Goal: Task Accomplishment & Management: Complete application form

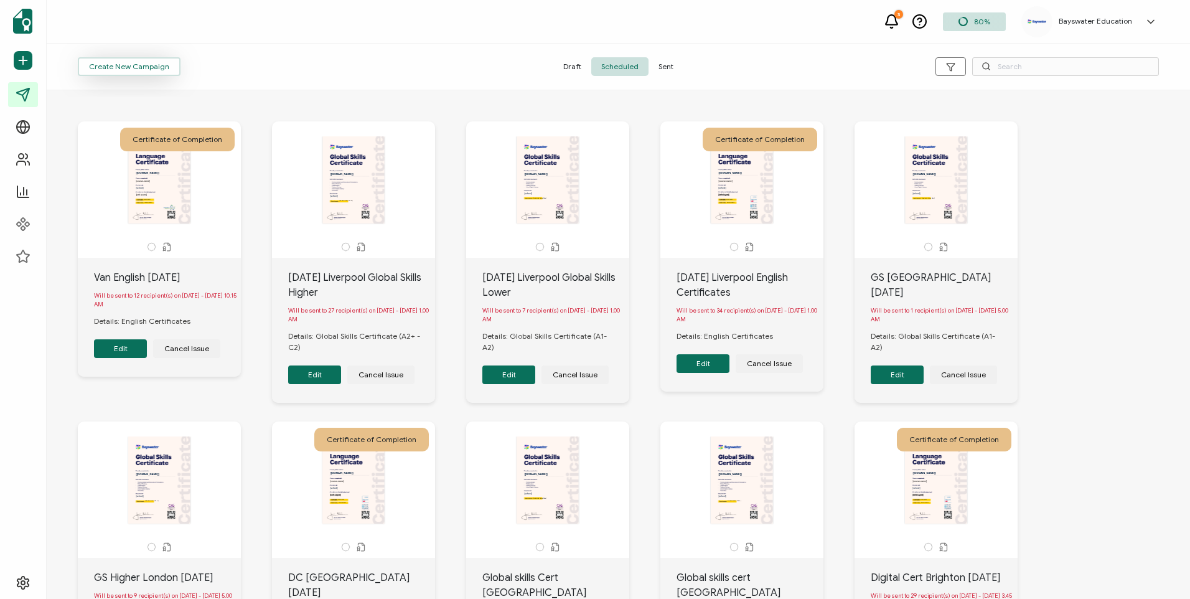
click at [130, 72] on button "Create New Campaign" at bounding box center [129, 66] width 103 height 19
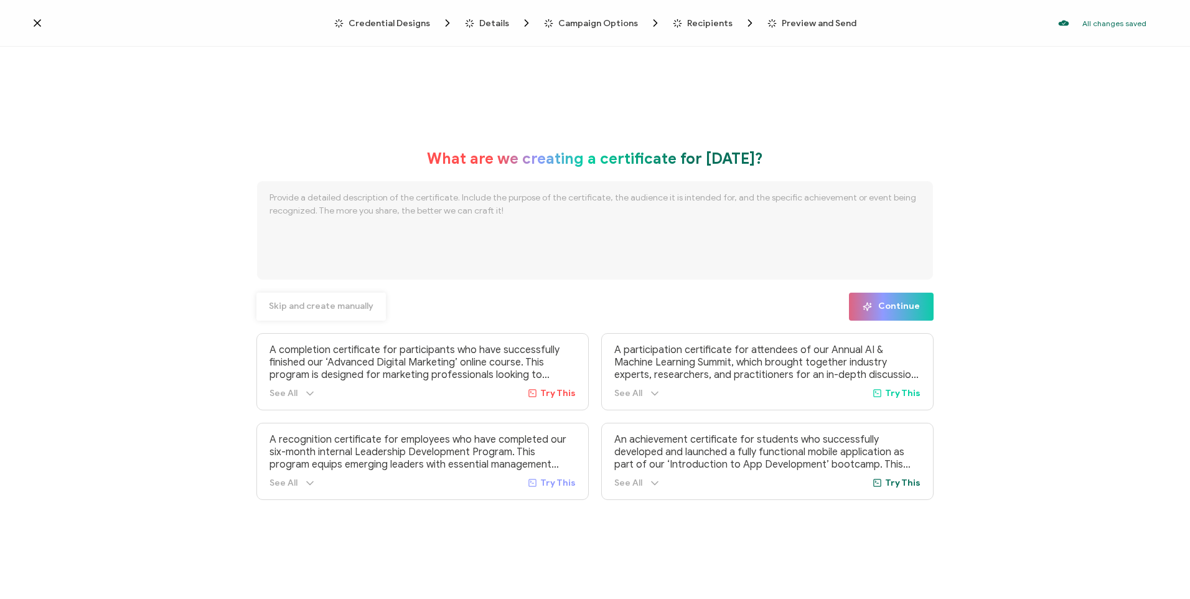
click at [338, 311] on span "Skip and create manually" at bounding box center [321, 306] width 105 height 9
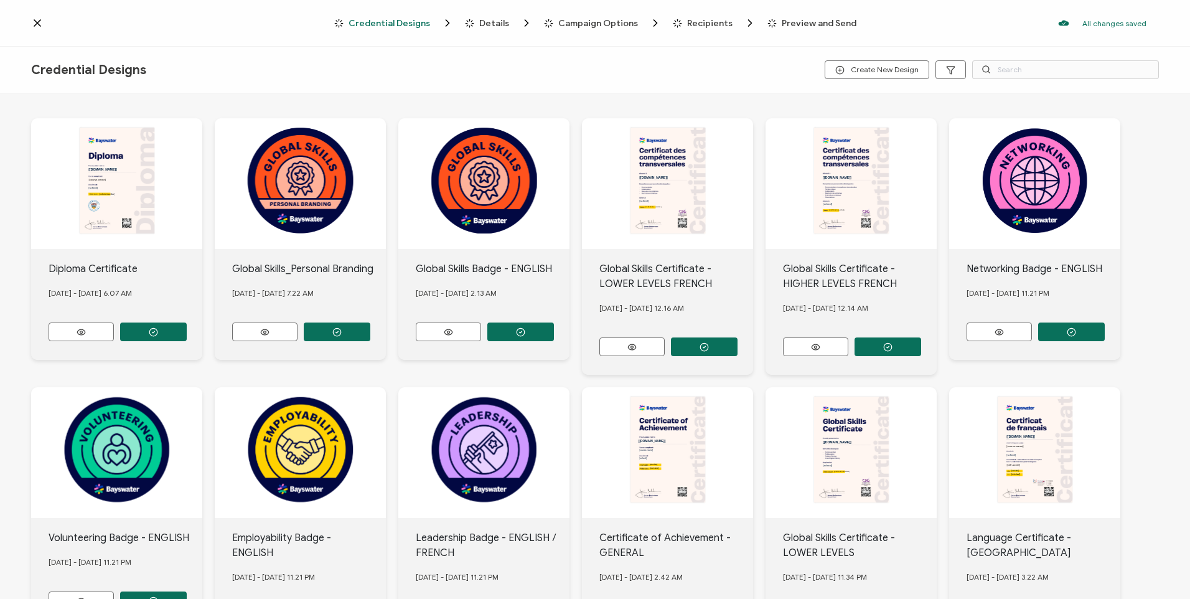
scroll to position [113, 0]
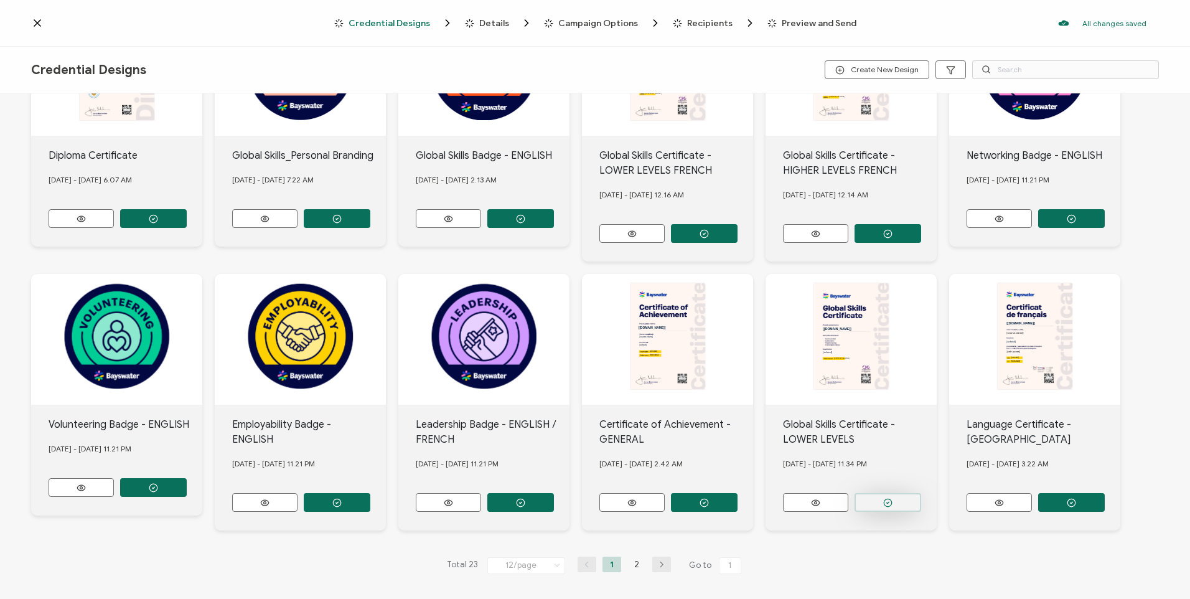
click at [877, 495] on button "button" at bounding box center [888, 502] width 67 height 19
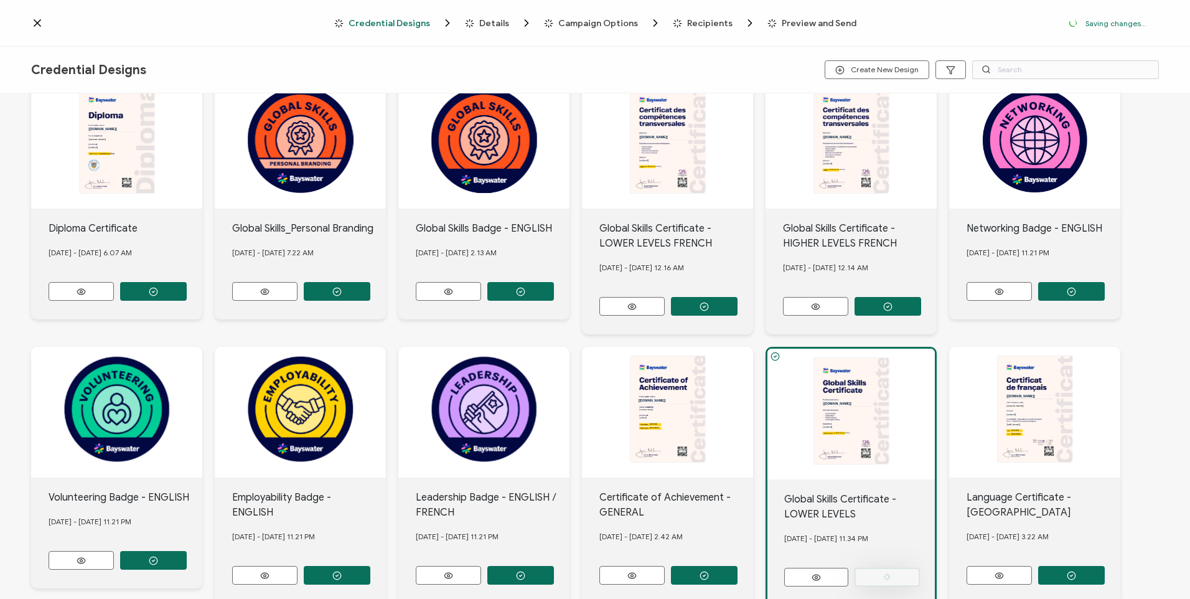
scroll to position [186, 0]
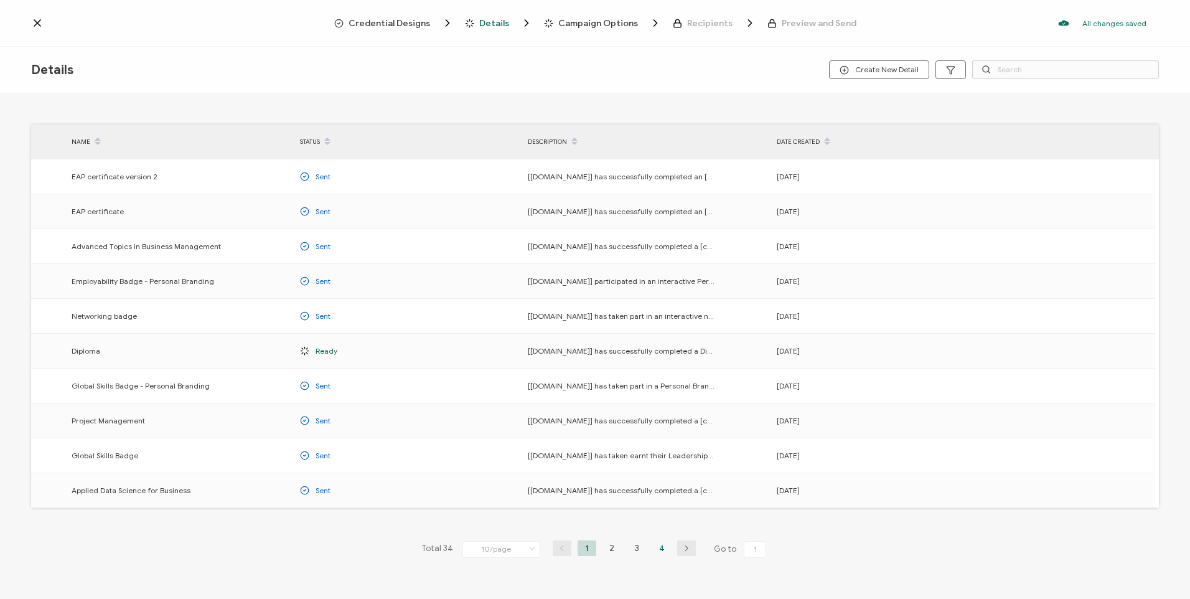
click at [655, 555] on li "4" at bounding box center [661, 548] width 19 height 16
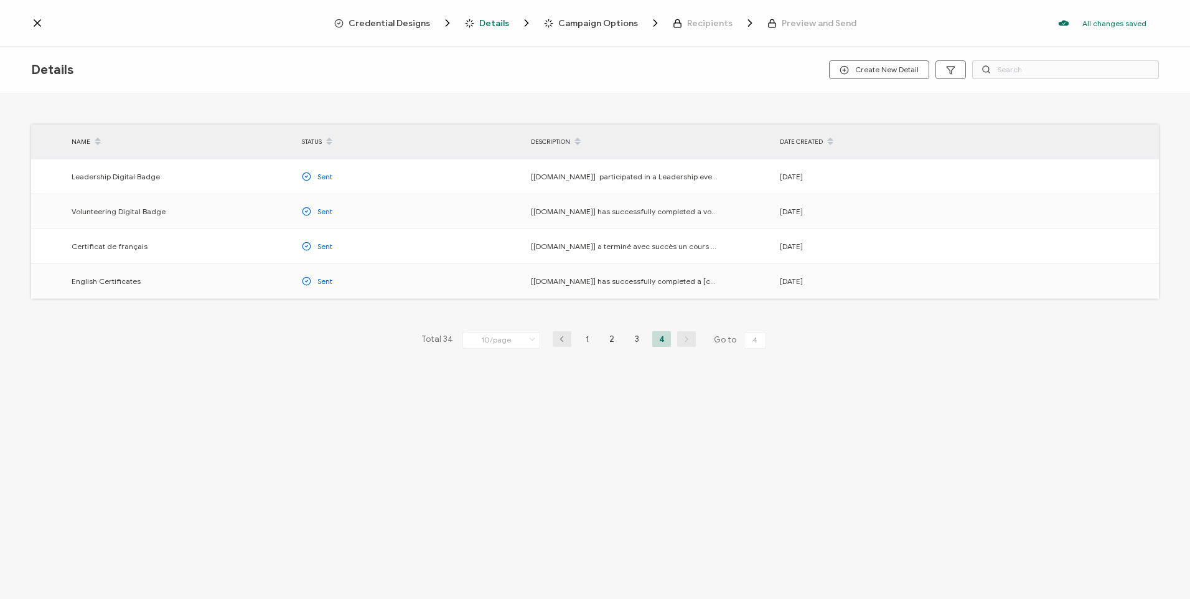
click at [639, 337] on li "3" at bounding box center [636, 339] width 19 height 16
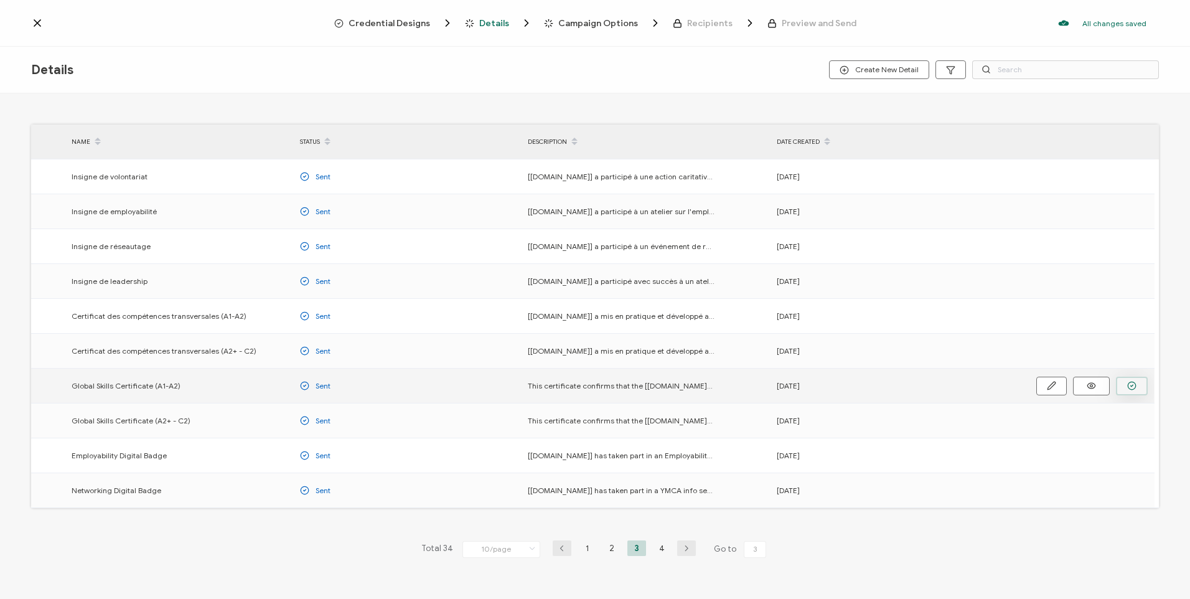
click at [1127, 390] on button "button" at bounding box center [1132, 386] width 32 height 19
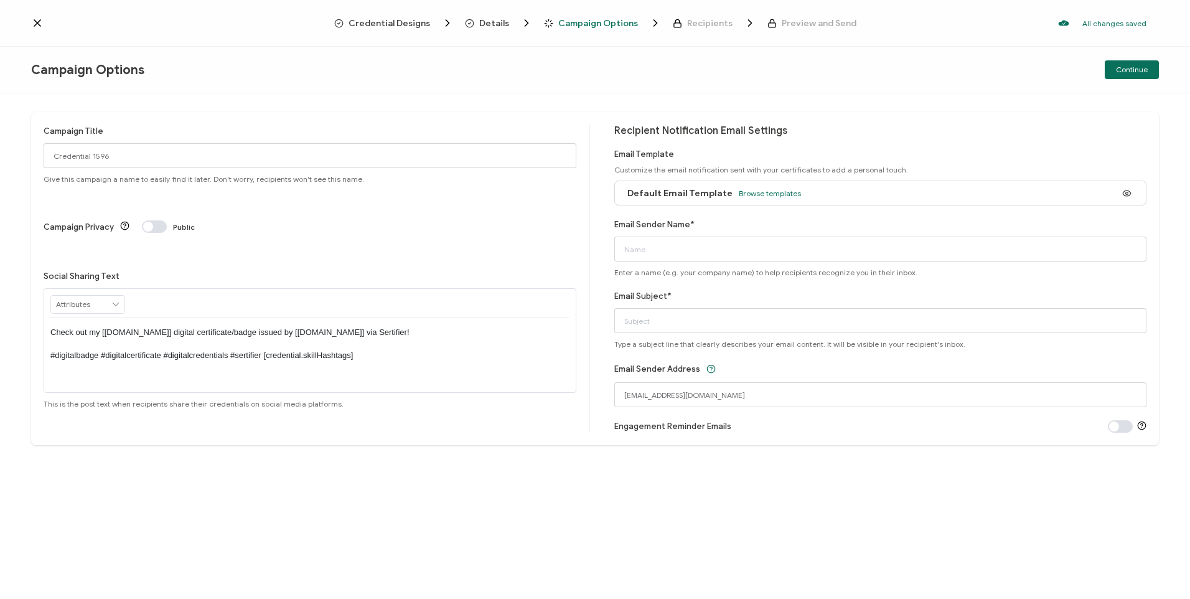
click at [772, 199] on div "Default Email Template Browse templates" at bounding box center [711, 193] width 180 height 28
click at [771, 196] on span "Browse templates" at bounding box center [770, 193] width 62 height 9
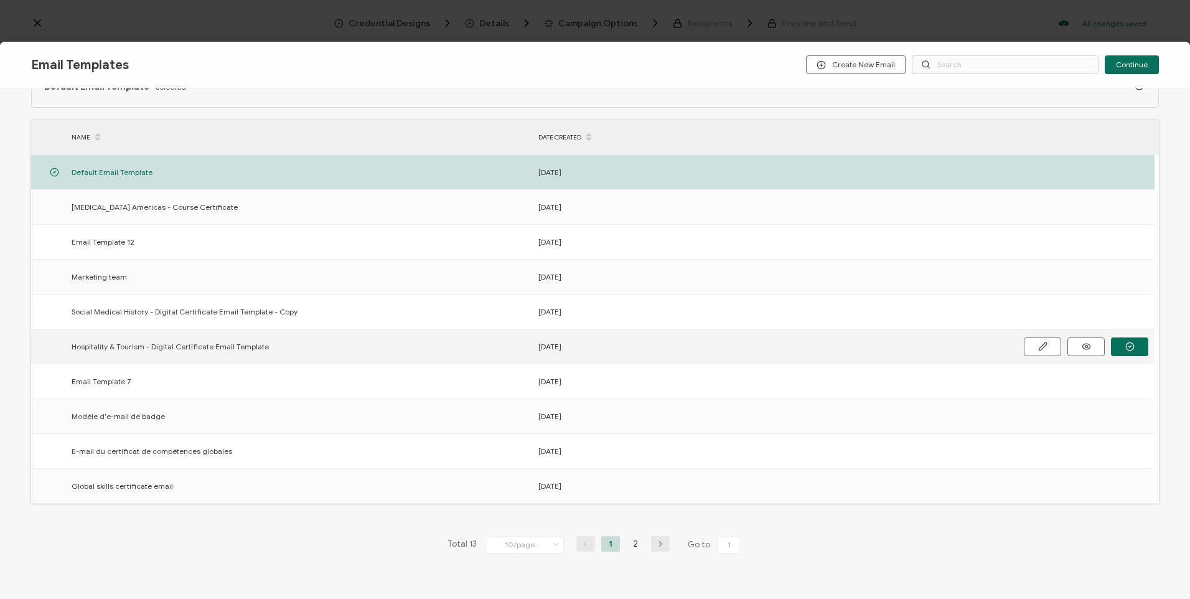
scroll to position [62, 0]
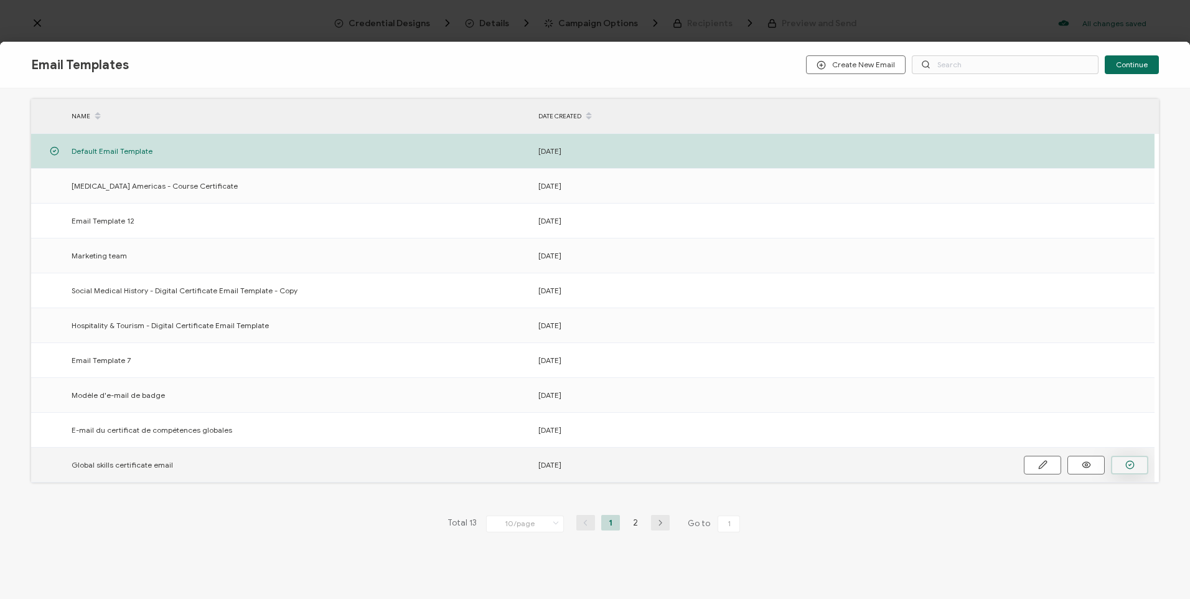
click at [1133, 472] on button "button" at bounding box center [1129, 465] width 37 height 19
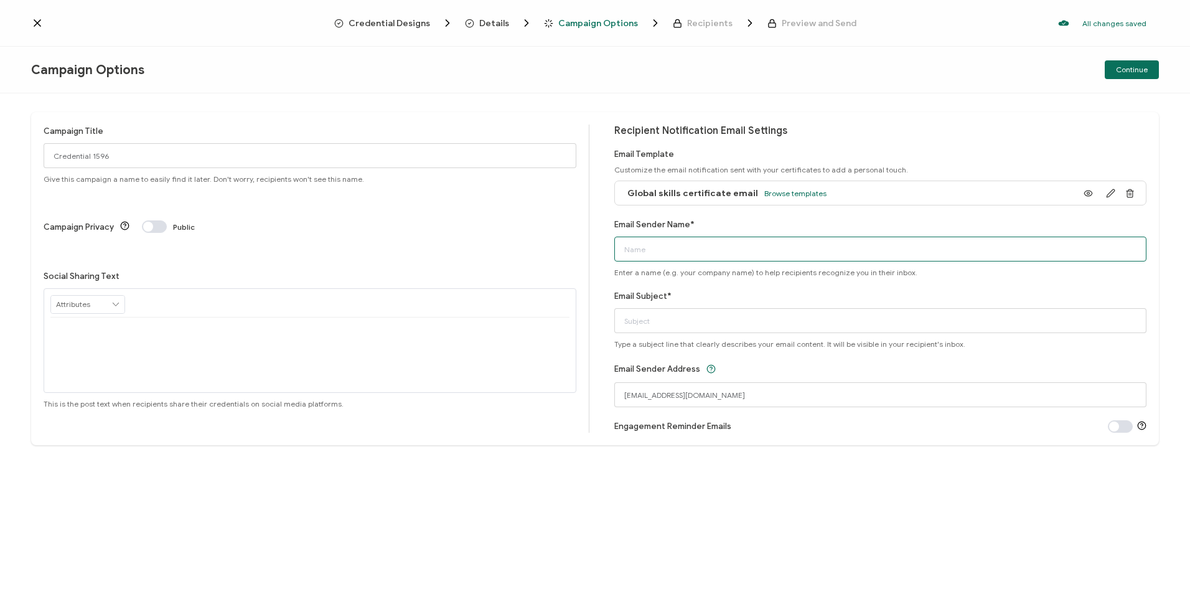
click at [731, 255] on input "Email Sender Name*" at bounding box center [880, 249] width 533 height 25
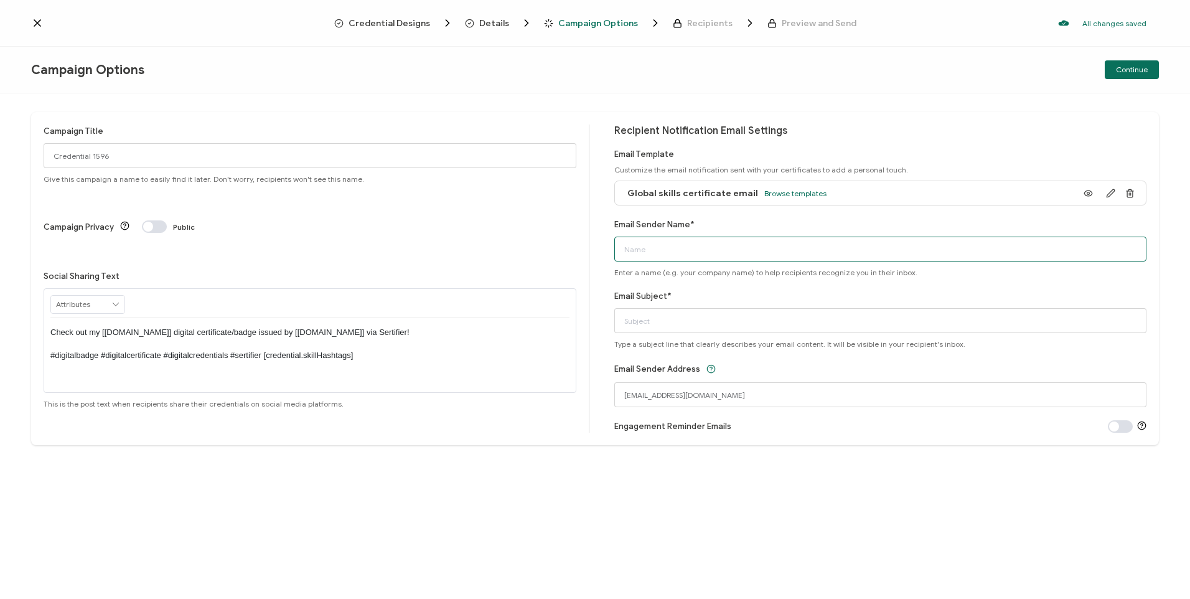
type input "Bayswater [GEOGRAPHIC_DATA]"
drag, startPoint x: 715, startPoint y: 318, endPoint x: 521, endPoint y: 334, distance: 194.9
click at [522, 334] on div "Campaign Title Credential 1596 Give this campaign a name to easily find it late…" at bounding box center [595, 278] width 1128 height 333
type input "Global Skills Certificate"
click at [1143, 71] on span "Continue" at bounding box center [1132, 69] width 32 height 7
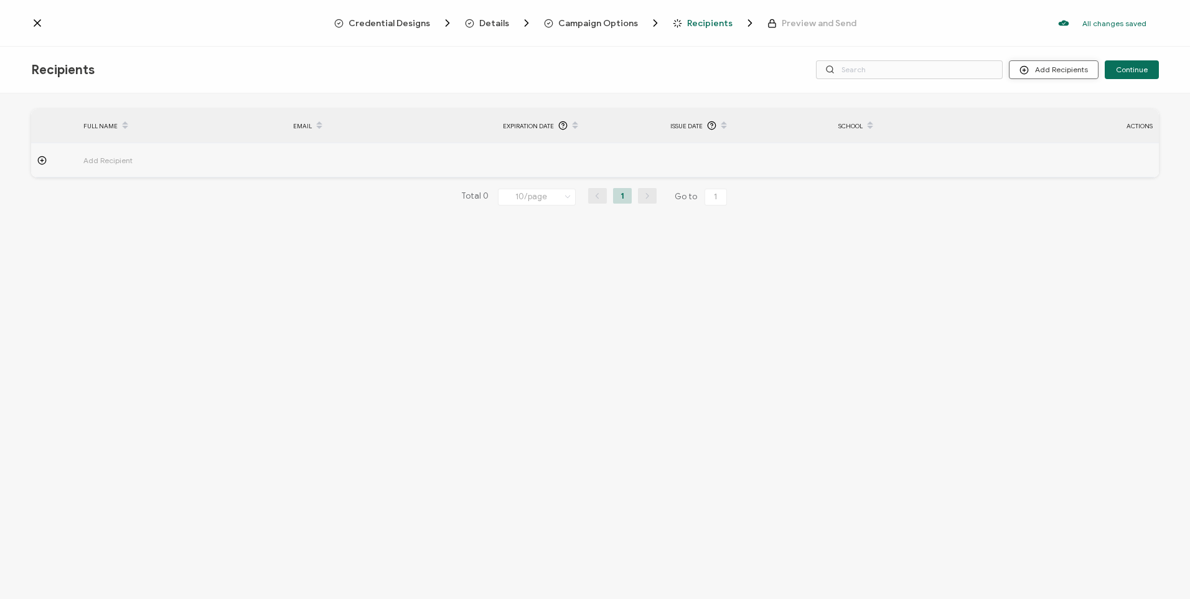
click at [1031, 64] on button "Add Recipients" at bounding box center [1054, 69] width 90 height 19
click at [1072, 101] on span "Upload Recipients" at bounding box center [1069, 102] width 63 height 9
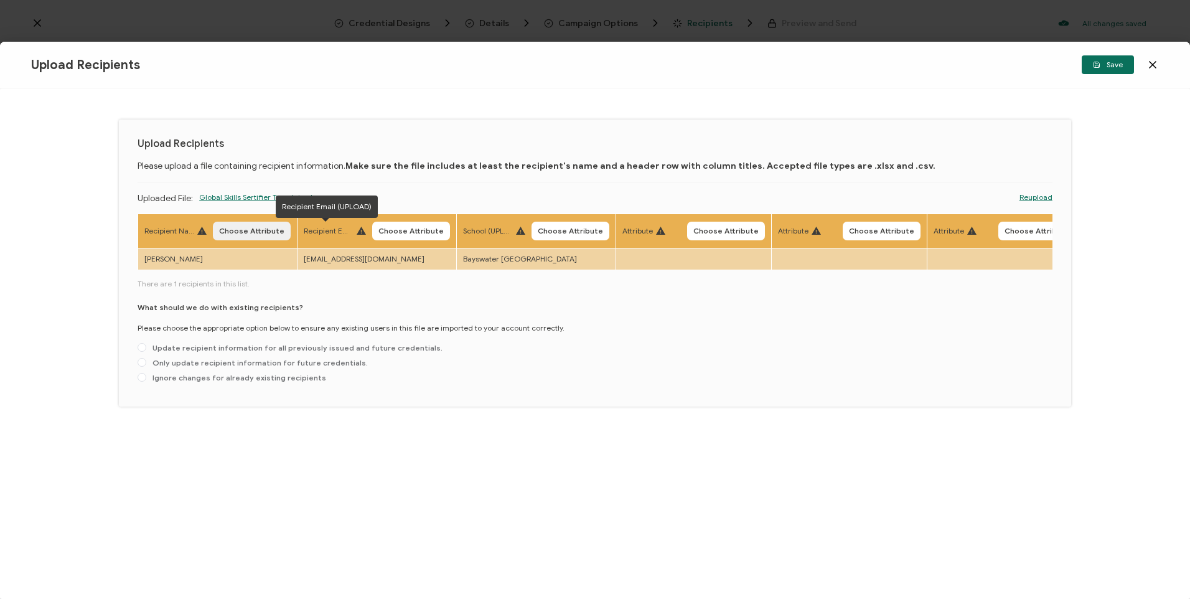
click at [255, 236] on button "Choose Attribute" at bounding box center [252, 231] width 78 height 19
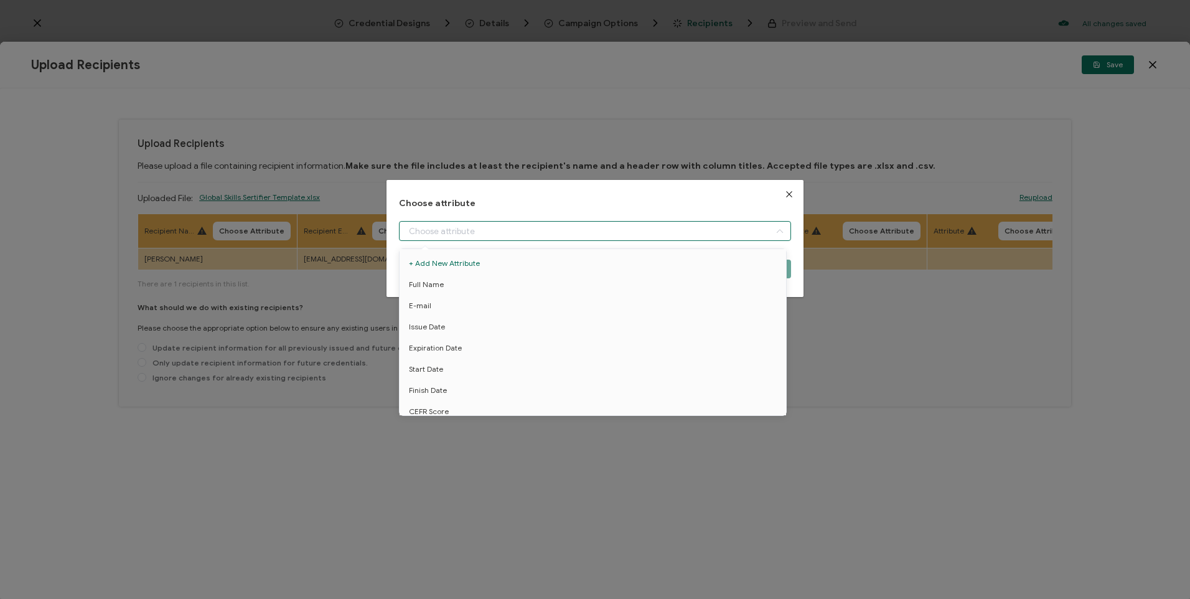
click at [568, 236] on input "dialog" at bounding box center [595, 231] width 392 height 20
click at [449, 291] on li "Full Name" at bounding box center [595, 284] width 397 height 21
type input "Full Name"
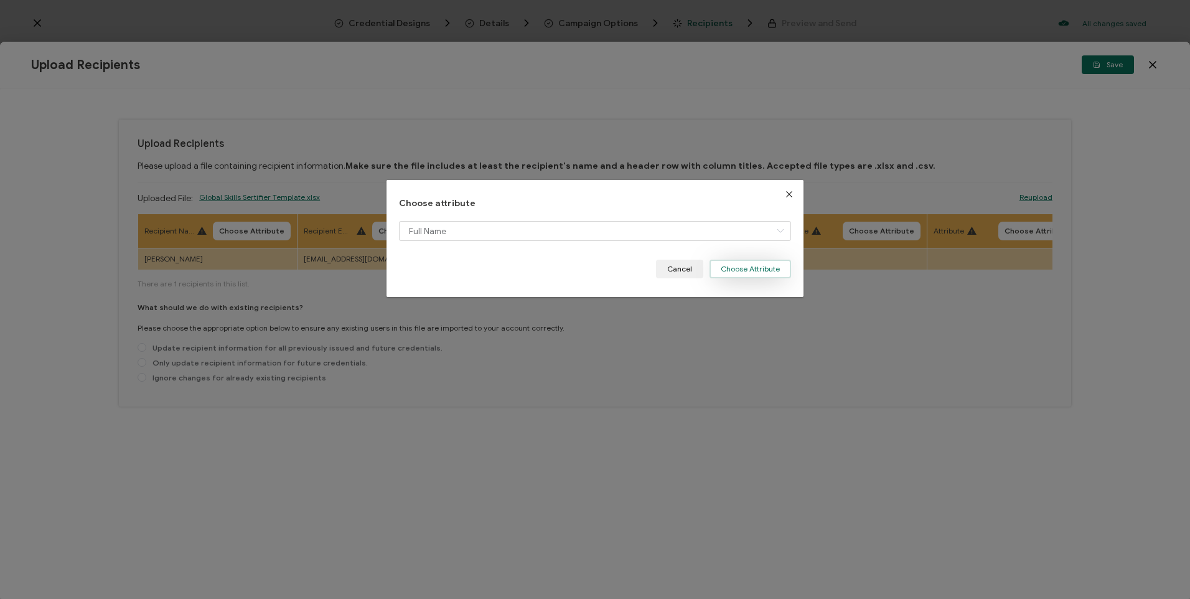
drag, startPoint x: 759, startPoint y: 276, endPoint x: 505, endPoint y: 291, distance: 254.4
click at [759, 275] on button "Choose Attribute" at bounding box center [751, 269] width 82 height 19
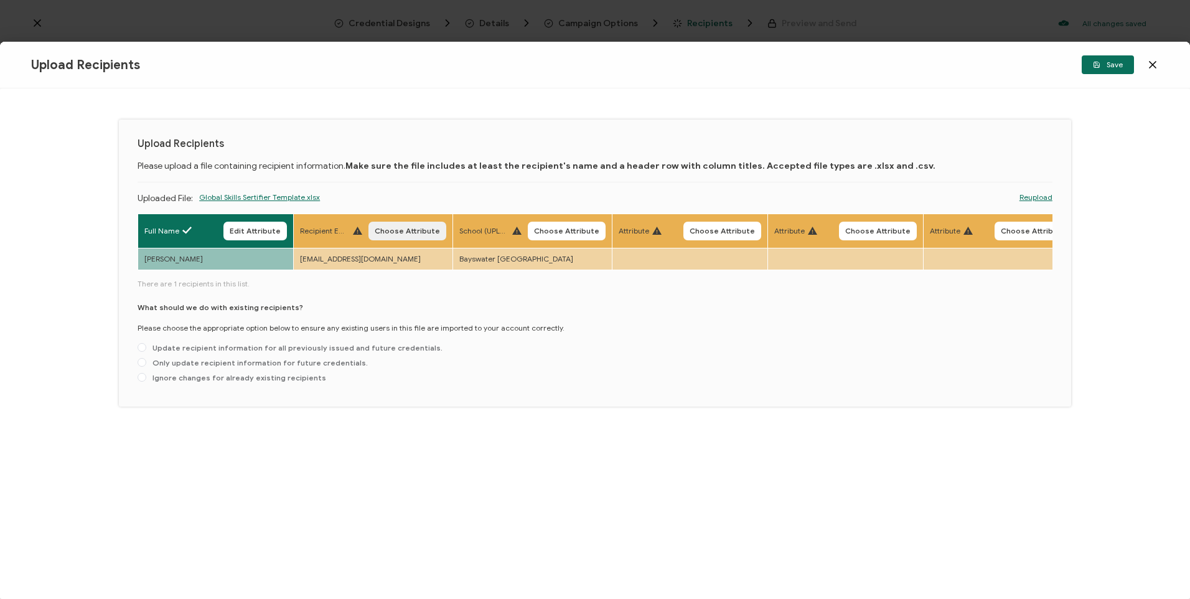
click at [418, 230] on span "Choose Attribute" at bounding box center [407, 230] width 65 height 7
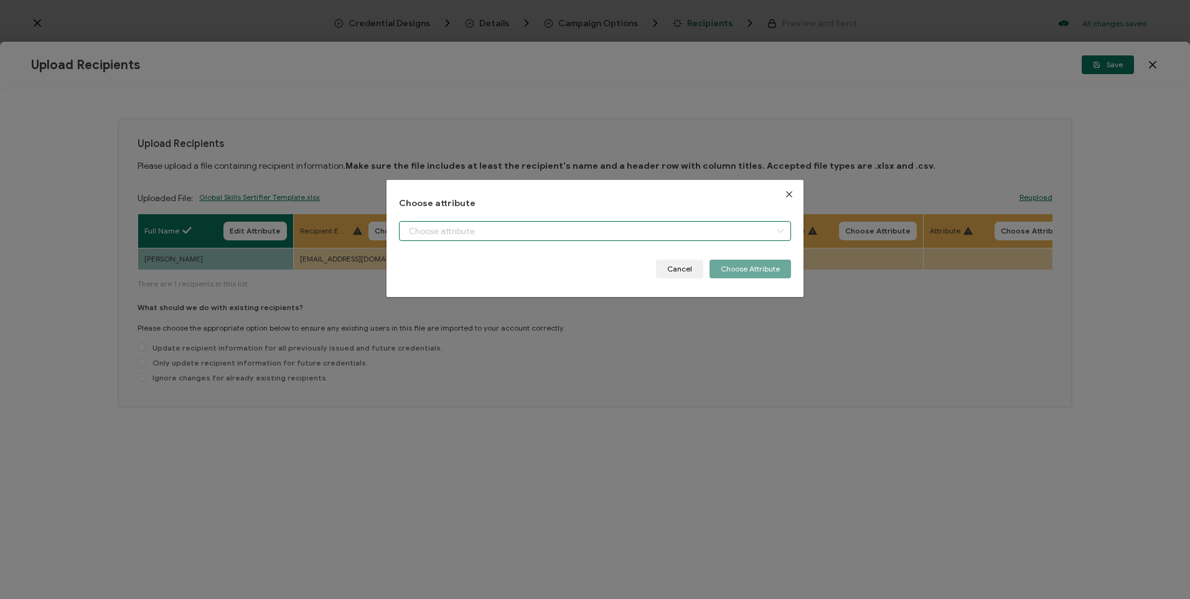
click at [504, 228] on input "dialog" at bounding box center [595, 231] width 392 height 20
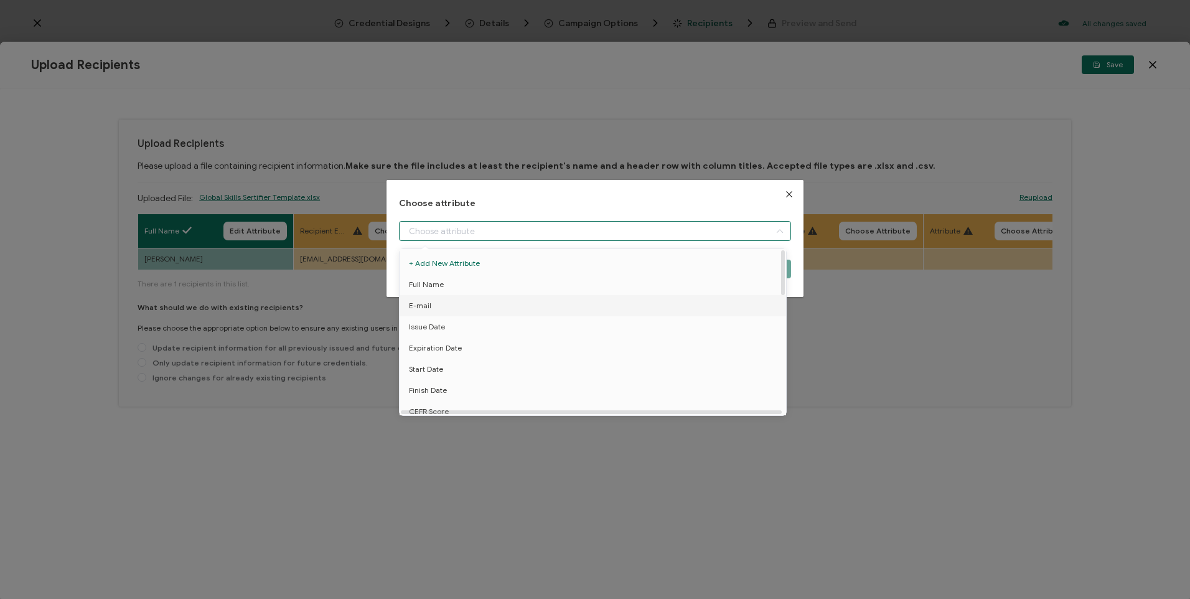
click at [444, 309] on li "E-mail" at bounding box center [595, 305] width 397 height 21
type input "E-mail"
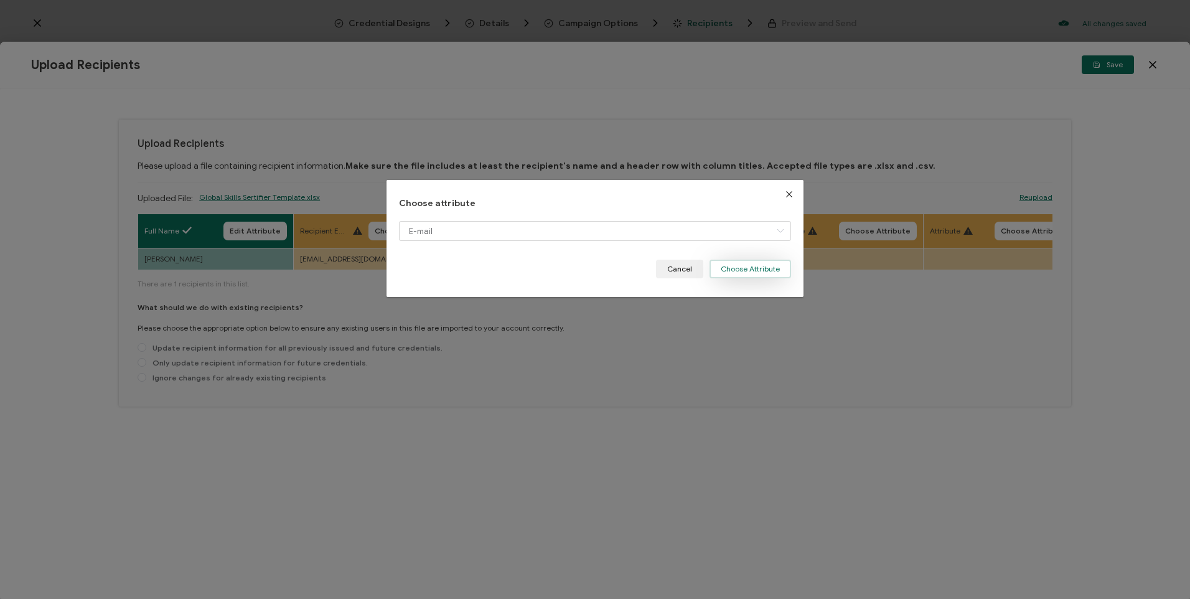
click at [772, 273] on button "Choose Attribute" at bounding box center [751, 269] width 82 height 19
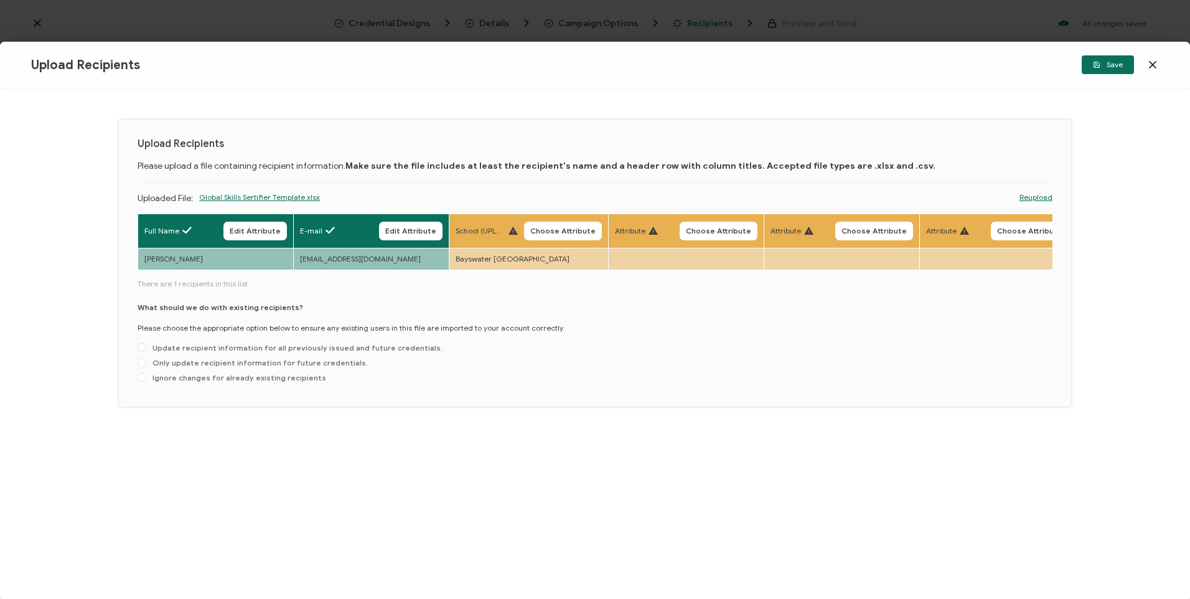
drag, startPoint x: 553, startPoint y: 220, endPoint x: 563, endPoint y: 238, distance: 20.3
click at [558, 231] on th "School (UPLOAD) Choose Attribute" at bounding box center [528, 231] width 159 height 34
click at [563, 238] on button "Choose Attribute" at bounding box center [563, 231] width 78 height 19
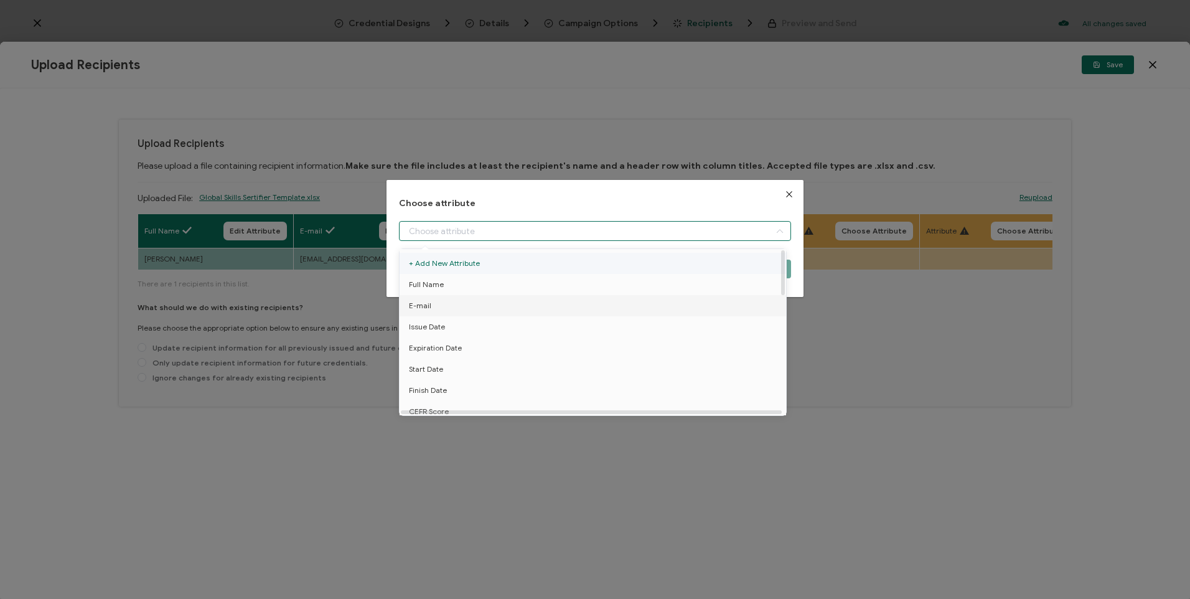
drag, startPoint x: 522, startPoint y: 232, endPoint x: 550, endPoint y: 255, distance: 36.3
click at [521, 232] on input "dialog" at bounding box center [595, 231] width 392 height 20
click at [443, 322] on li "School" at bounding box center [595, 329] width 397 height 21
type input "School"
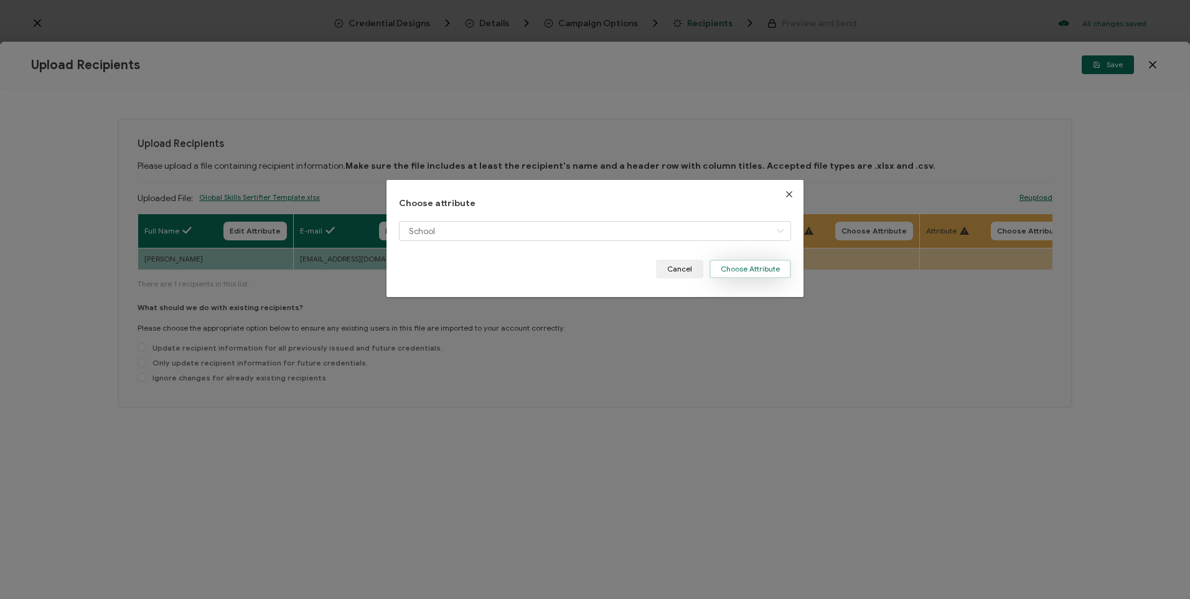
click at [754, 271] on button "Choose Attribute" at bounding box center [751, 269] width 82 height 19
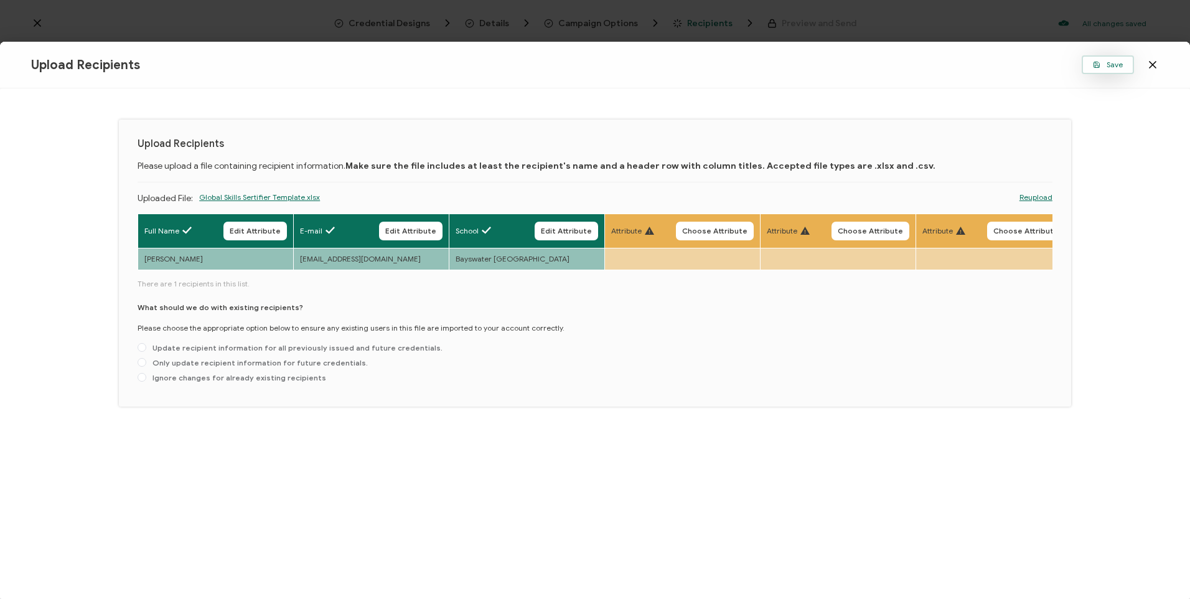
click at [1099, 59] on button "Save" at bounding box center [1108, 64] width 52 height 19
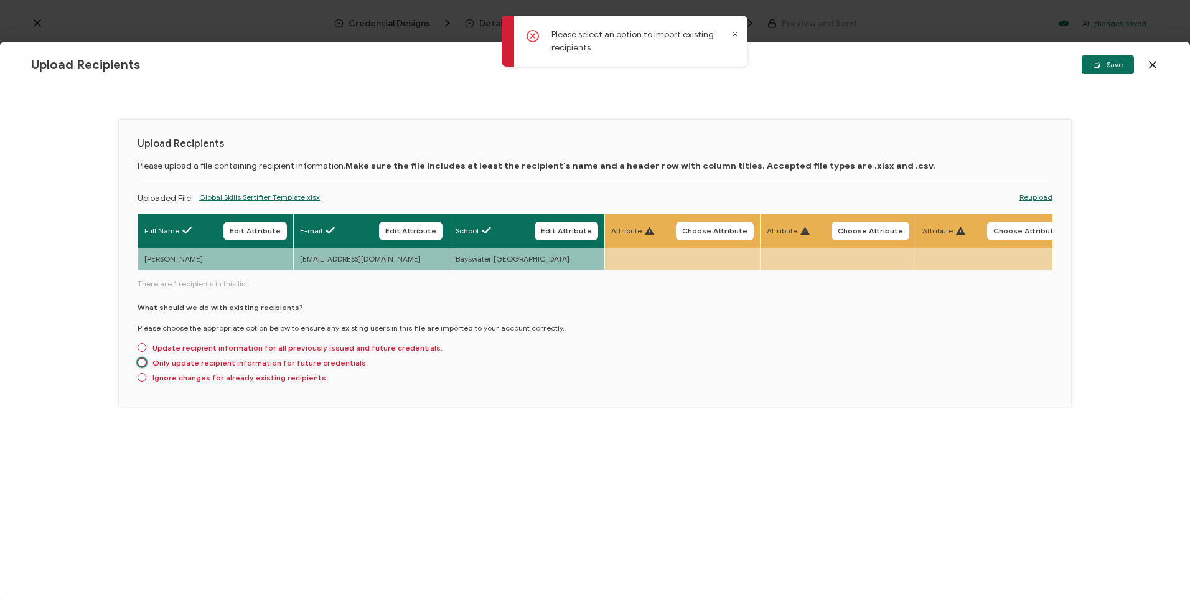
click at [147, 367] on span "Only update recipient information for future credentials." at bounding box center [257, 362] width 222 height 9
click at [146, 368] on input "Only update recipient information for future credentials." at bounding box center [142, 363] width 9 height 10
radio input "true"
click at [1093, 69] on button "Save" at bounding box center [1108, 64] width 52 height 19
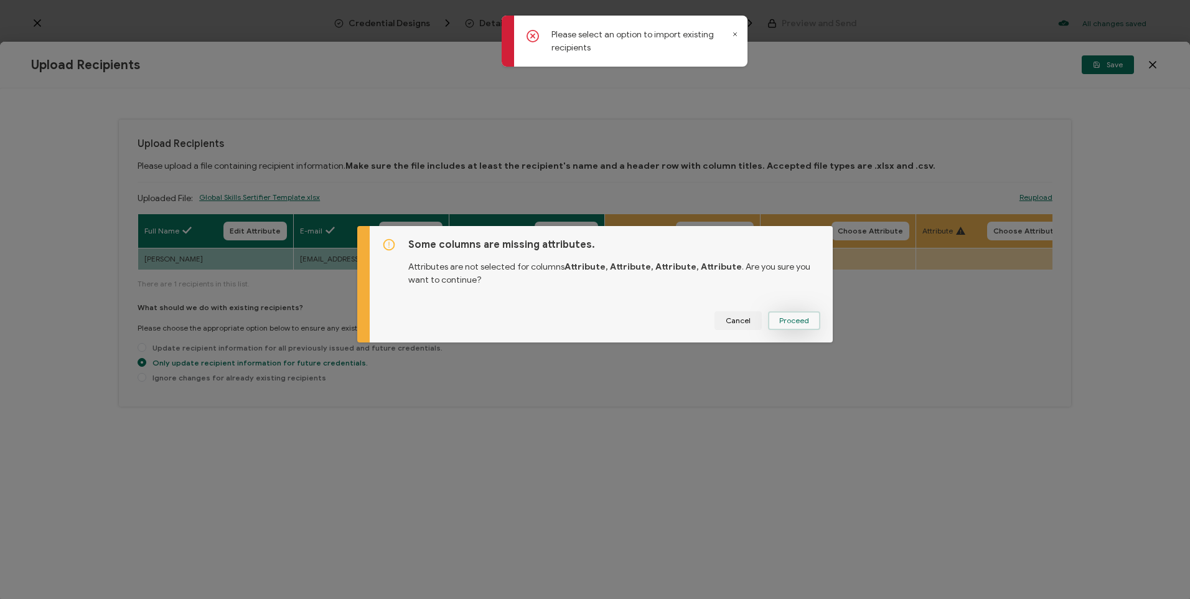
click at [800, 317] on span "Proceed" at bounding box center [794, 320] width 30 height 7
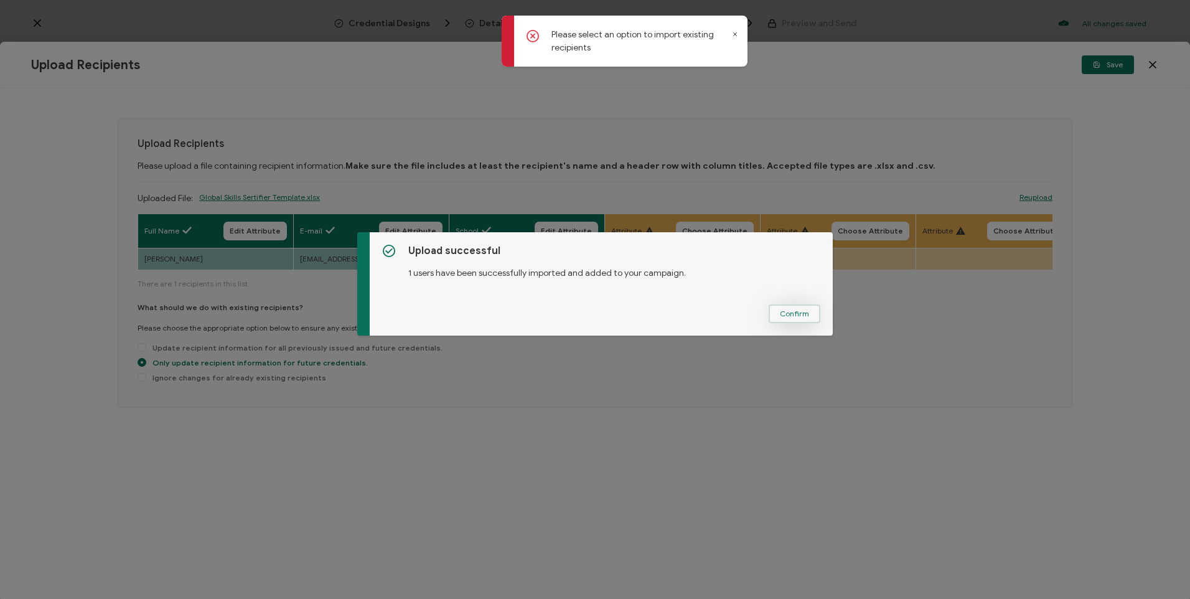
click at [774, 316] on button "Confirm" at bounding box center [795, 313] width 52 height 19
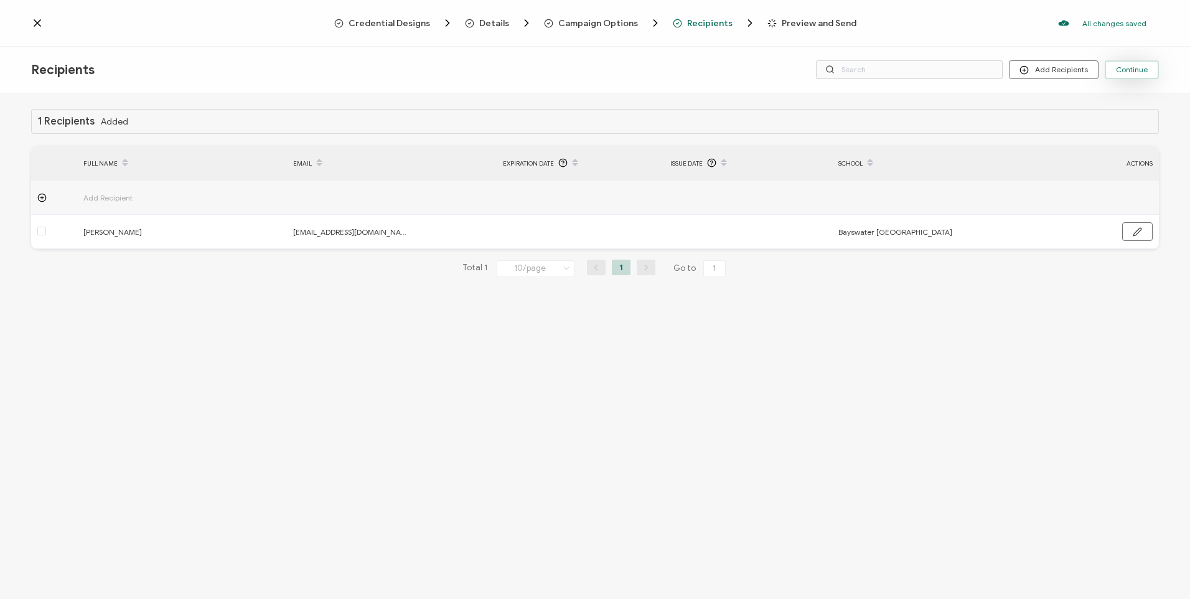
click at [1148, 69] on button "Continue" at bounding box center [1132, 69] width 54 height 19
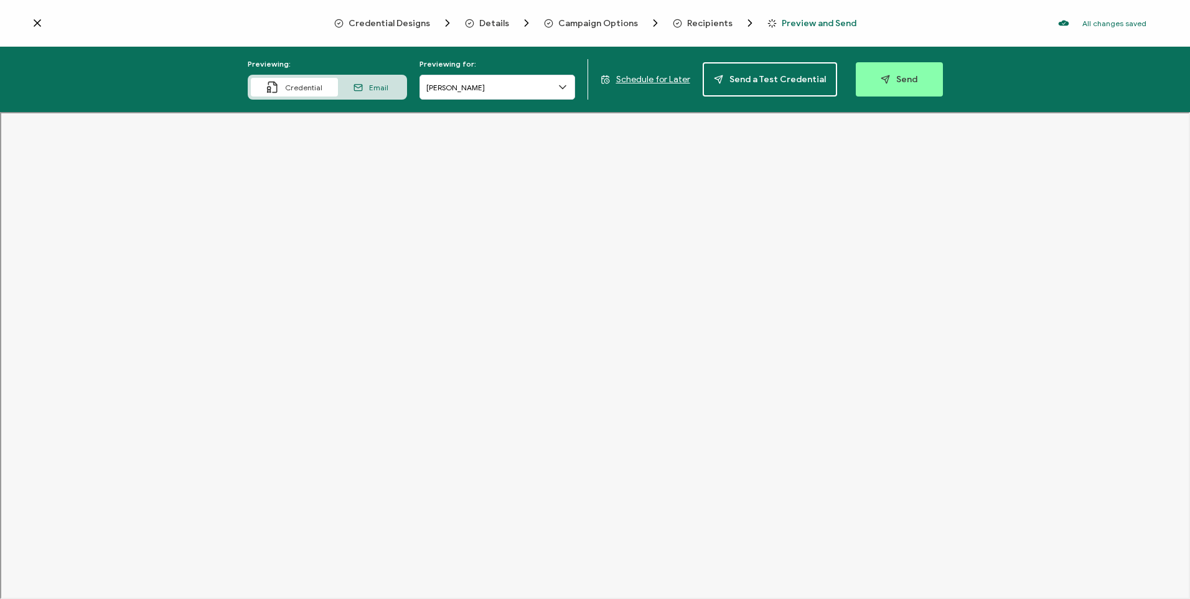
click at [665, 83] on span "Schedule for Later" at bounding box center [653, 79] width 74 height 11
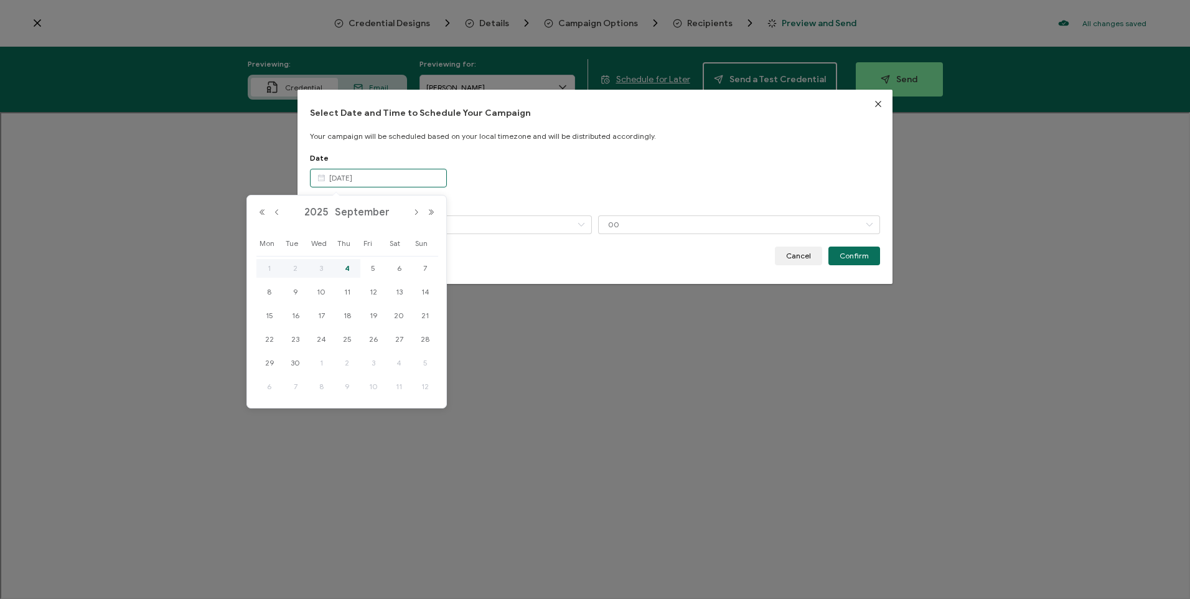
click at [402, 183] on input "[DATE]" at bounding box center [378, 178] width 137 height 19
click at [370, 271] on span "5" at bounding box center [373, 268] width 15 height 15
type input "[DATE]"
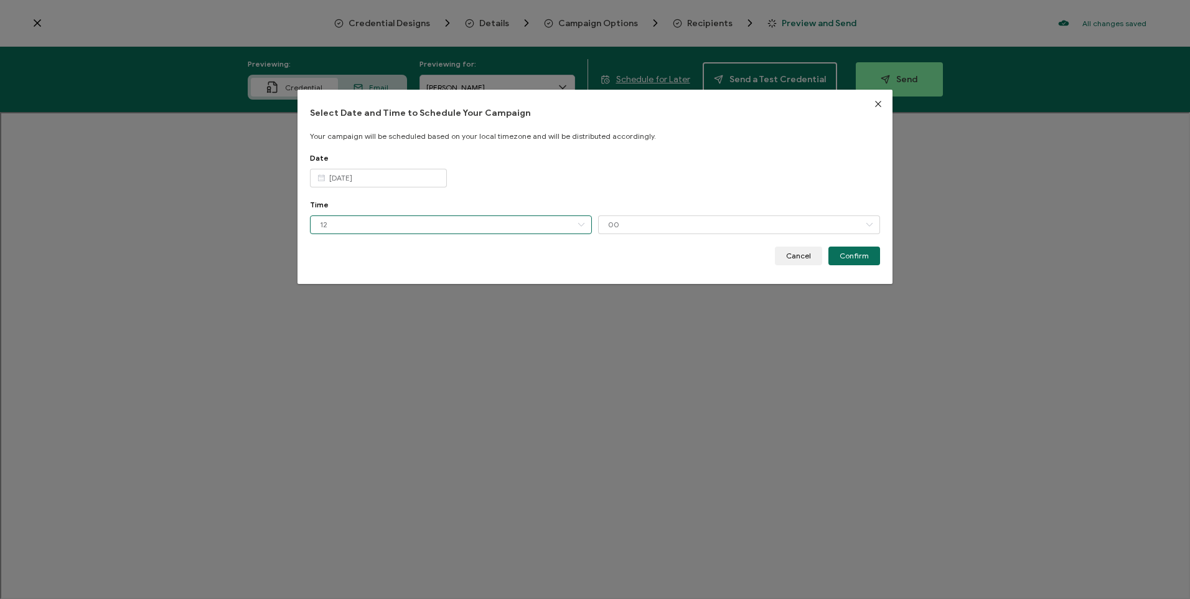
click at [431, 227] on input "12" at bounding box center [451, 224] width 282 height 19
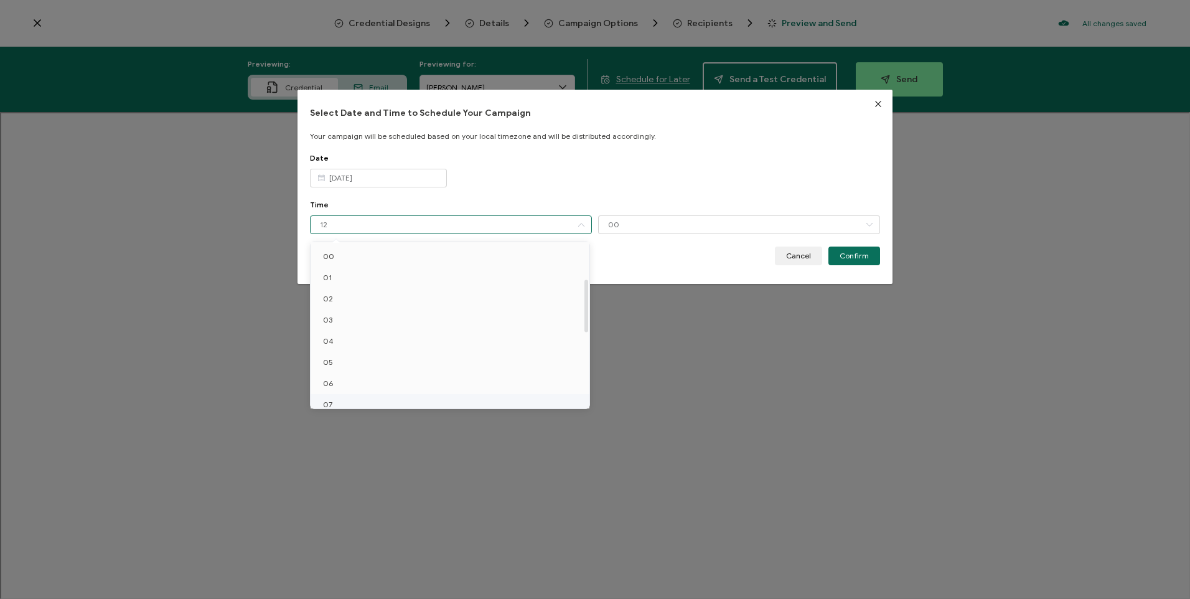
scroll to position [115, 0]
click at [386, 348] on li "10" at bounding box center [452, 353] width 283 height 21
type input "10"
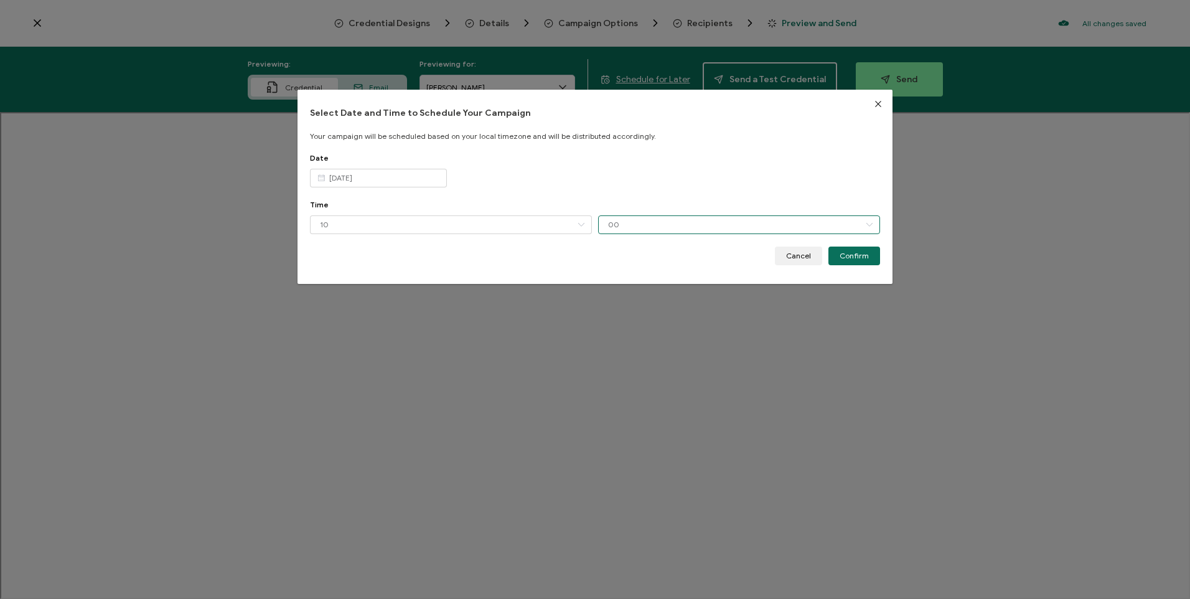
click at [688, 230] on input "00" at bounding box center [739, 224] width 282 height 19
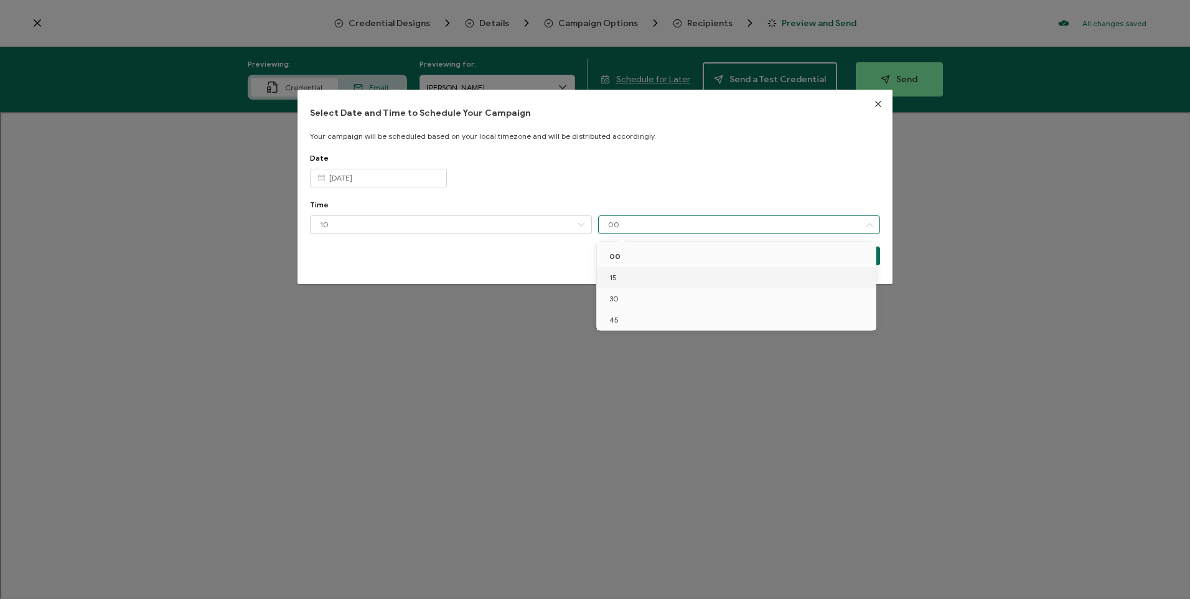
click at [652, 286] on li "15" at bounding box center [738, 277] width 283 height 21
type input "15"
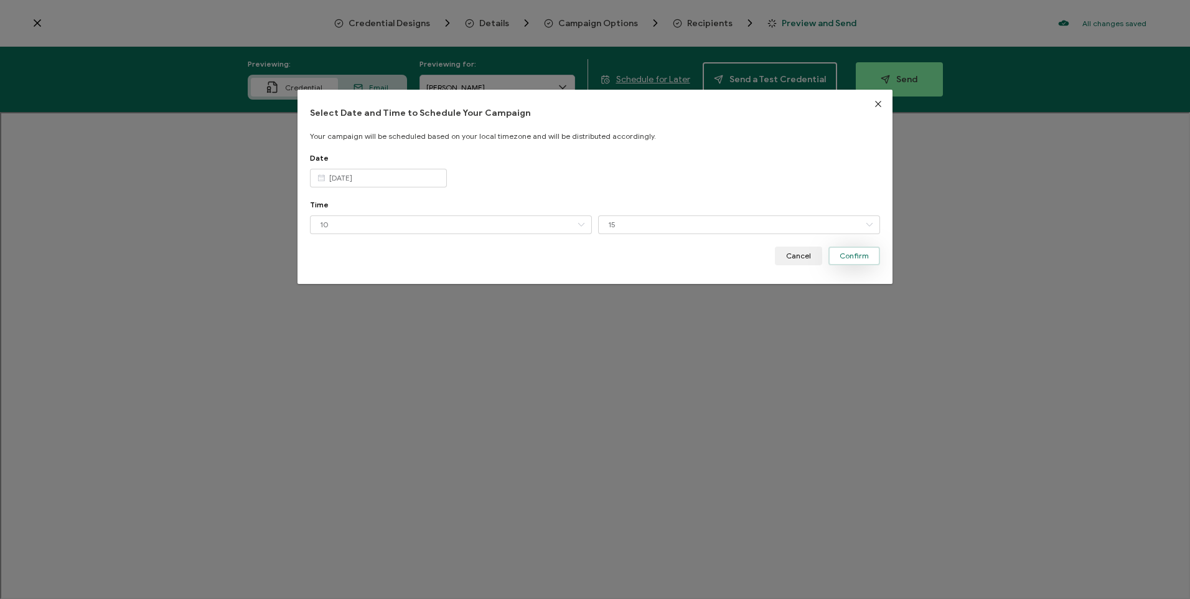
click at [858, 252] on span "Confirm" at bounding box center [854, 255] width 29 height 7
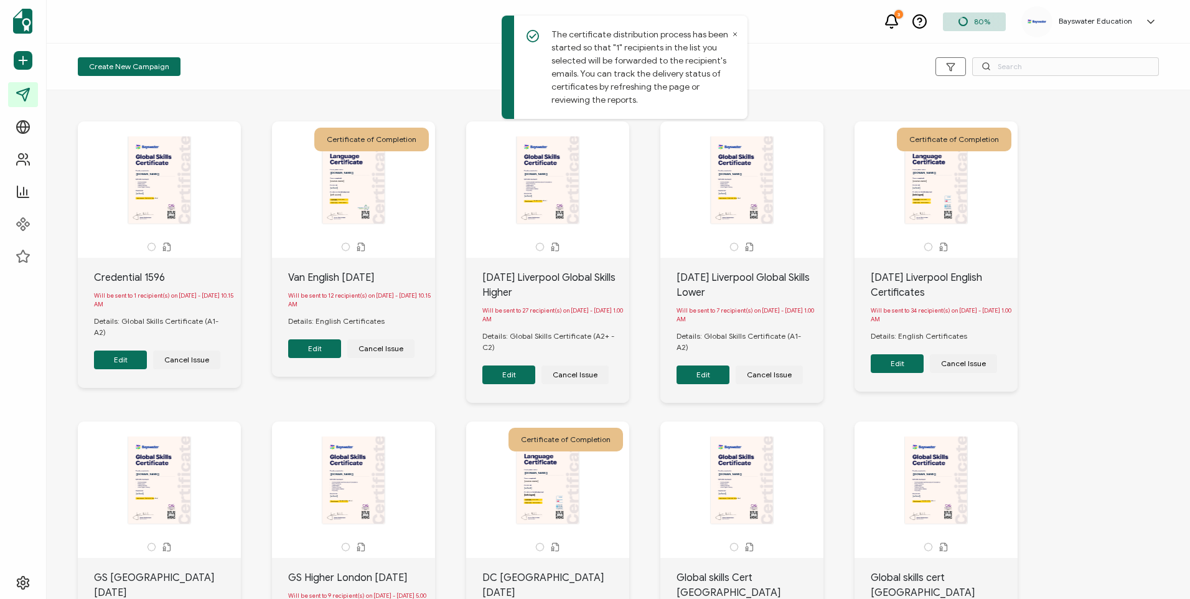
click at [137, 350] on button "Edit" at bounding box center [120, 359] width 53 height 19
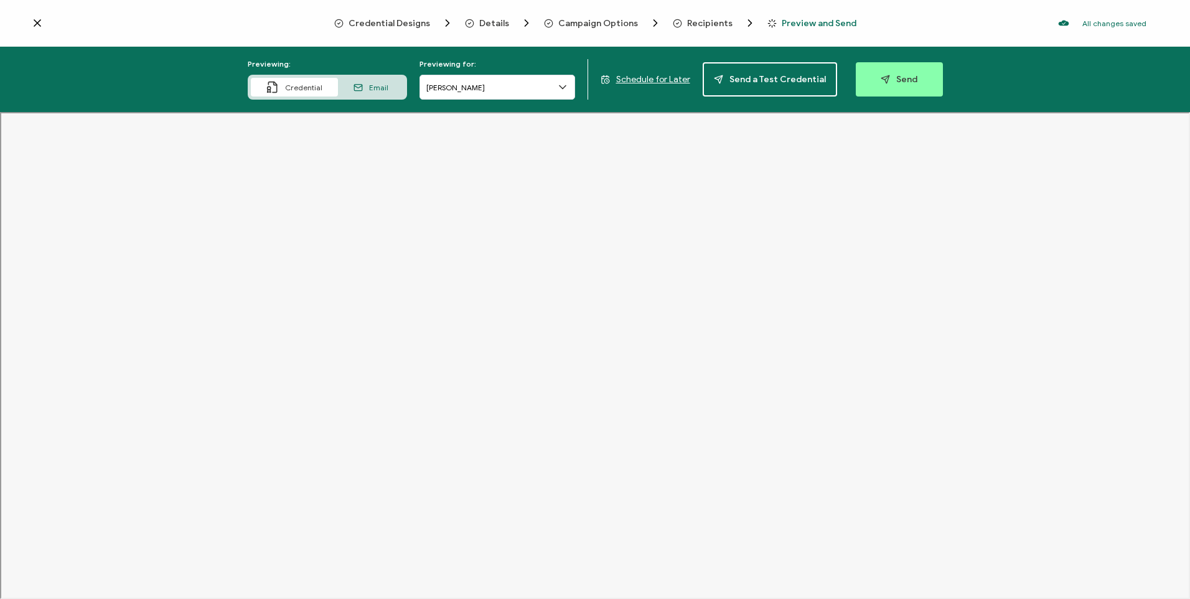
click at [34, 19] on icon at bounding box center [37, 23] width 12 height 12
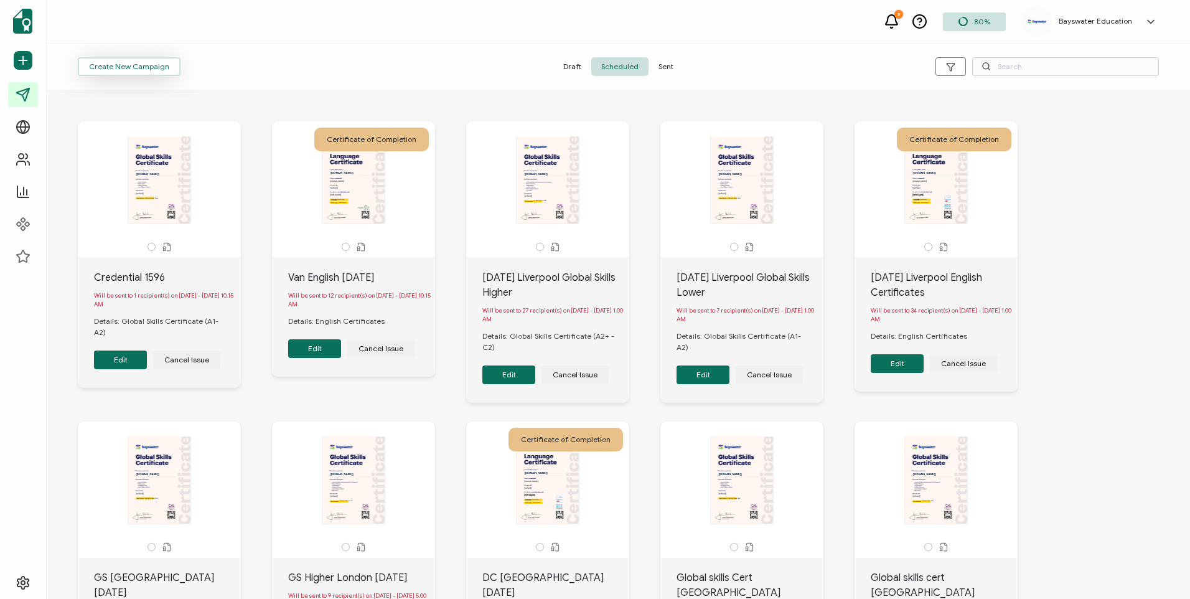
click at [116, 70] on span "Create New Campaign" at bounding box center [129, 66] width 80 height 7
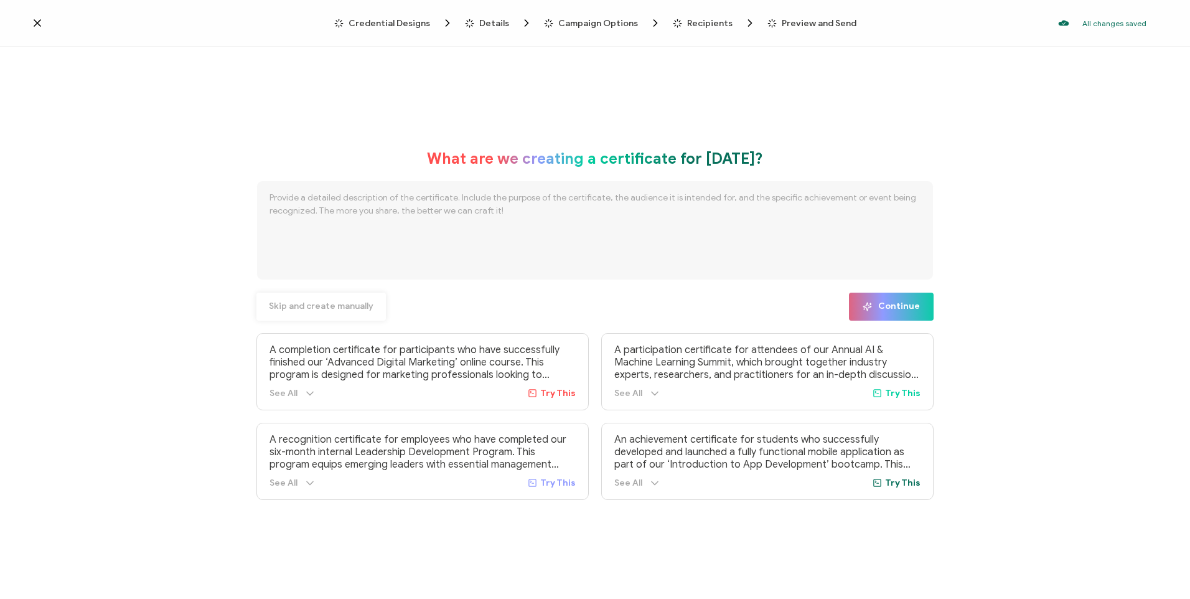
click at [354, 307] on span "Skip and create manually" at bounding box center [321, 306] width 105 height 9
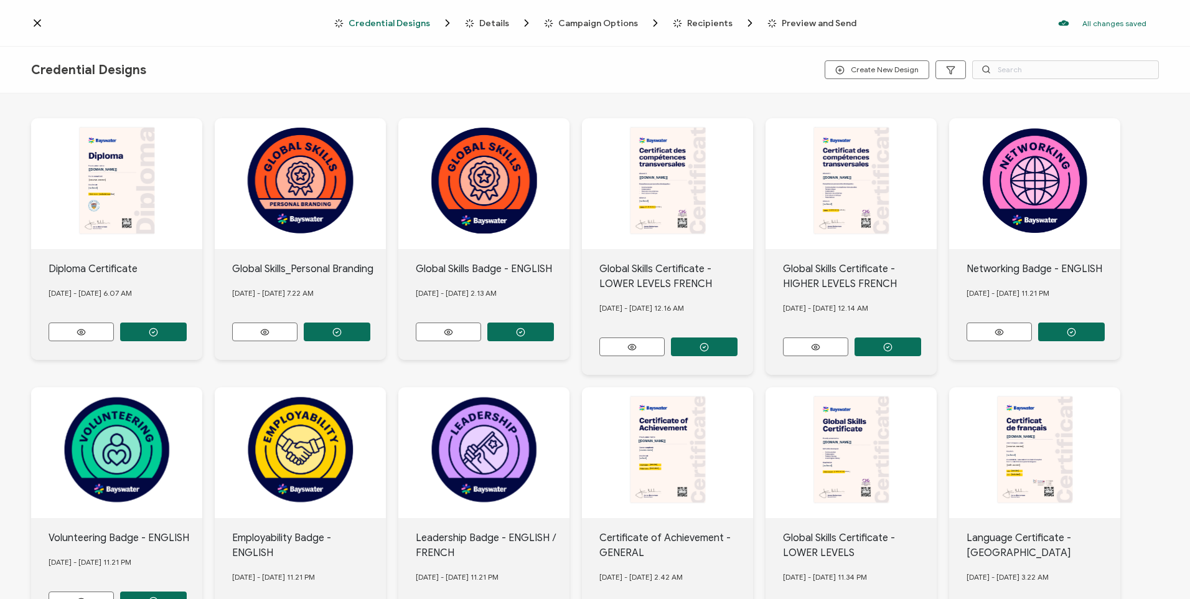
scroll to position [113, 0]
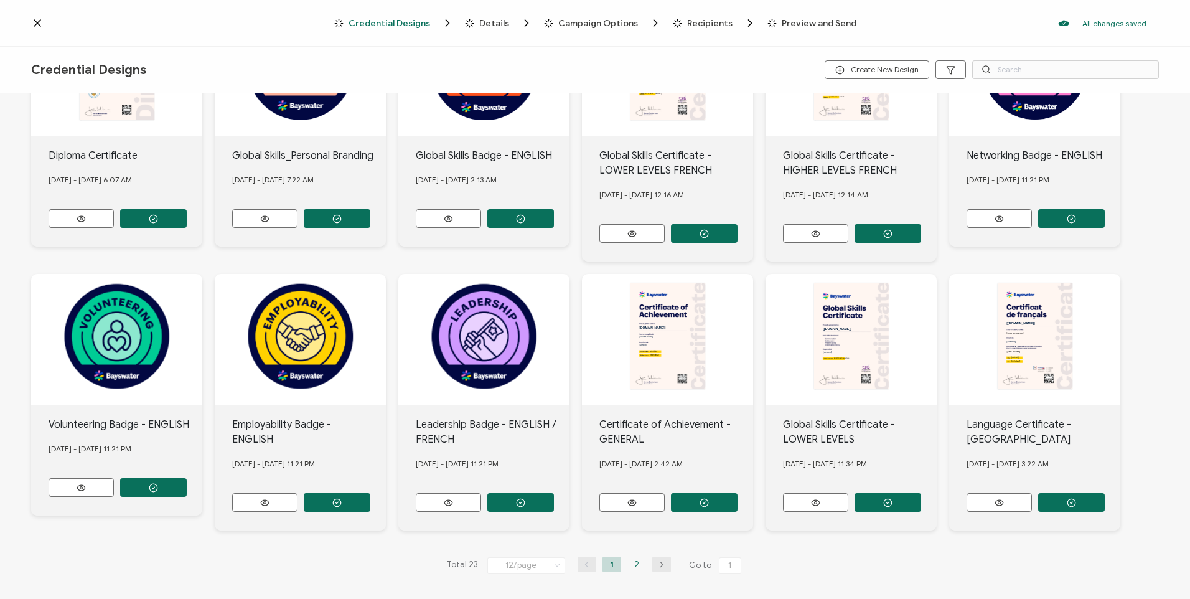
click at [634, 565] on li "2" at bounding box center [636, 564] width 19 height 16
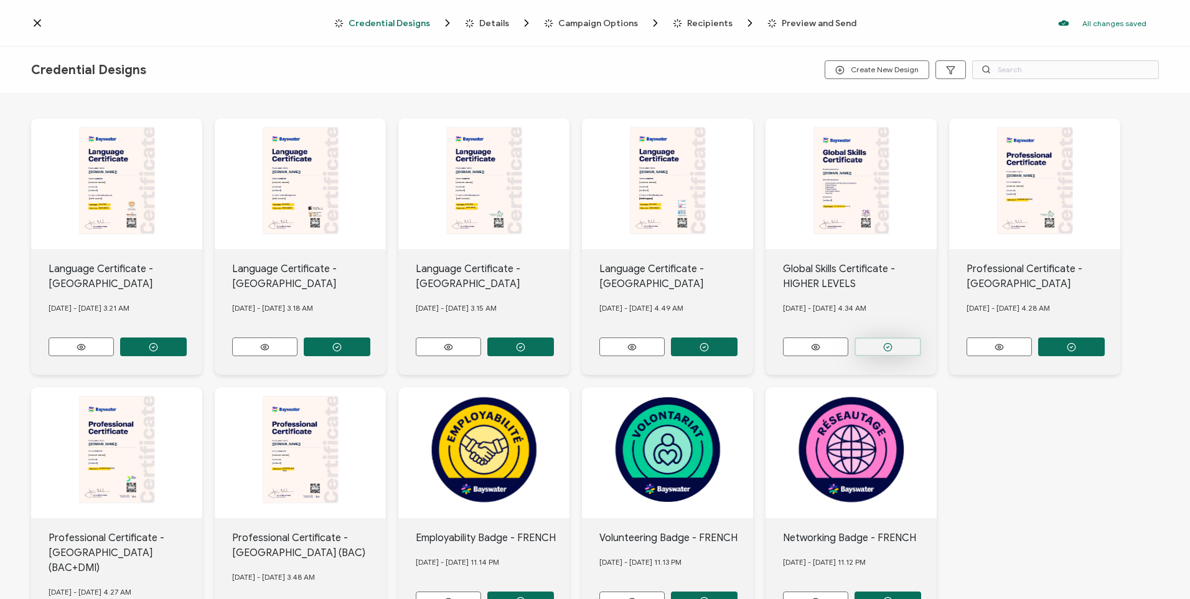
click at [901, 339] on button "button" at bounding box center [888, 346] width 67 height 19
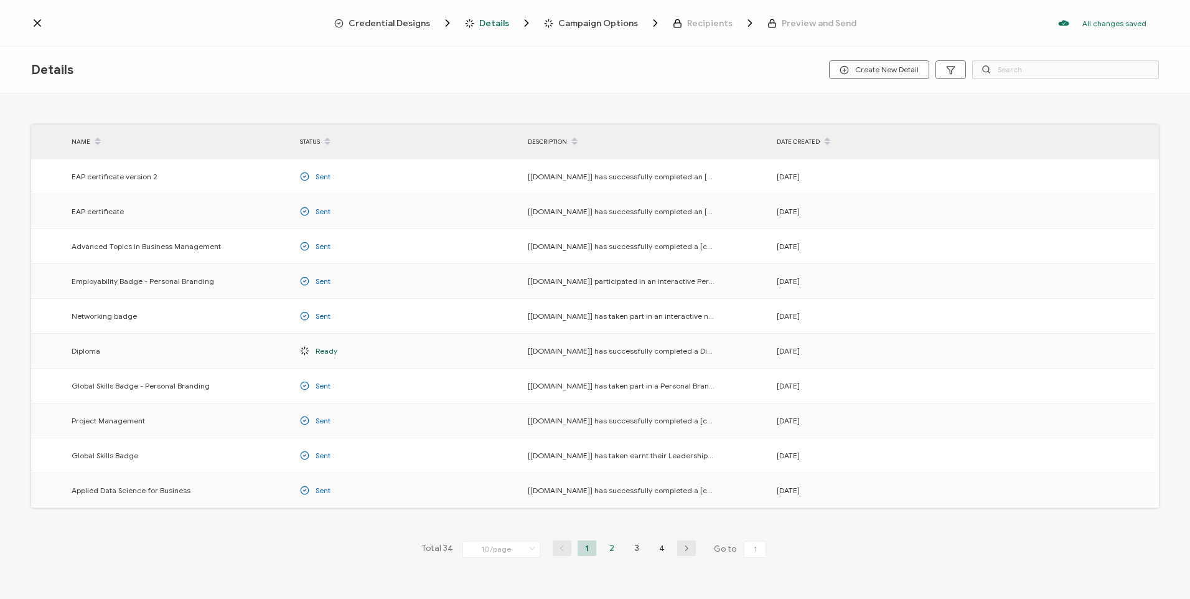
click at [611, 553] on li "2" at bounding box center [612, 548] width 19 height 16
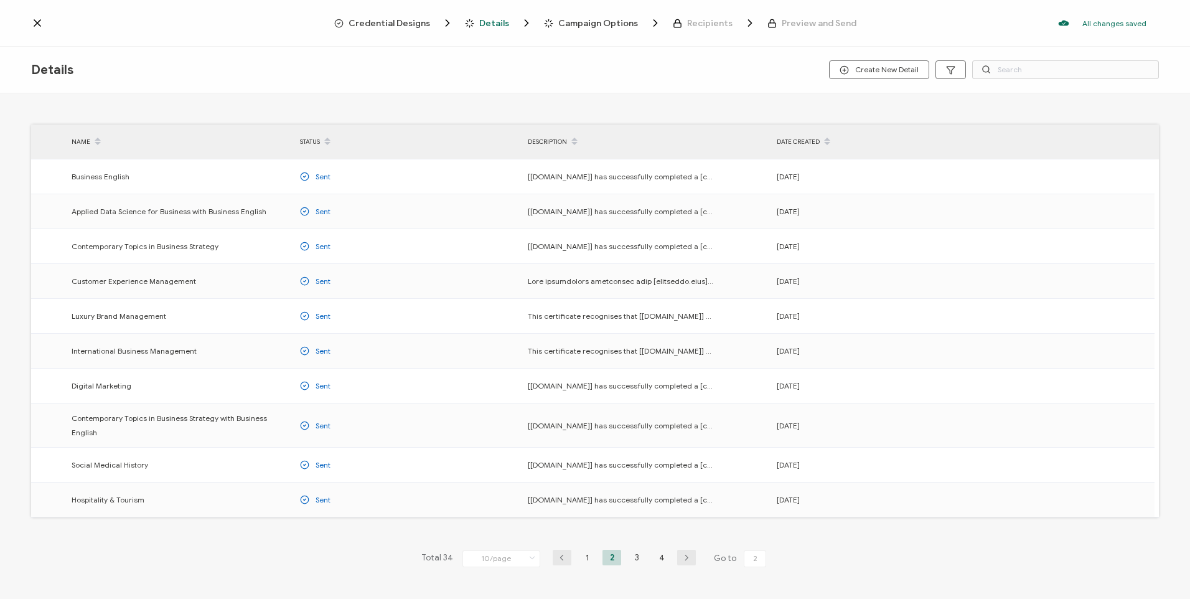
click at [656, 552] on li "4" at bounding box center [661, 558] width 19 height 16
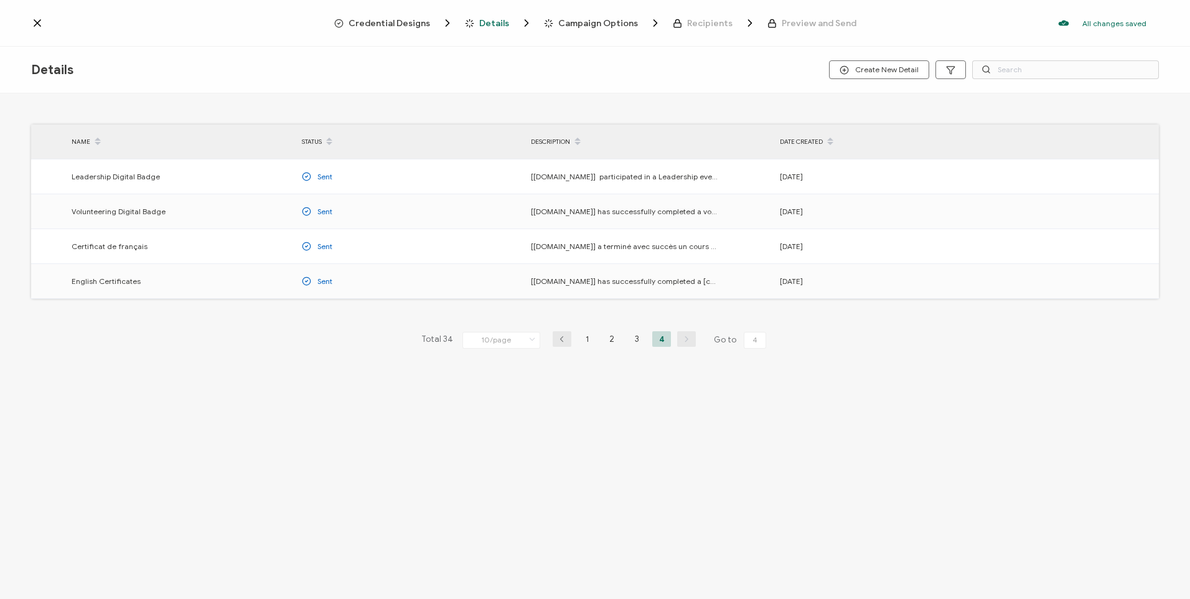
click at [621, 336] on ul "1 2 3 4" at bounding box center [625, 339] width 100 height 16
click at [631, 340] on li "3" at bounding box center [636, 339] width 19 height 16
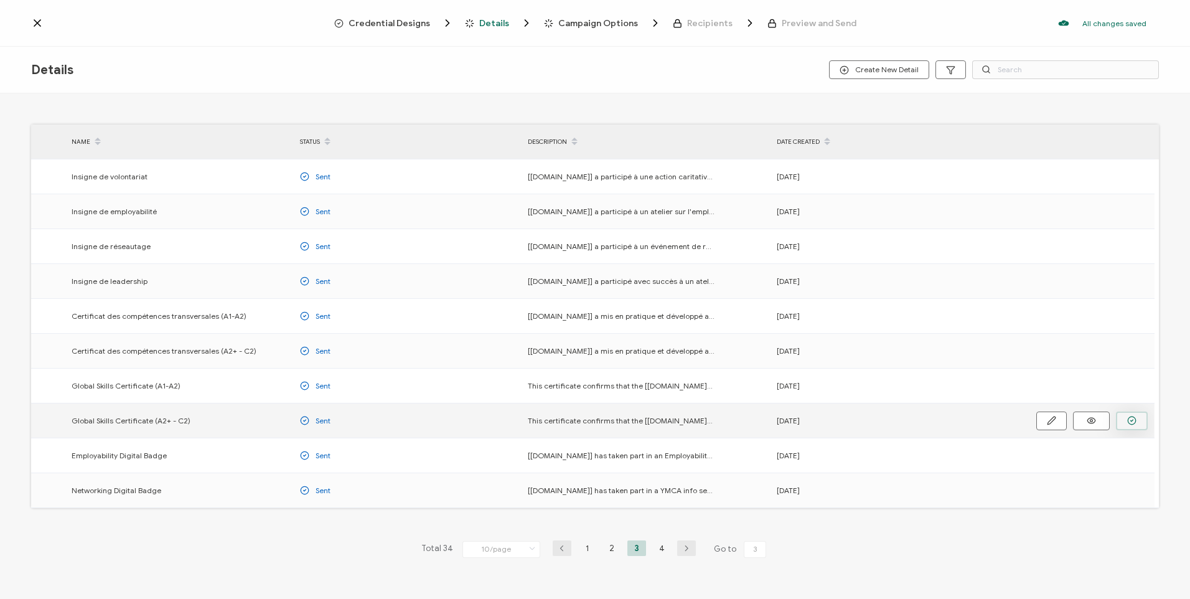
click at [1124, 418] on button "button" at bounding box center [1132, 420] width 32 height 19
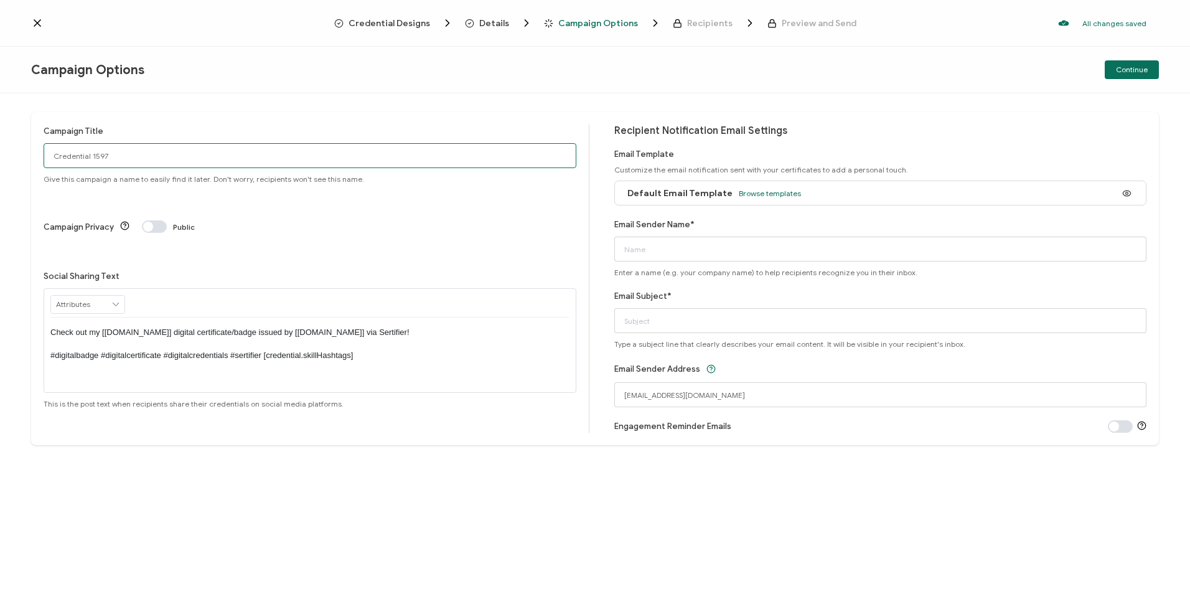
drag, startPoint x: 157, startPoint y: 158, endPoint x: 0, endPoint y: 191, distance: 160.3
click at [0, 196] on html "Credential Designs Details Campaign Options Recipients Preview and Send All cha…" at bounding box center [595, 299] width 1190 height 599
type input "Van GSC [DATE]"
click at [774, 248] on input "Email Sender Name*" at bounding box center [880, 249] width 533 height 25
type input "Bayswater [GEOGRAPHIC_DATA]"
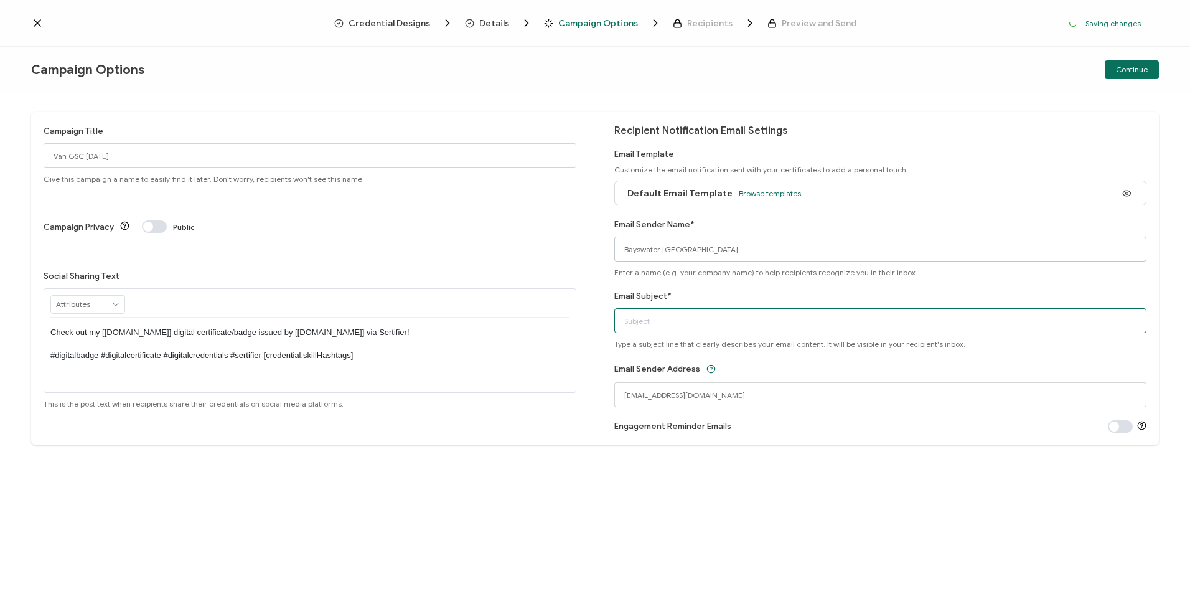
type input "Global Skills Certificate"
click at [765, 199] on div "Default Email Template Browse templates" at bounding box center [711, 193] width 180 height 28
click at [765, 196] on span "Browse templates" at bounding box center [770, 193] width 62 height 9
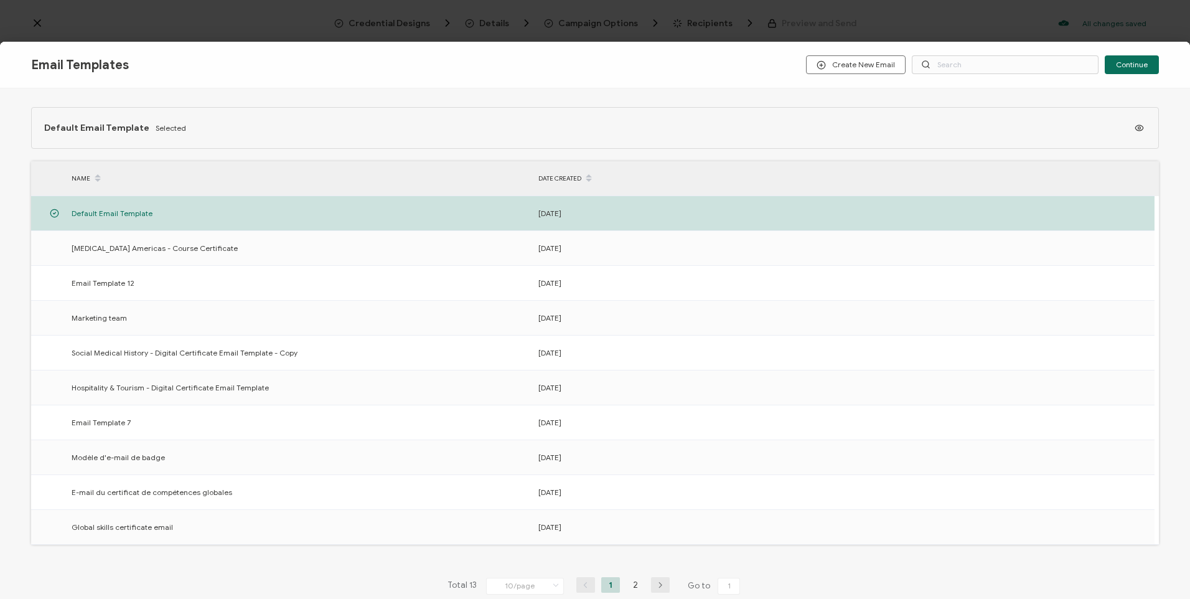
click at [636, 583] on li "2" at bounding box center [635, 585] width 19 height 16
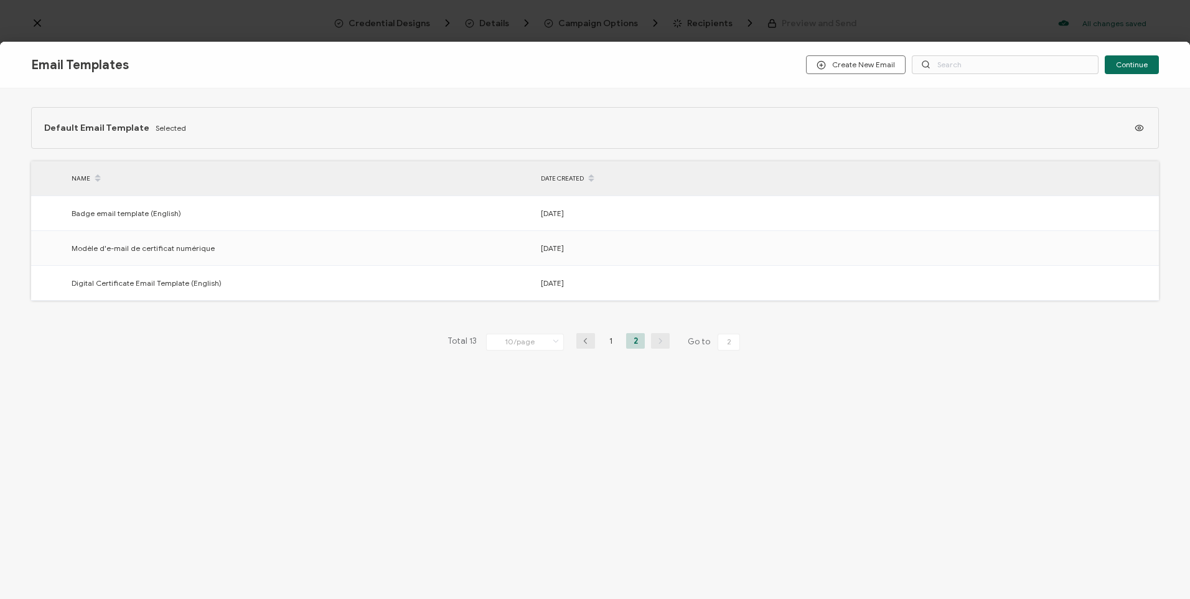
click at [599, 340] on ul "1 2" at bounding box center [623, 341] width 50 height 16
click at [606, 342] on li "1" at bounding box center [610, 341] width 19 height 16
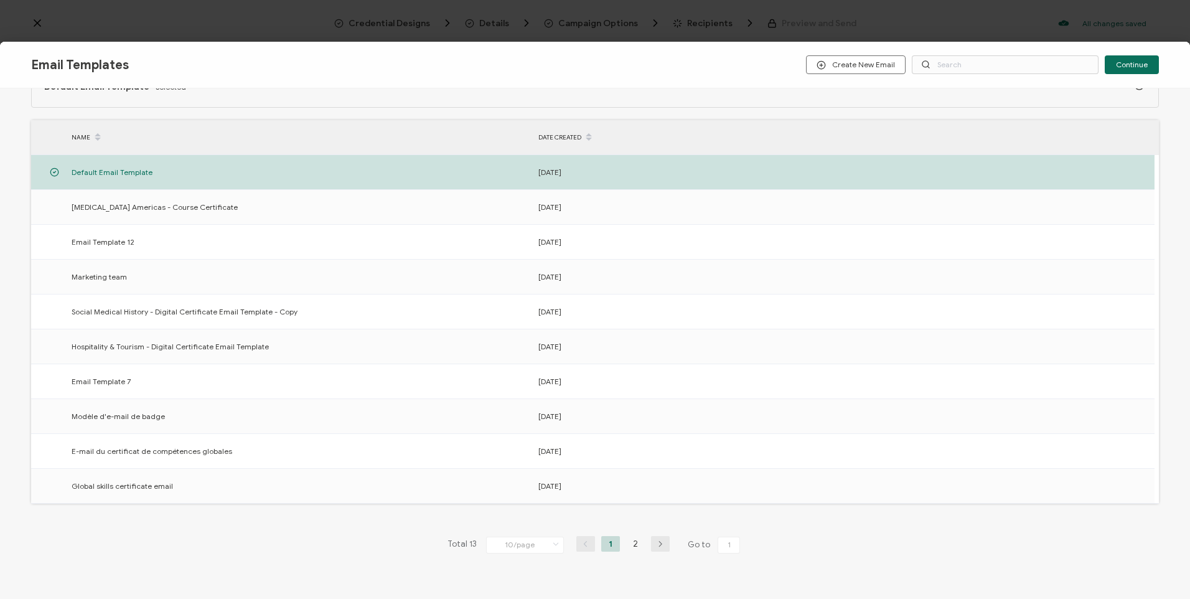
scroll to position [62, 0]
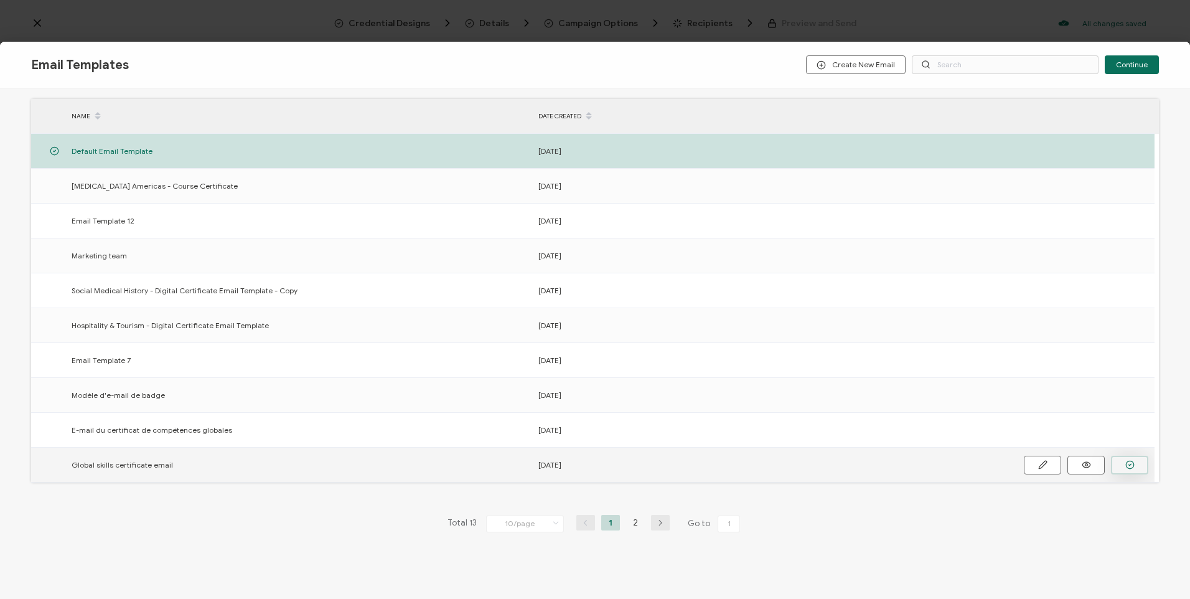
click at [1131, 466] on icon "button" at bounding box center [1129, 464] width 9 height 9
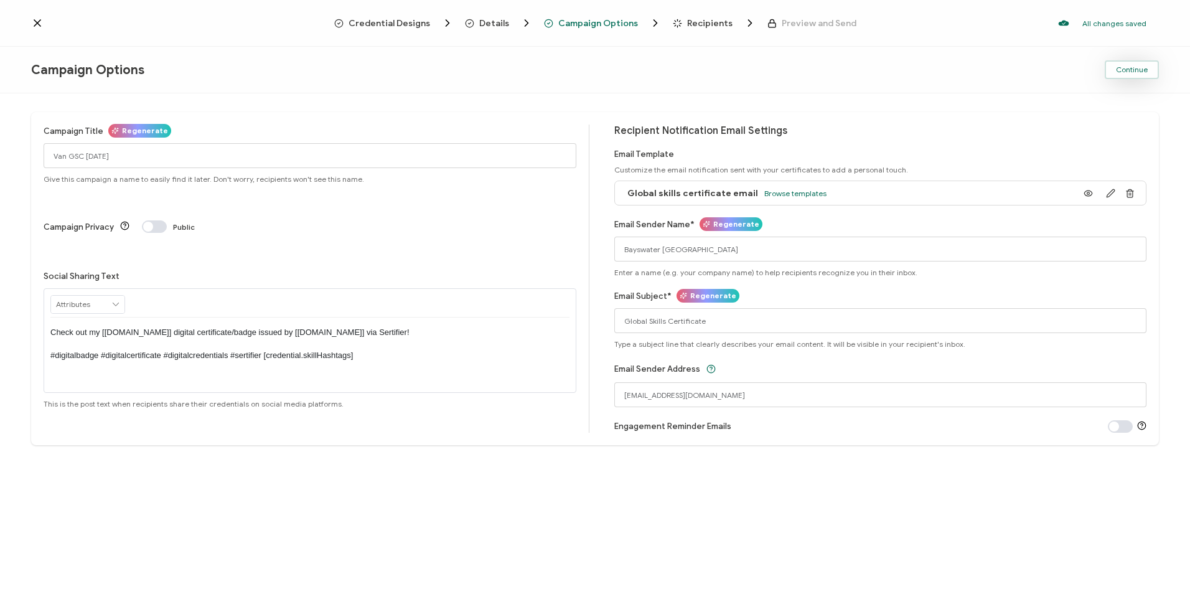
click at [1125, 76] on button "Continue" at bounding box center [1132, 69] width 54 height 19
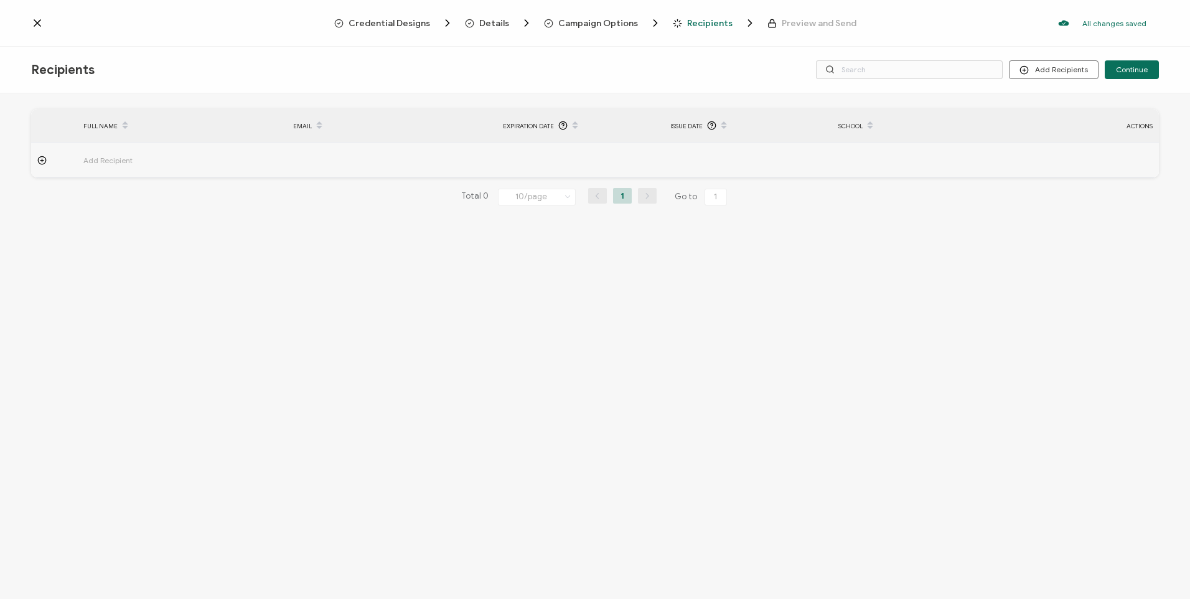
click at [37, 166] on td at bounding box center [54, 160] width 46 height 34
click at [1086, 75] on button "Add Recipients" at bounding box center [1054, 69] width 90 height 19
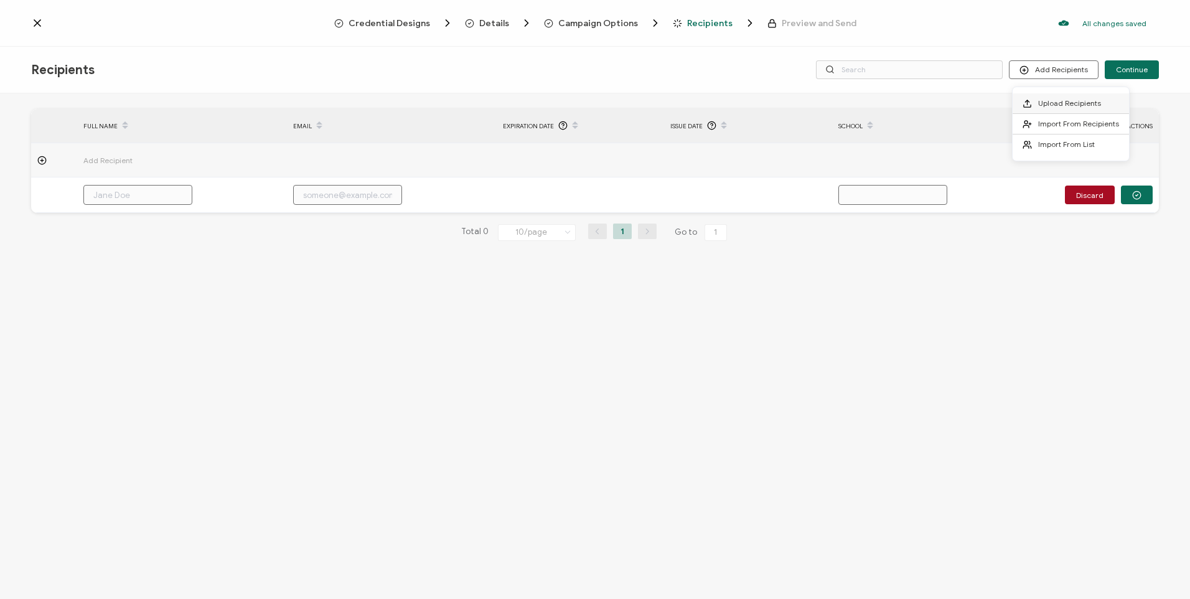
click at [1074, 99] on span "Upload Recipients" at bounding box center [1069, 102] width 63 height 9
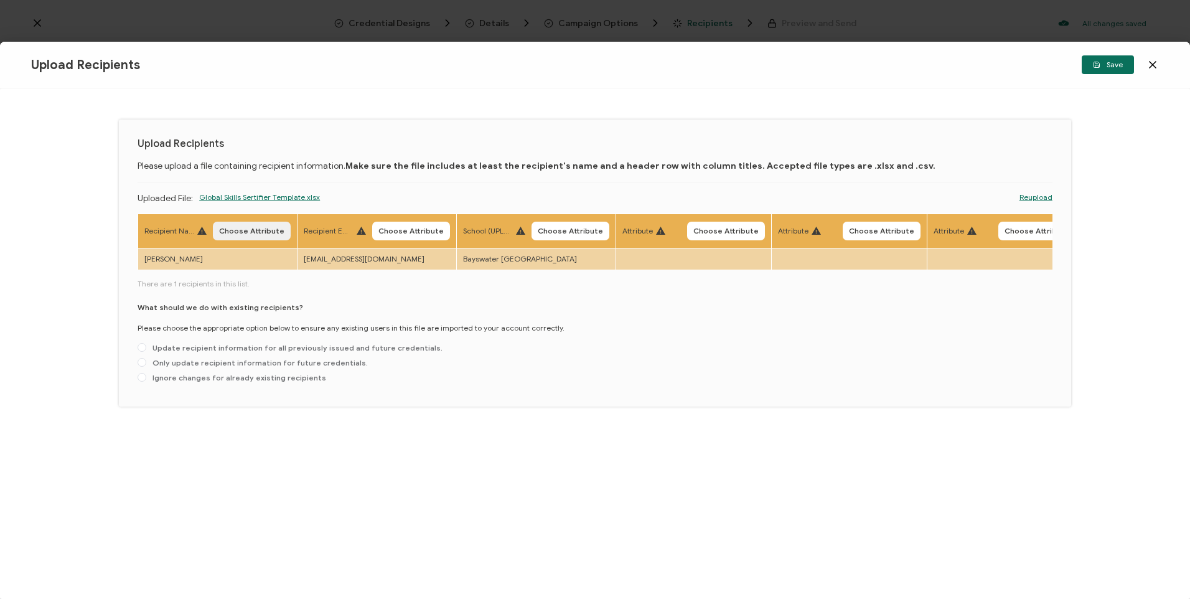
click at [250, 231] on span "Choose Attribute" at bounding box center [251, 230] width 65 height 7
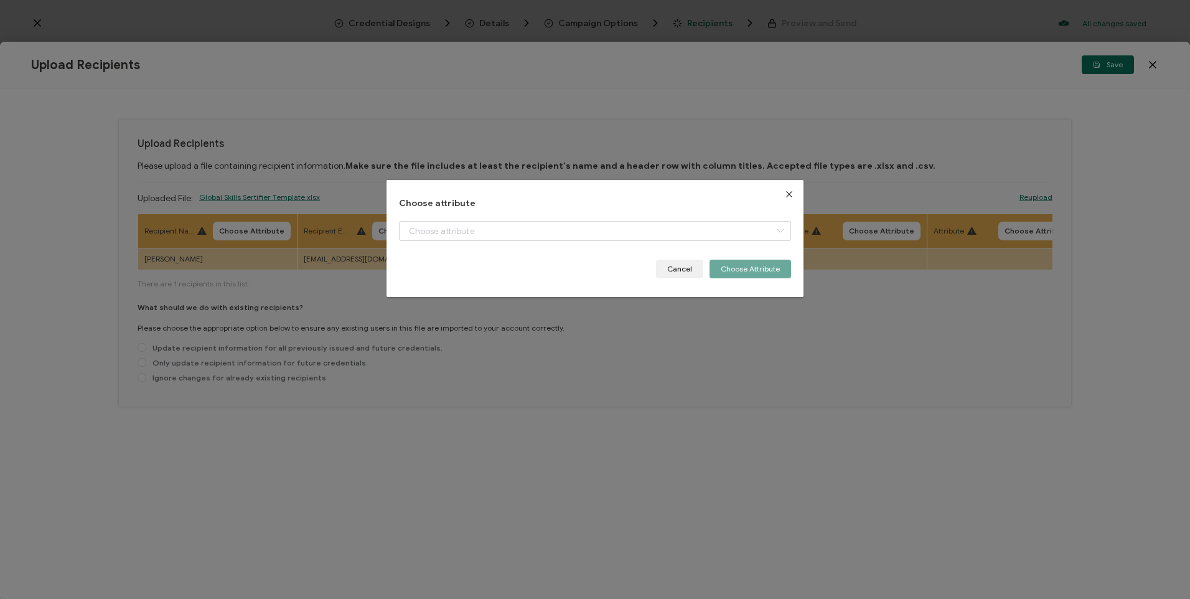
click at [775, 194] on button "Close" at bounding box center [789, 194] width 29 height 29
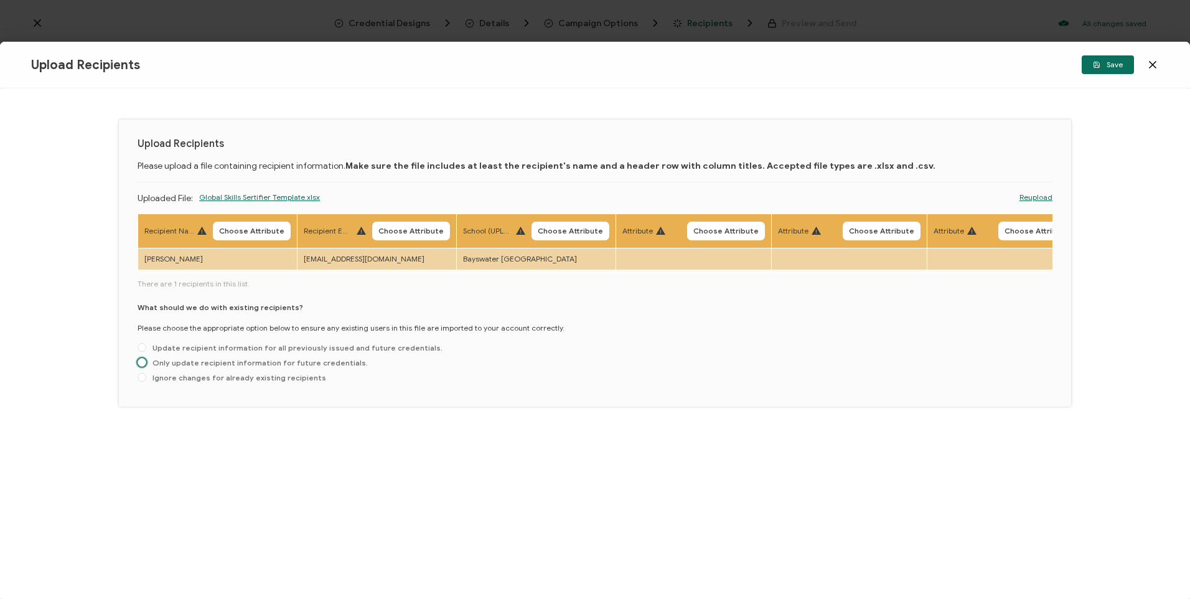
click at [177, 366] on span "Only update recipient information for future credentials." at bounding box center [257, 362] width 222 height 9
click at [146, 366] on input "Only update recipient information for future credentials." at bounding box center [142, 363] width 9 height 10
radio input "true"
click at [270, 232] on span "Choose Attribute" at bounding box center [251, 230] width 65 height 7
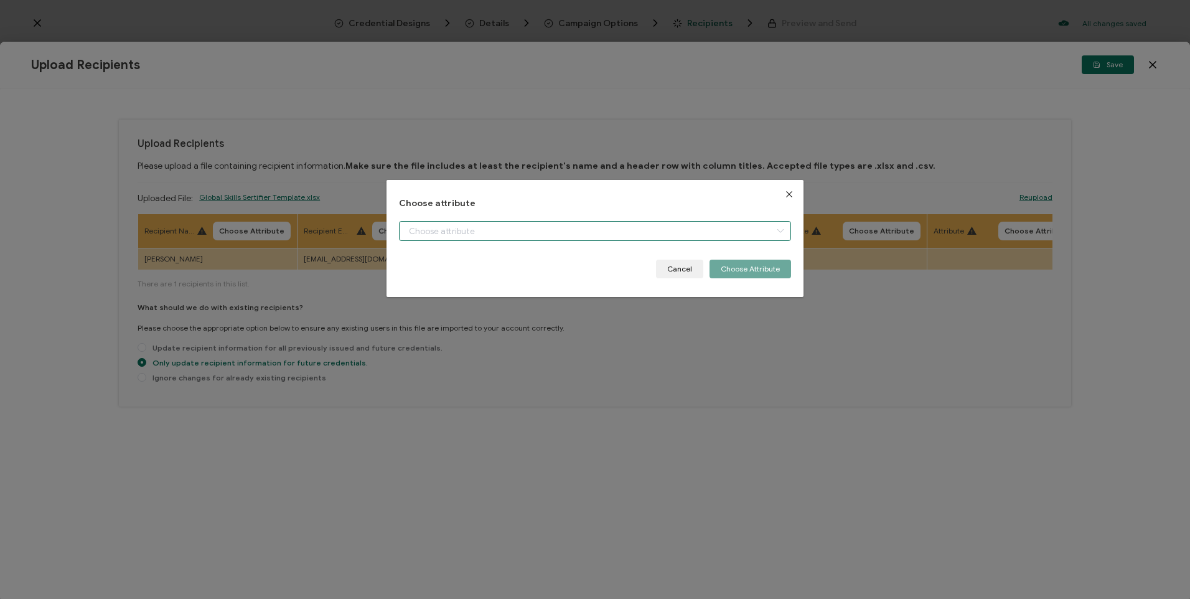
click at [556, 233] on input "dialog" at bounding box center [595, 231] width 392 height 20
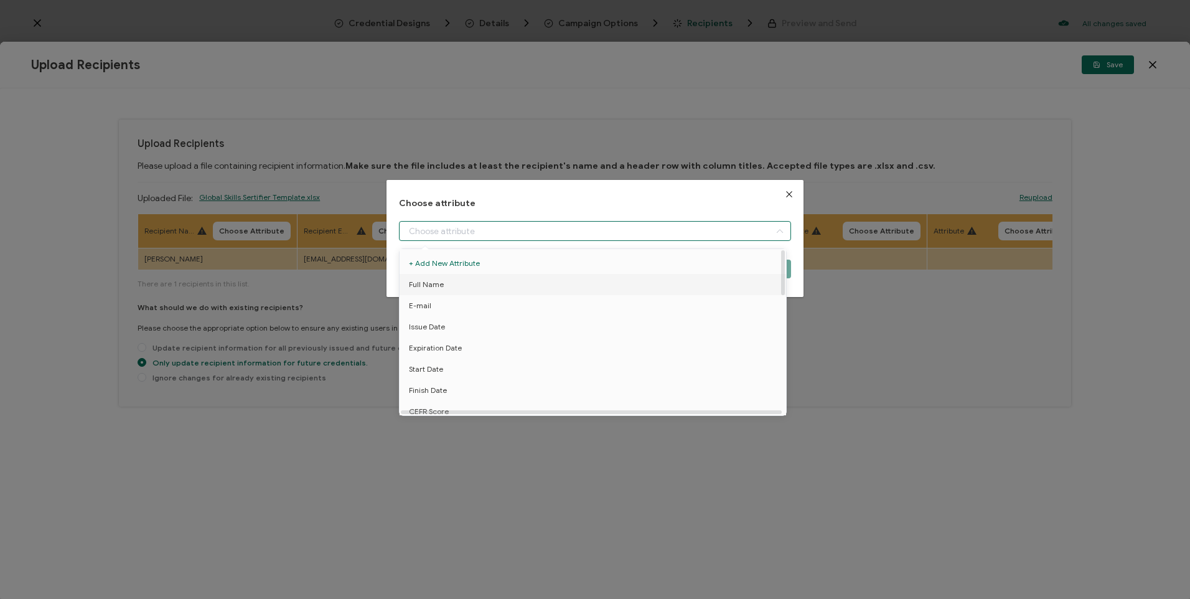
click at [477, 290] on li "Full Name" at bounding box center [595, 284] width 397 height 21
type input "Full Name"
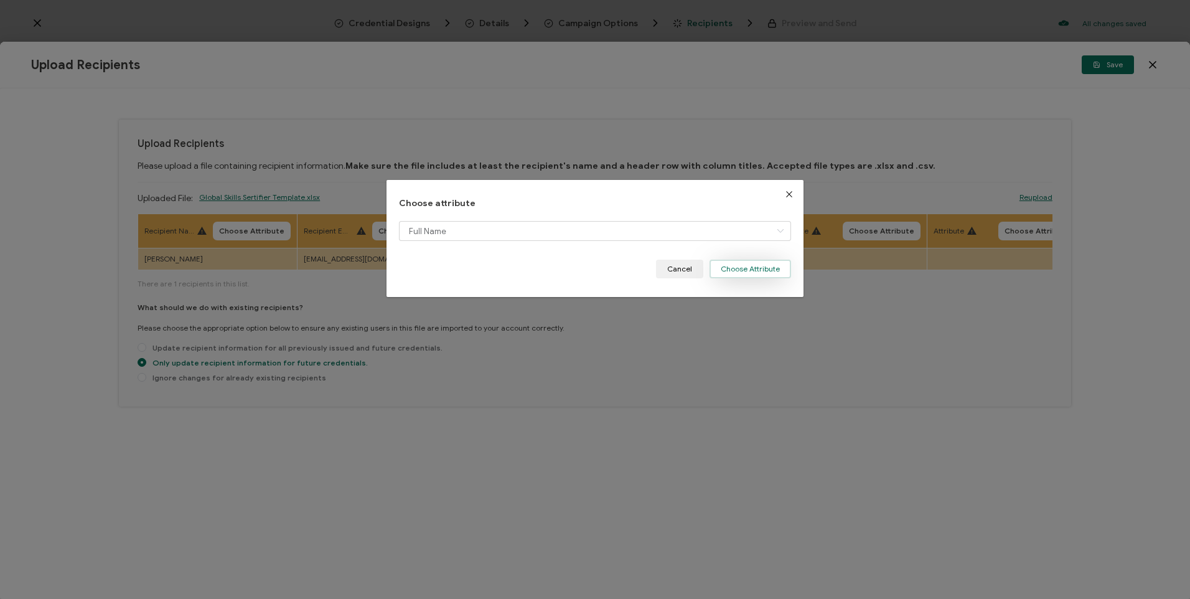
click at [730, 273] on button "Choose Attribute" at bounding box center [751, 269] width 82 height 19
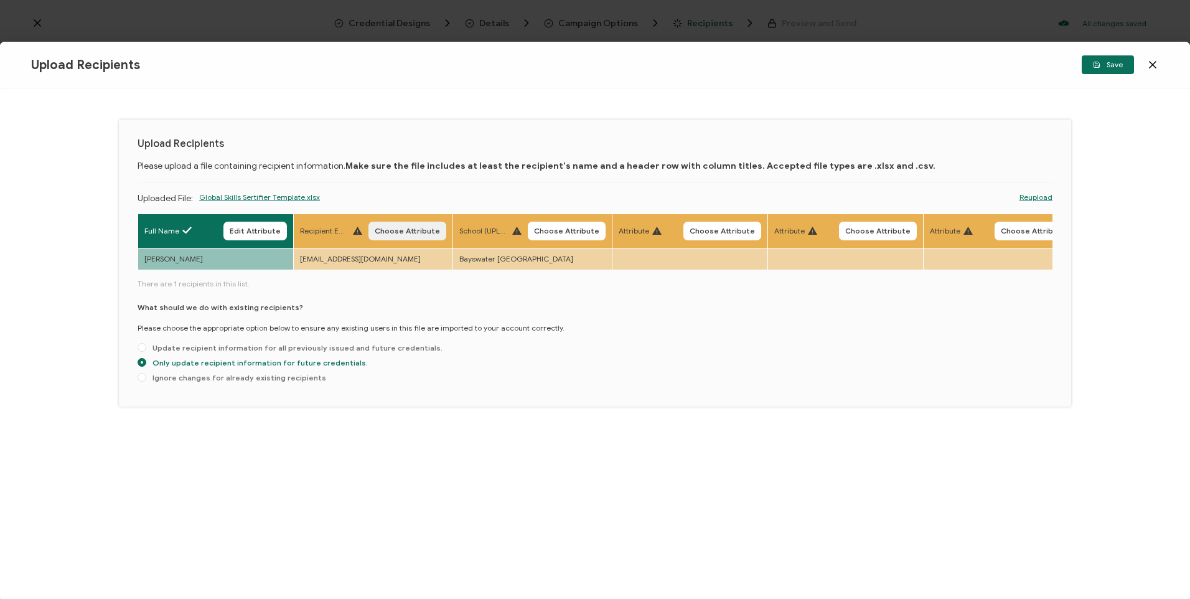
drag, startPoint x: 411, startPoint y: 236, endPoint x: 431, endPoint y: 259, distance: 30.9
click at [411, 235] on button "Choose Attribute" at bounding box center [407, 231] width 78 height 19
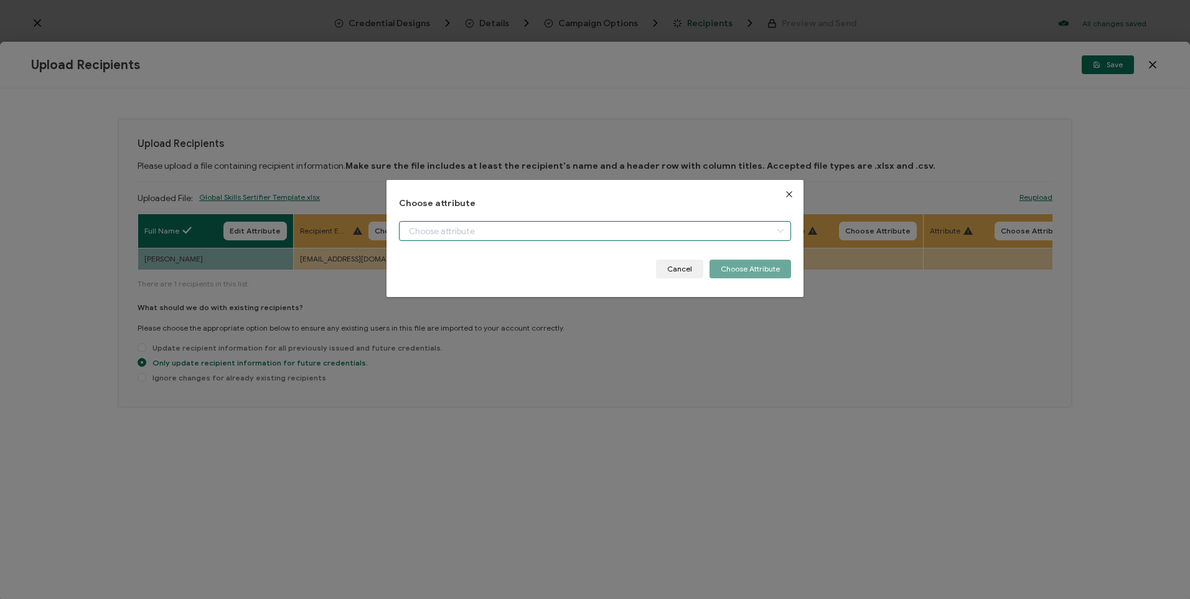
drag, startPoint x: 466, startPoint y: 233, endPoint x: 481, endPoint y: 257, distance: 28.5
click at [465, 233] on input "dialog" at bounding box center [595, 231] width 392 height 20
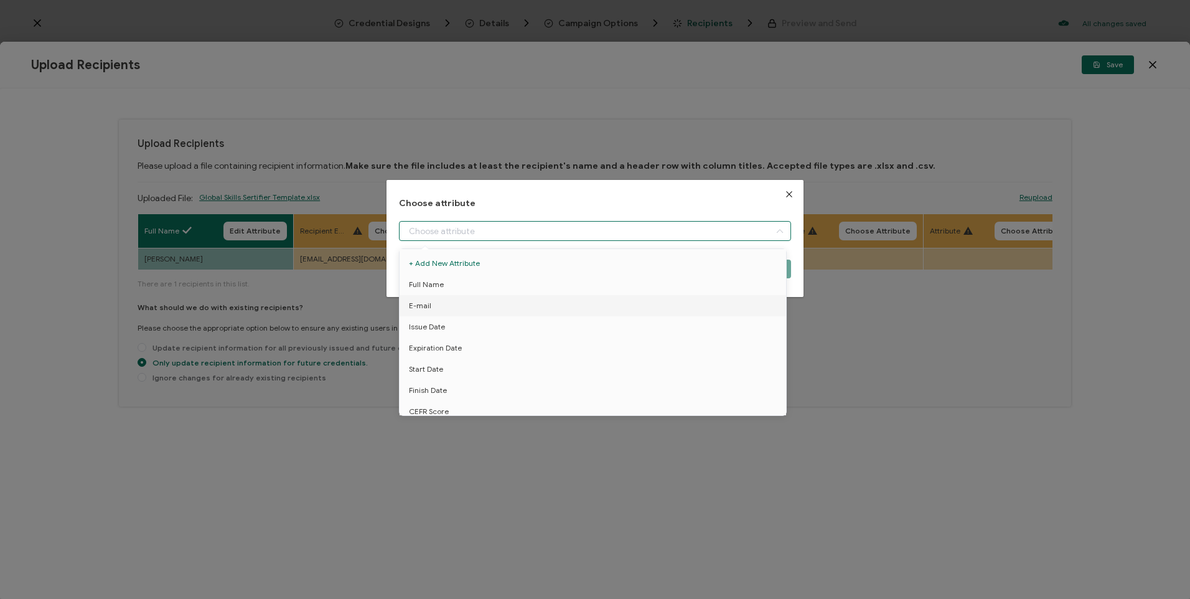
drag, startPoint x: 791, startPoint y: 197, endPoint x: 792, endPoint y: 225, distance: 28.0
click at [791, 196] on button "Close" at bounding box center [789, 194] width 29 height 29
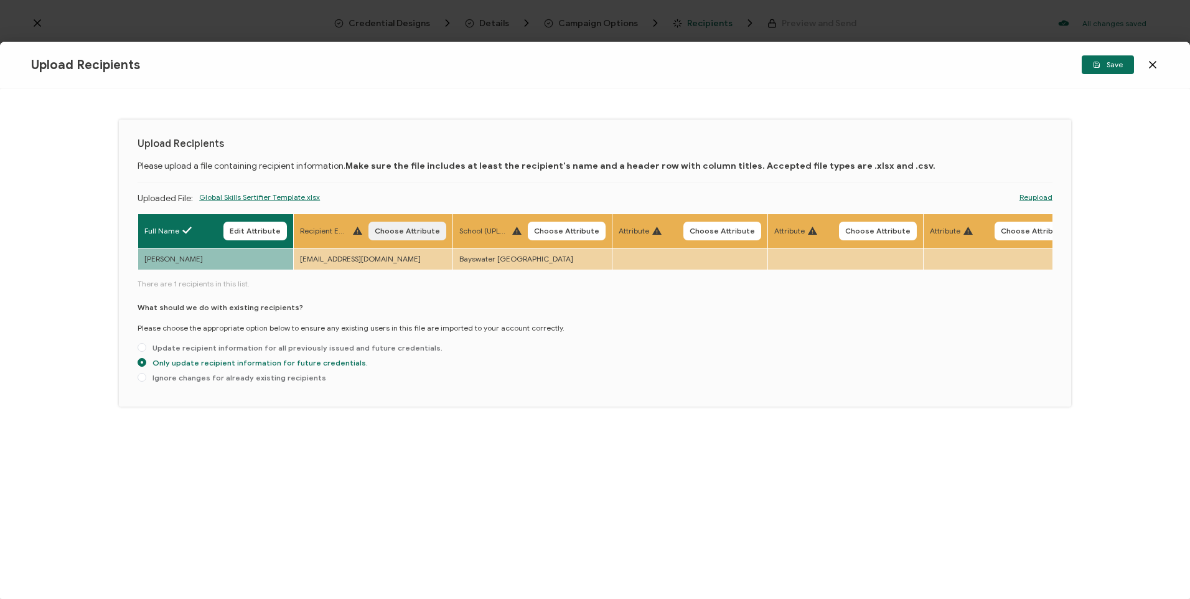
click at [403, 227] on span "Choose Attribute" at bounding box center [407, 230] width 65 height 7
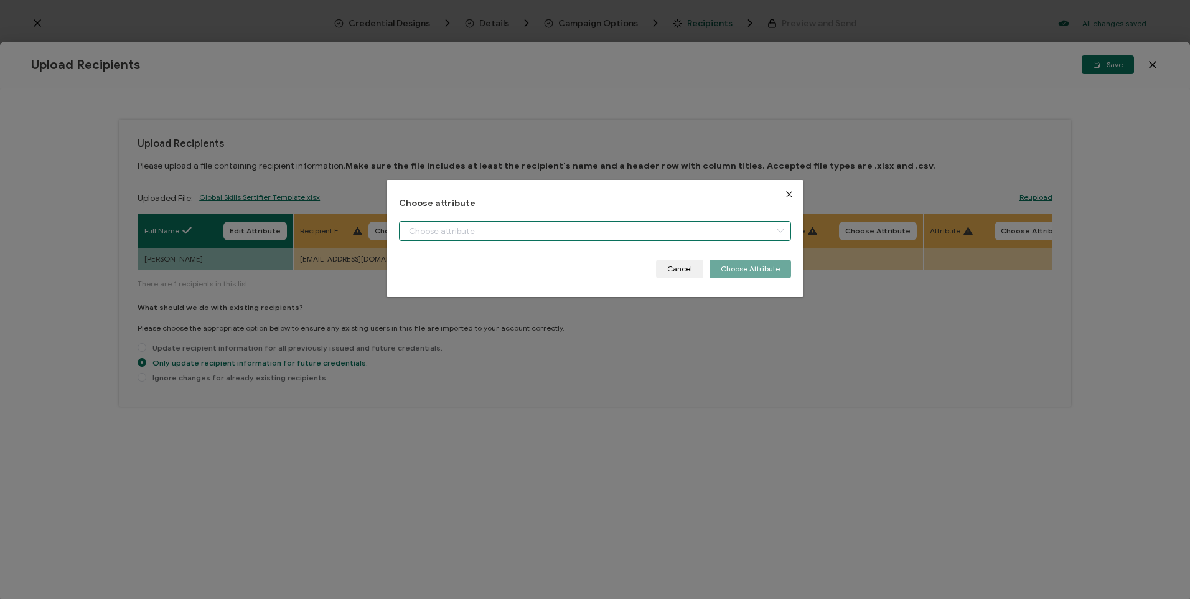
click at [628, 226] on input "dialog" at bounding box center [595, 231] width 392 height 20
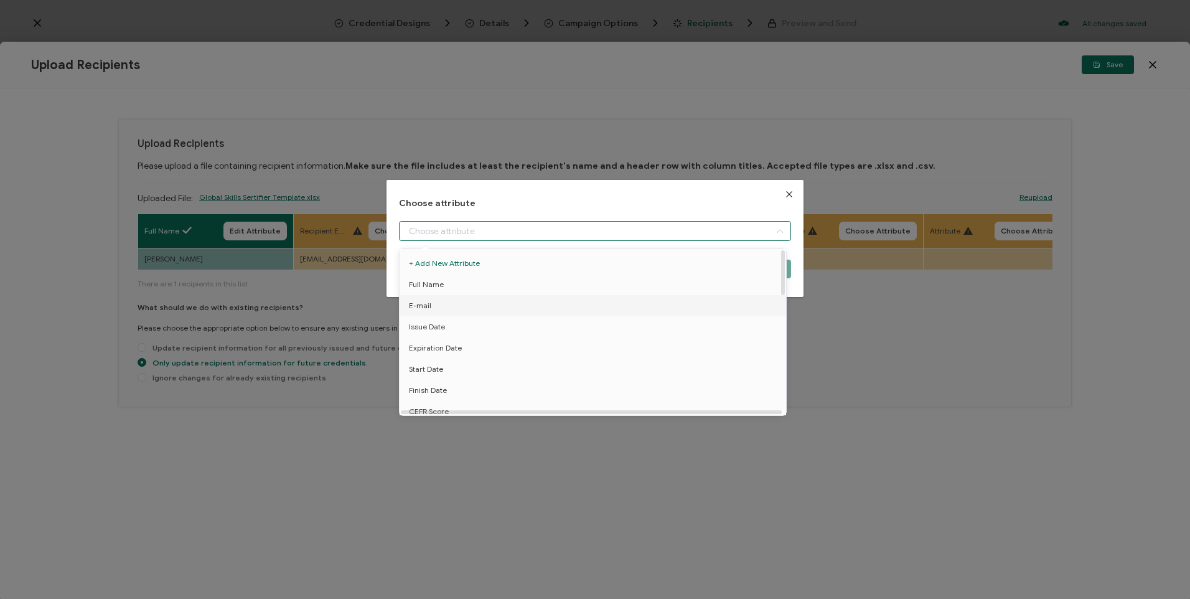
click at [468, 307] on li "E-mail" at bounding box center [595, 305] width 397 height 21
type input "E-mail"
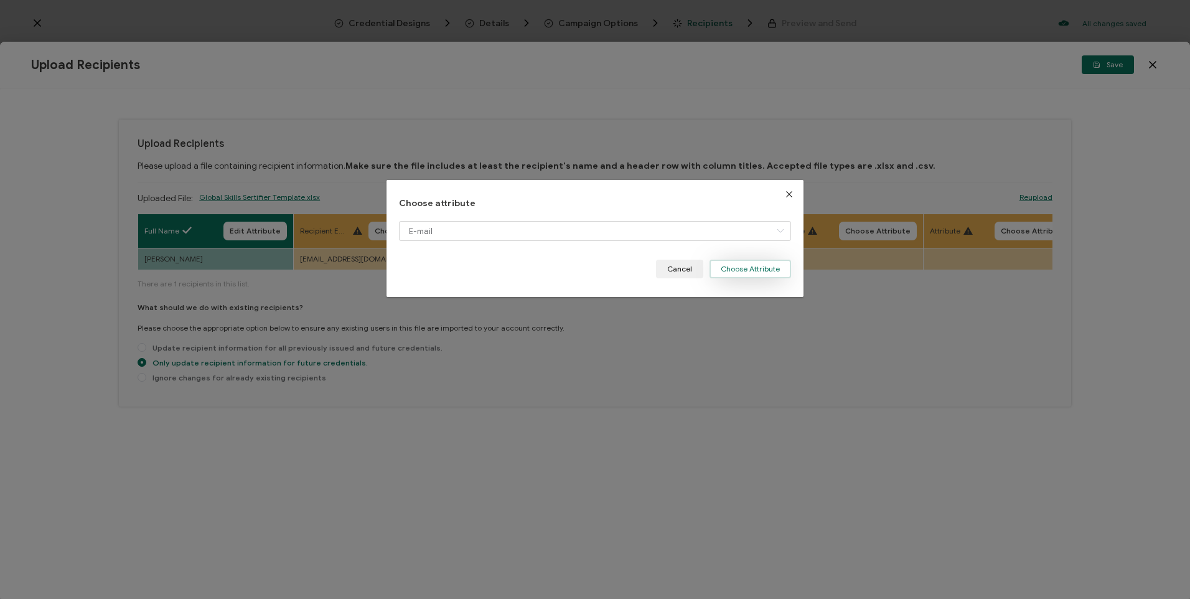
click at [777, 271] on button "Choose Attribute" at bounding box center [751, 269] width 82 height 19
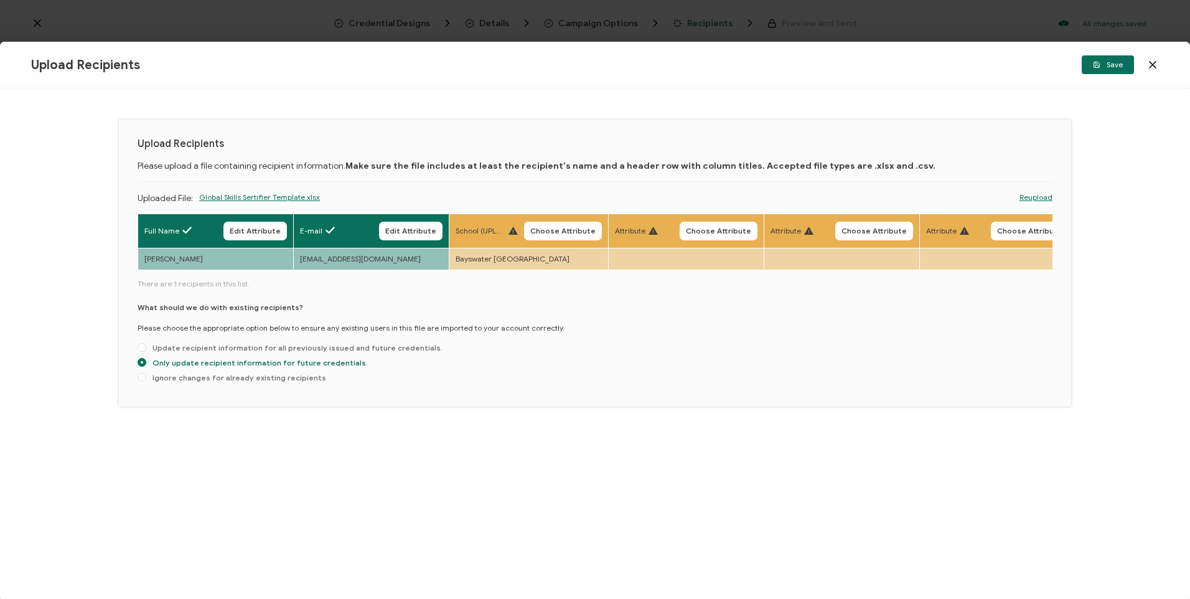
click at [553, 235] on span "Choose Attribute" at bounding box center [562, 230] width 65 height 7
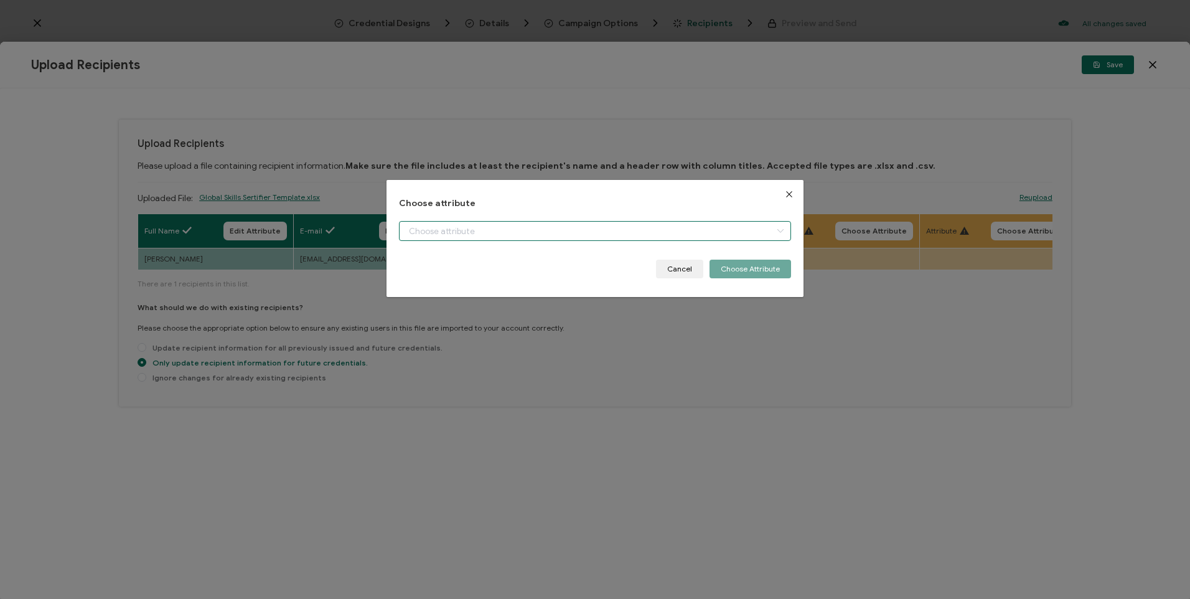
click at [578, 234] on input "dialog" at bounding box center [595, 231] width 392 height 20
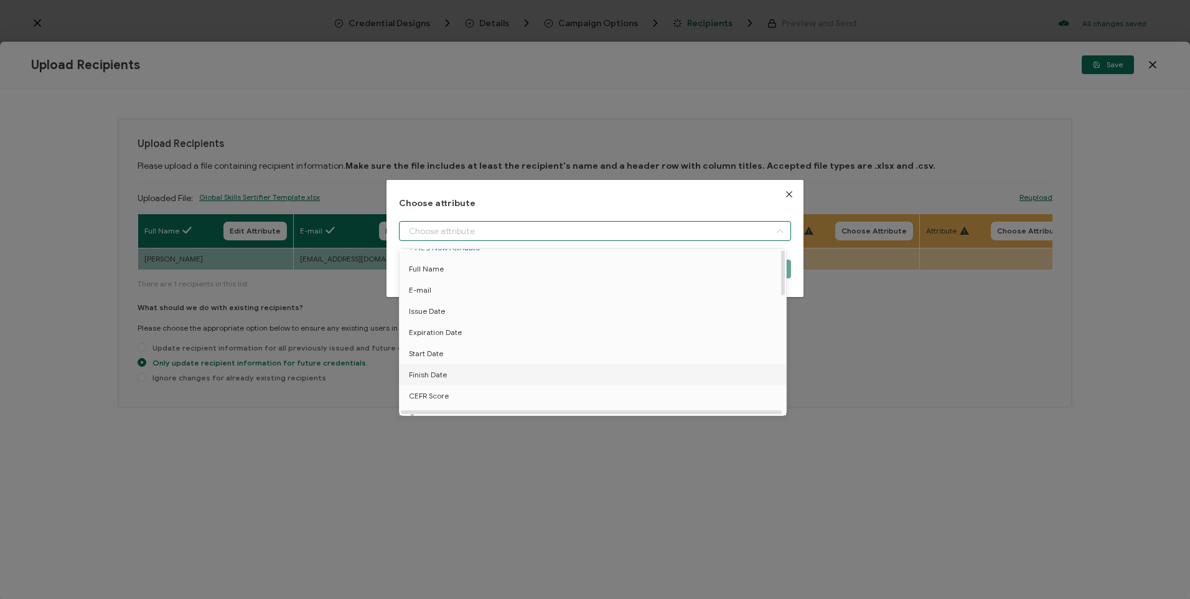
scroll to position [62, 0]
click at [453, 390] on li "School" at bounding box center [595, 391] width 397 height 21
type input "School"
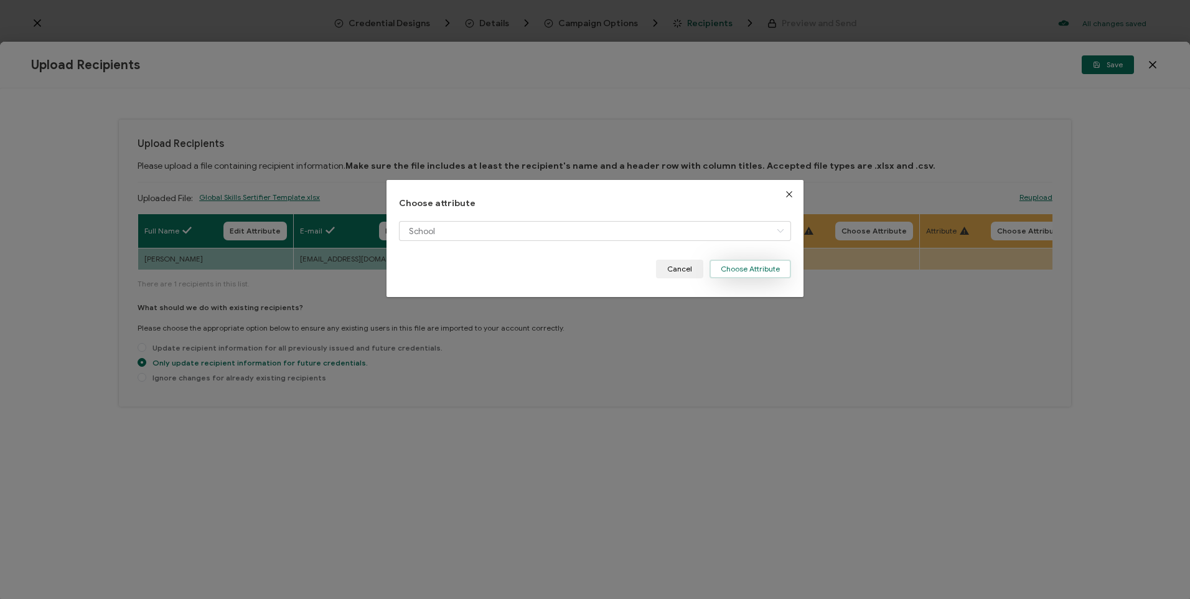
click at [760, 268] on button "Choose Attribute" at bounding box center [751, 269] width 82 height 19
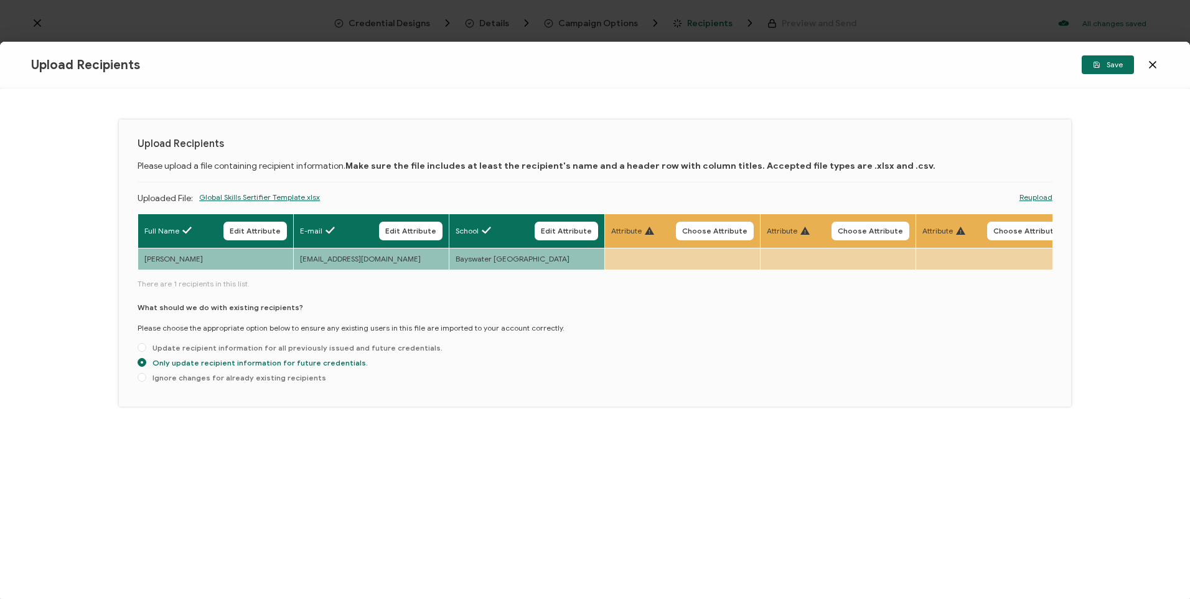
click at [1087, 70] on button "Save" at bounding box center [1108, 64] width 52 height 19
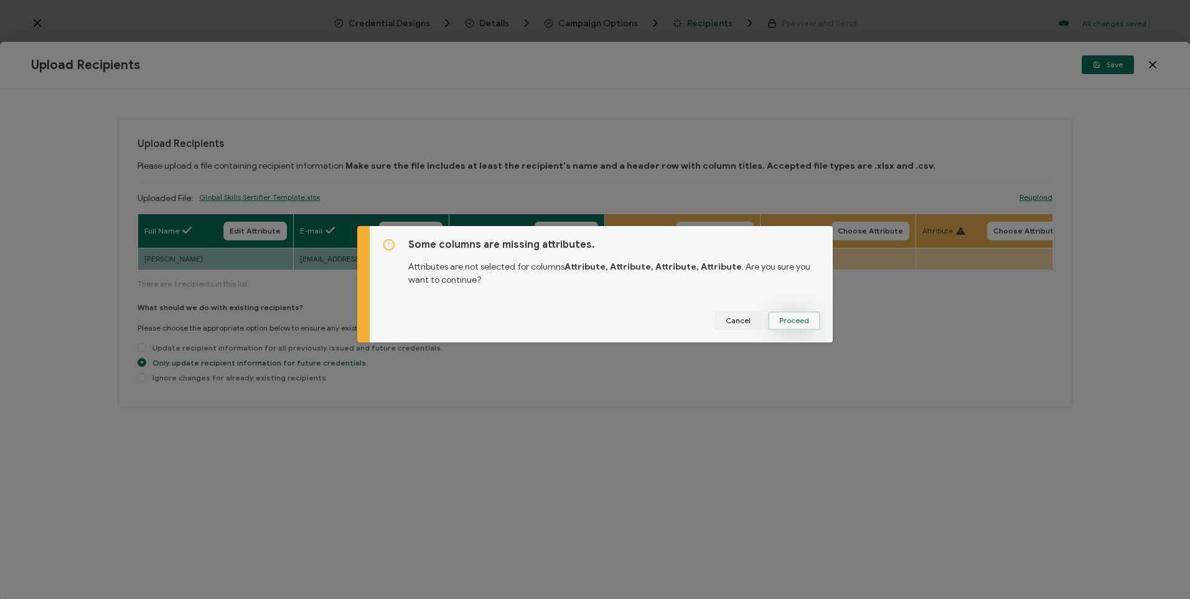
click at [809, 322] on button "Proceed" at bounding box center [794, 320] width 52 height 19
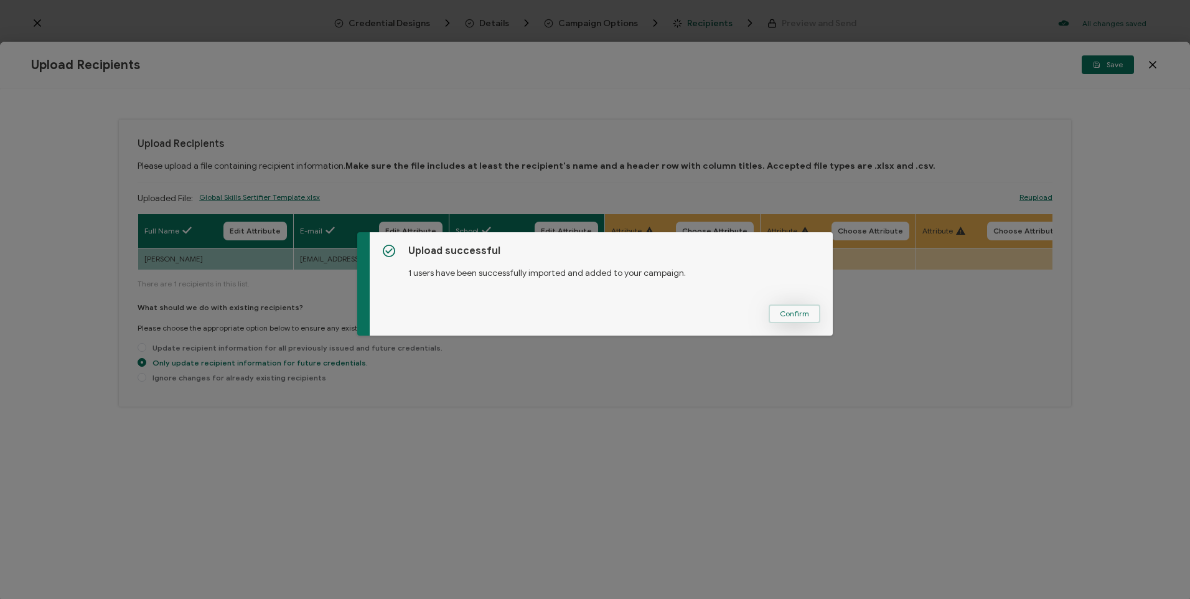
click at [805, 309] on button "Confirm" at bounding box center [795, 313] width 52 height 19
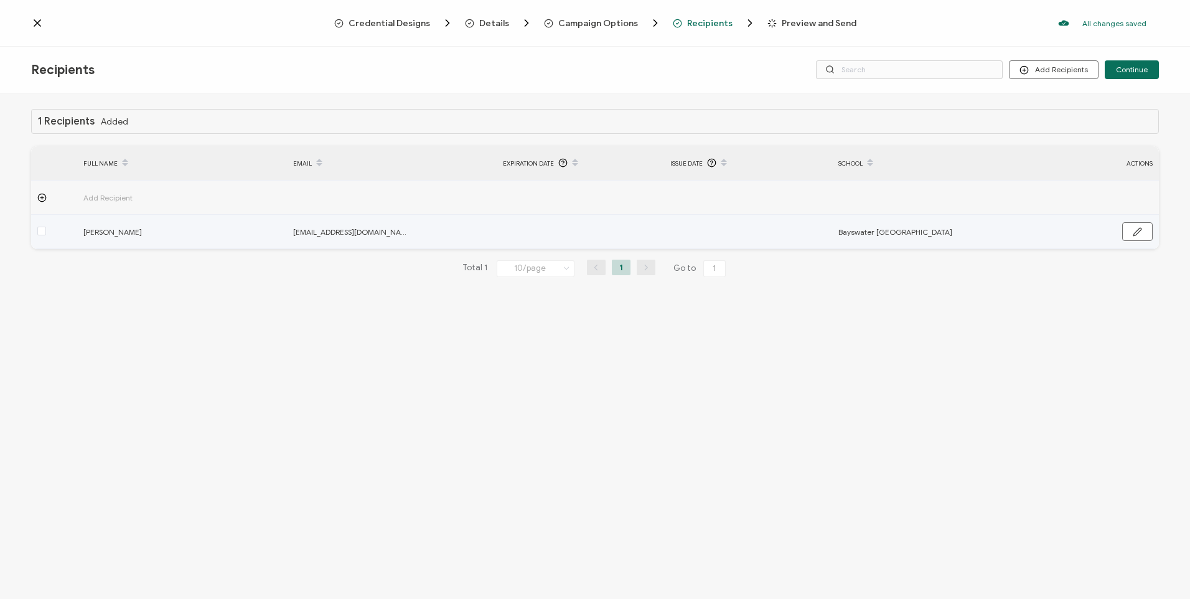
click at [46, 233] on div at bounding box center [54, 232] width 46 height 14
click at [35, 232] on div at bounding box center [54, 232] width 46 height 14
click at [36, 233] on div at bounding box center [54, 232] width 46 height 14
click at [1138, 233] on icon "button" at bounding box center [1137, 231] width 9 height 9
click at [1092, 231] on button "Discard" at bounding box center [1090, 232] width 50 height 19
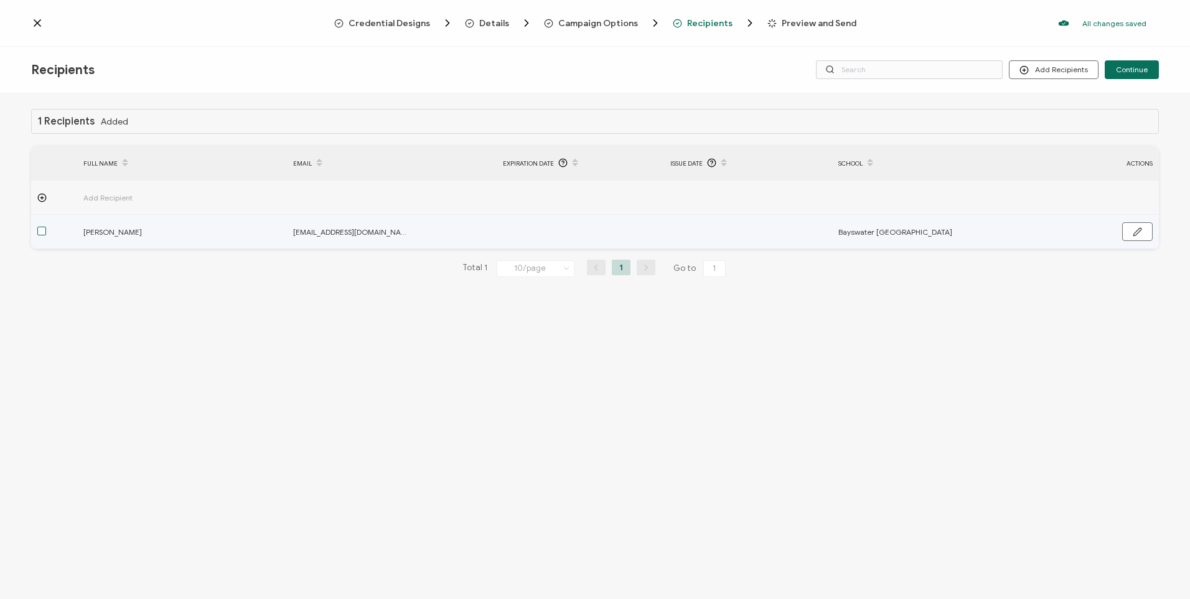
click at [41, 235] on span at bounding box center [41, 231] width 9 height 9
click at [46, 227] on input "checkbox" at bounding box center [46, 227] width 0 height 0
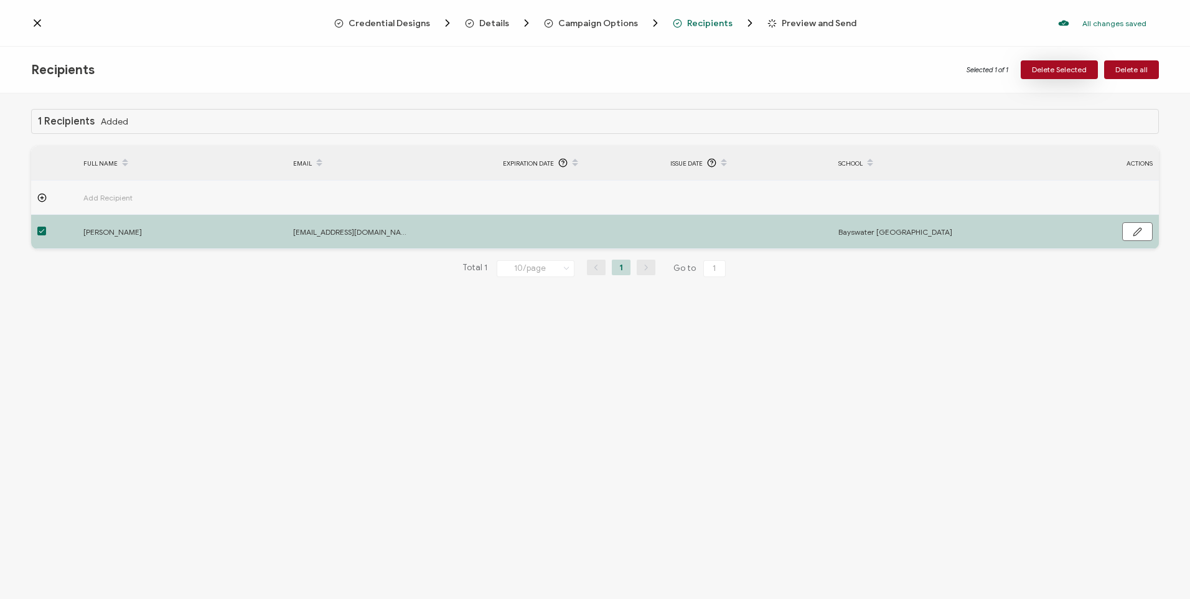
click at [1081, 67] on span "Delete Selected" at bounding box center [1059, 69] width 55 height 7
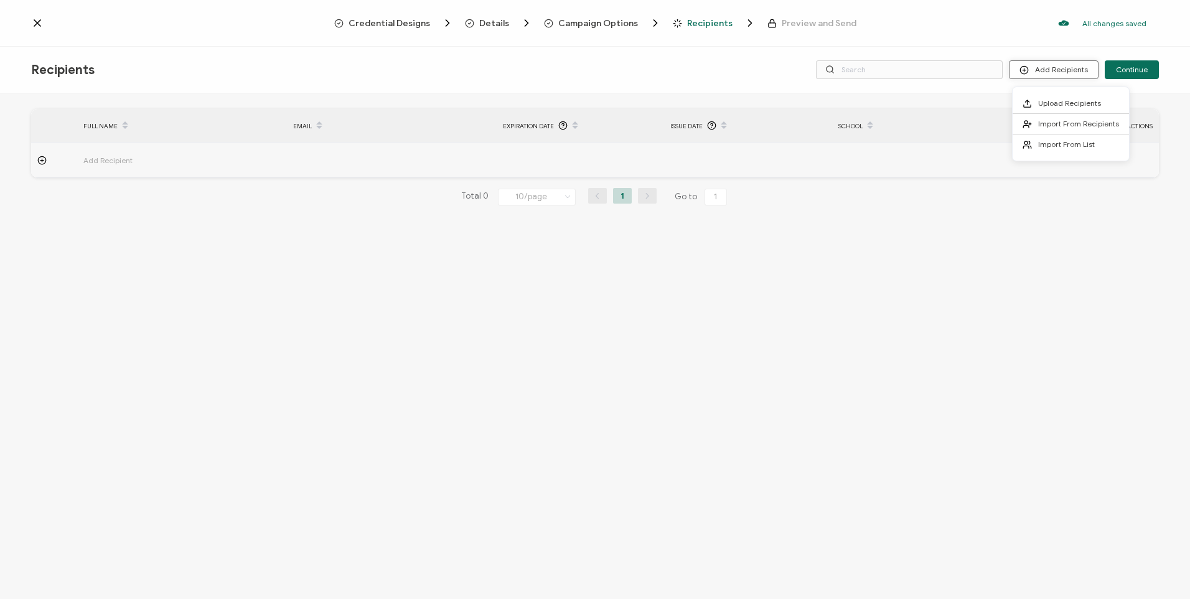
click at [1056, 69] on button "Add Recipients" at bounding box center [1054, 69] width 90 height 19
click at [1071, 71] on button "Add Recipients" at bounding box center [1054, 69] width 90 height 19
click at [1082, 98] on li "Upload Recipients" at bounding box center [1071, 103] width 116 height 21
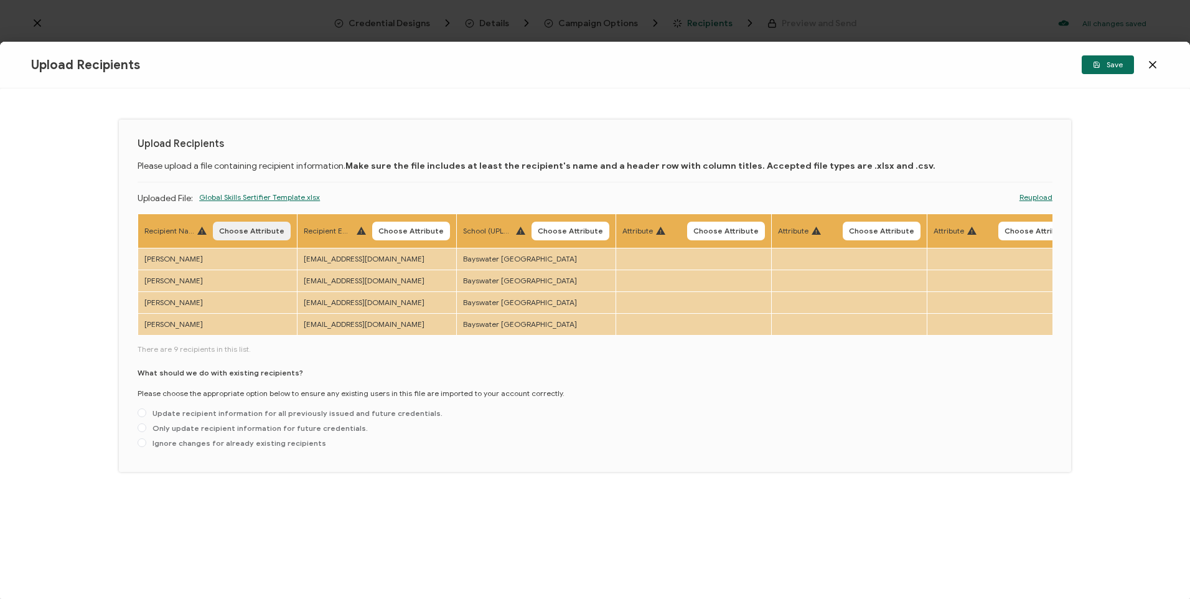
click at [259, 223] on button "Choose Attribute" at bounding box center [252, 231] width 78 height 19
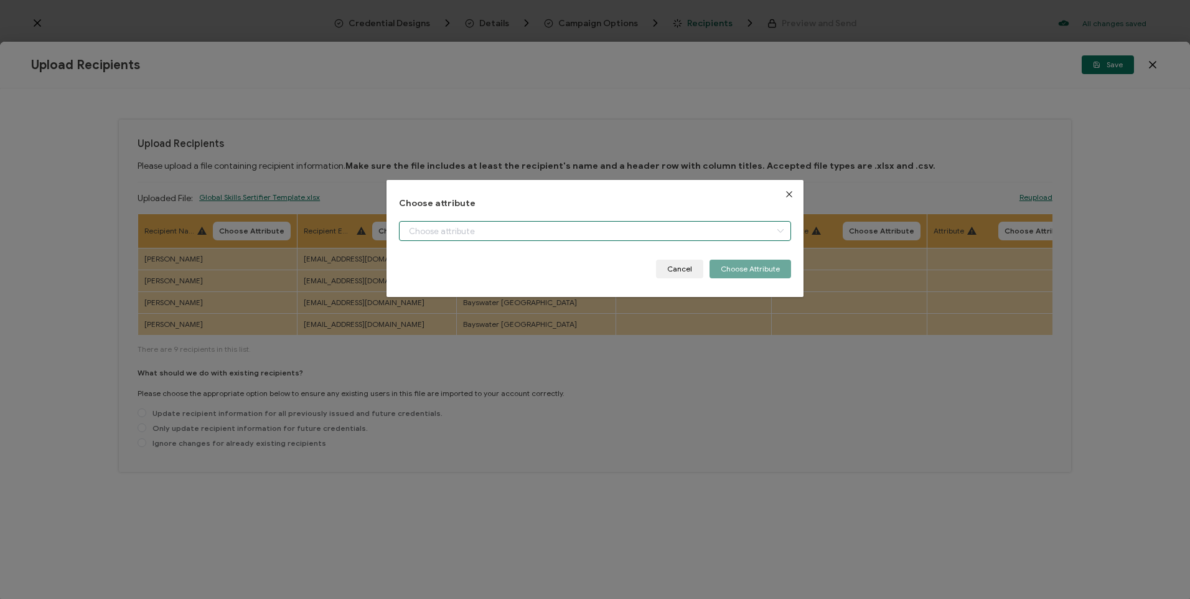
click at [505, 235] on input "dialog" at bounding box center [595, 231] width 392 height 20
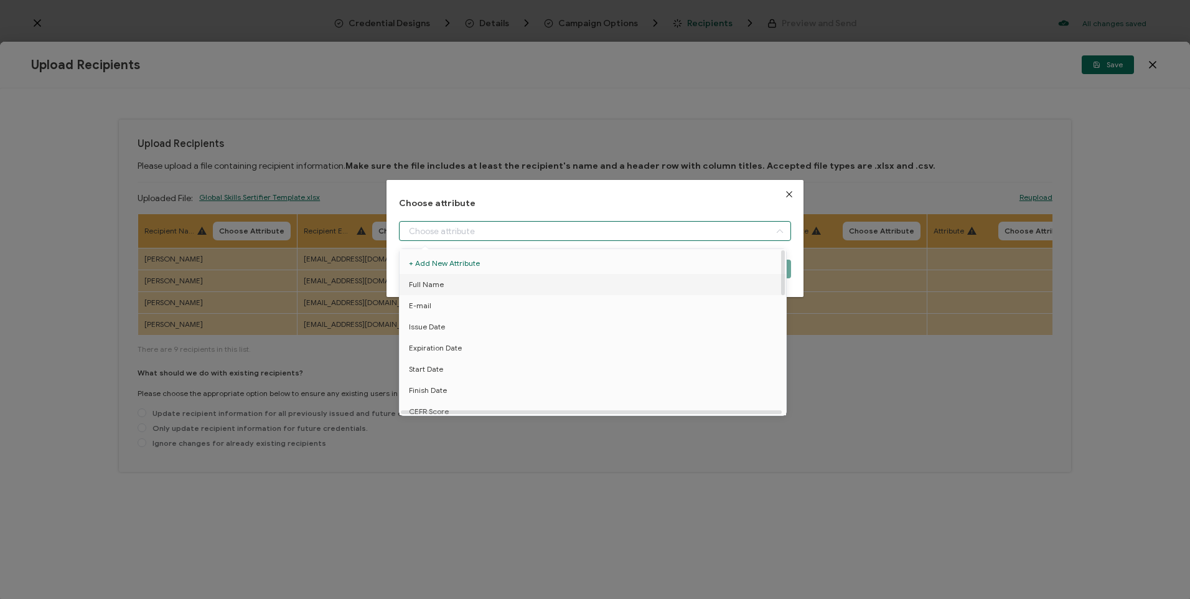
click at [451, 294] on li "Full Name" at bounding box center [595, 284] width 397 height 21
type input "Full Name"
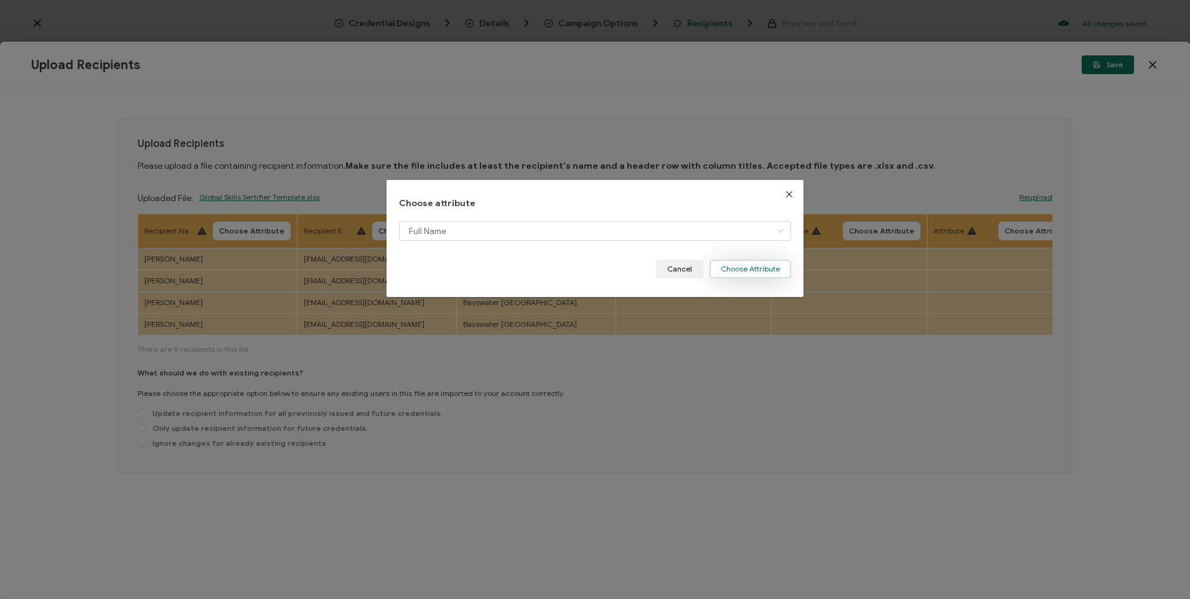
click at [723, 270] on button "Choose Attribute" at bounding box center [751, 269] width 82 height 19
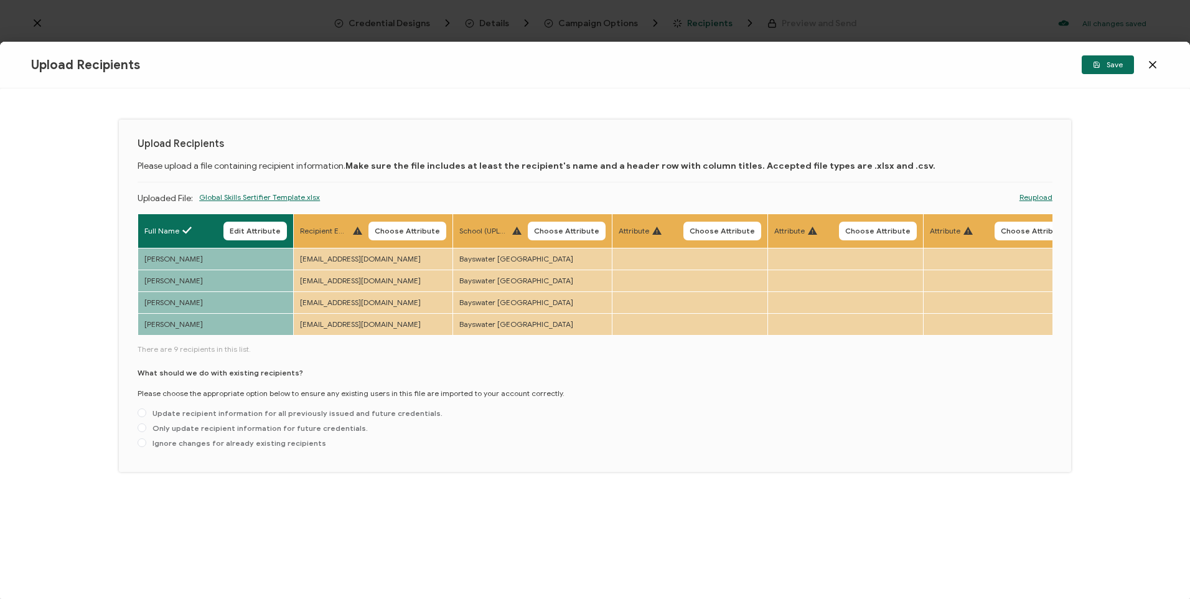
drag, startPoint x: 406, startPoint y: 232, endPoint x: 416, endPoint y: 248, distance: 19.5
click at [406, 231] on span "Choose Attribute" at bounding box center [407, 230] width 65 height 7
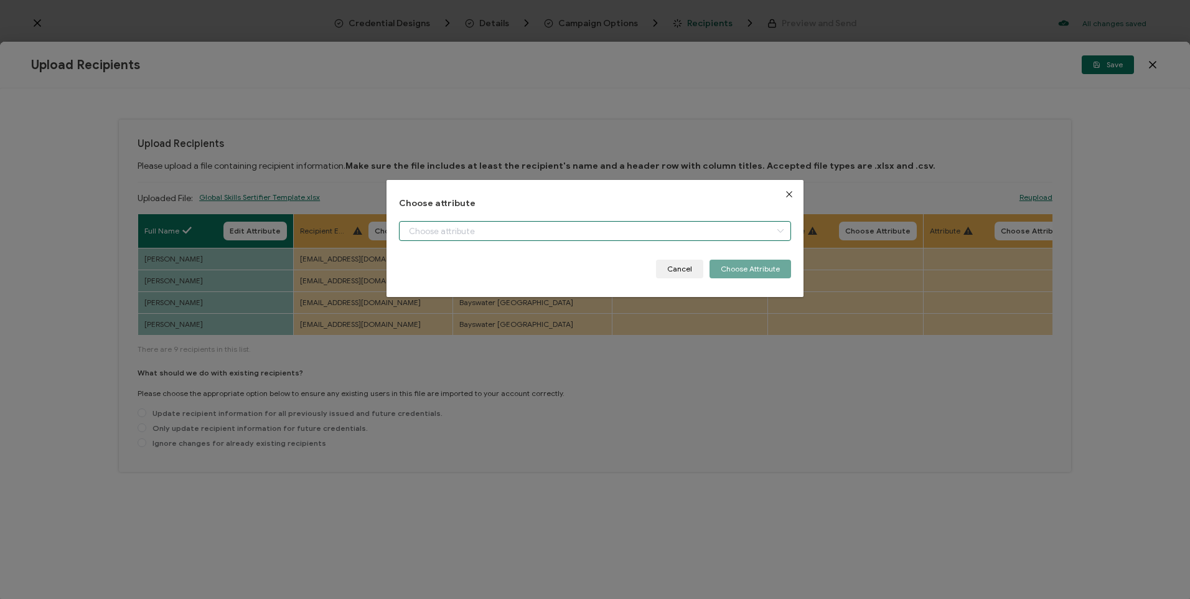
click at [469, 232] on input "dialog" at bounding box center [595, 231] width 392 height 20
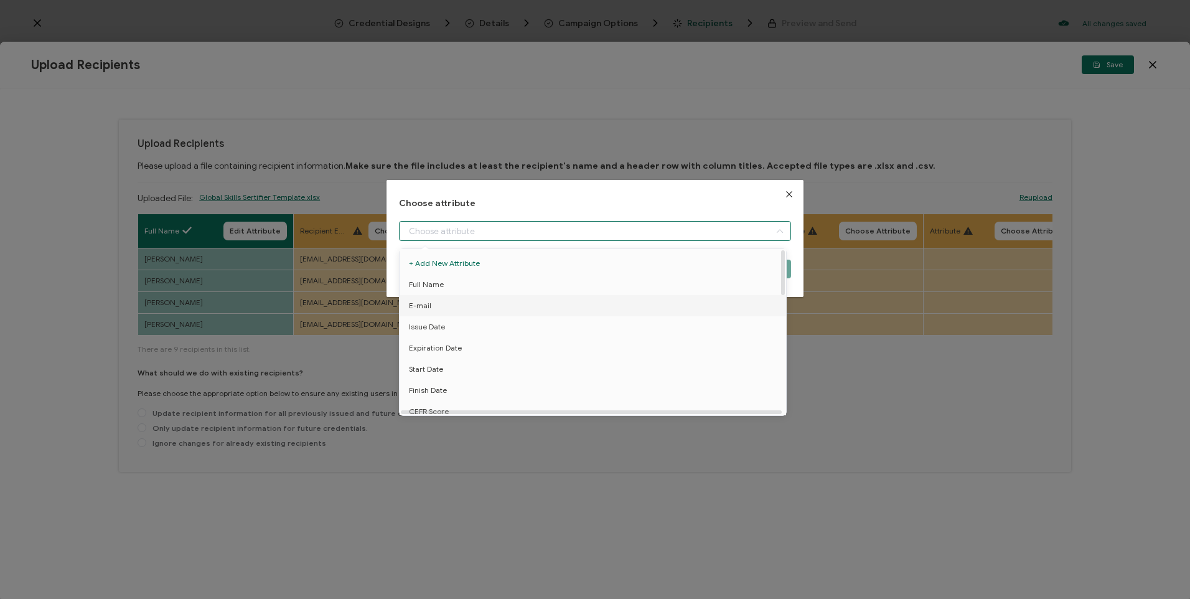
click at [441, 303] on li "E-mail" at bounding box center [595, 305] width 397 height 21
type input "E-mail"
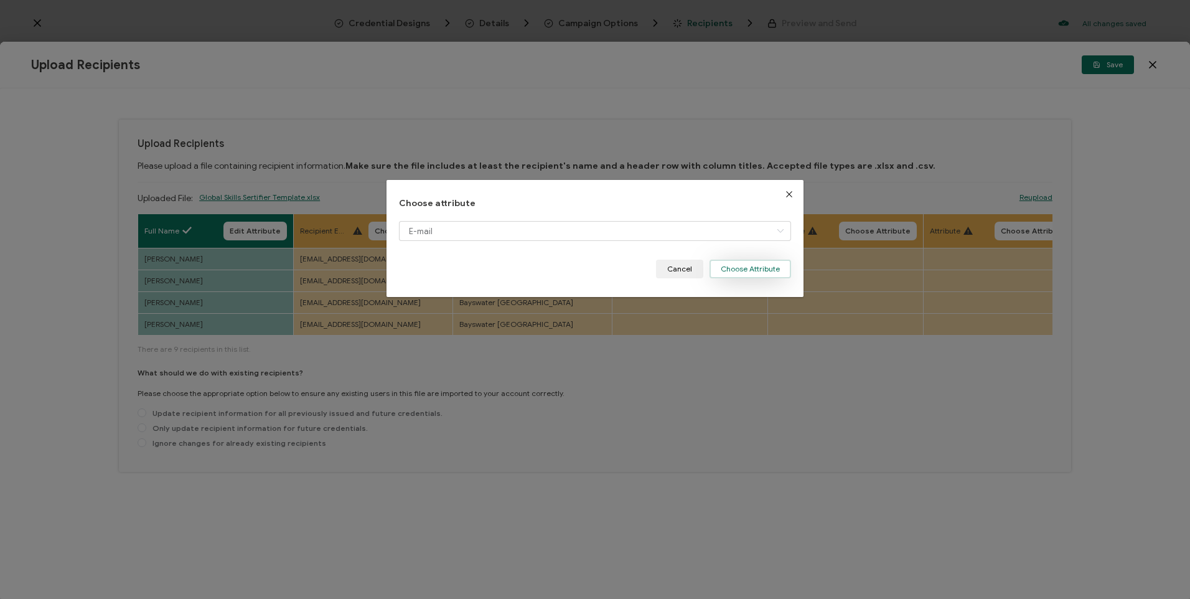
click at [727, 273] on button "Choose Attribute" at bounding box center [751, 269] width 82 height 19
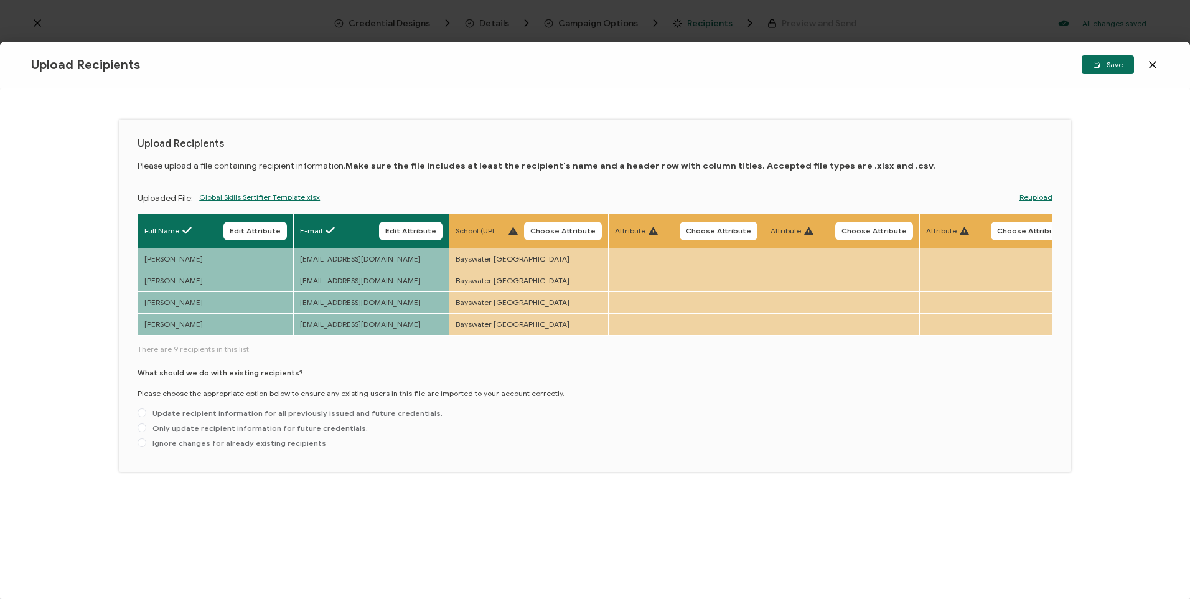
click at [577, 227] on span "Choose Attribute" at bounding box center [562, 230] width 65 height 7
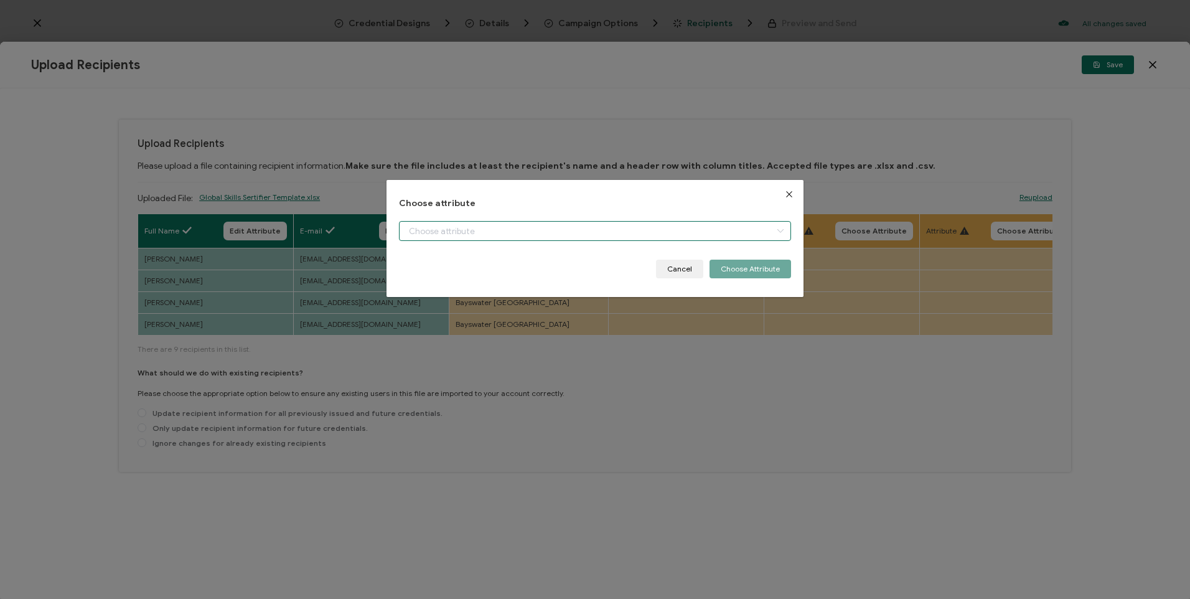
click at [642, 231] on input "dialog" at bounding box center [595, 231] width 392 height 20
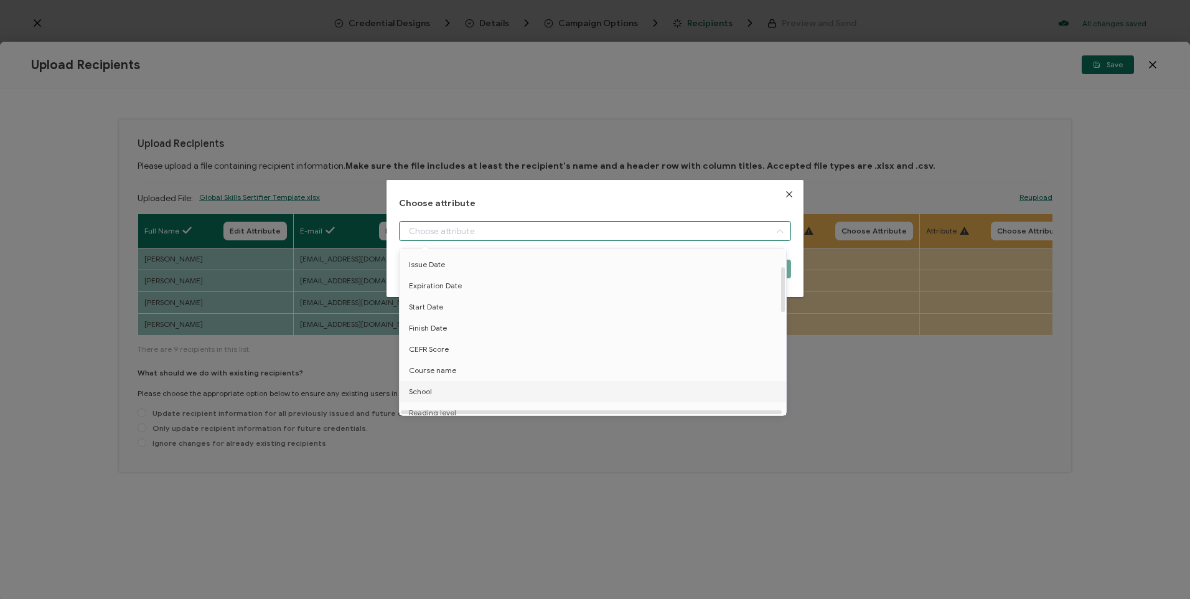
click at [466, 391] on li "School" at bounding box center [595, 391] width 397 height 21
type input "School"
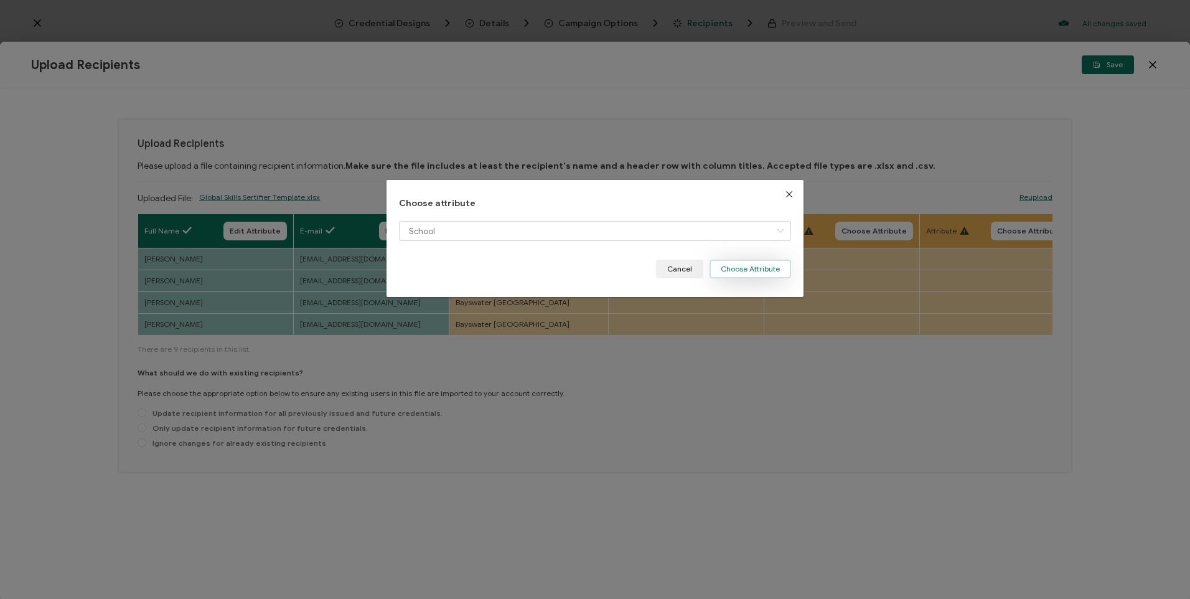
click at [744, 266] on button "Choose Attribute" at bounding box center [751, 269] width 82 height 19
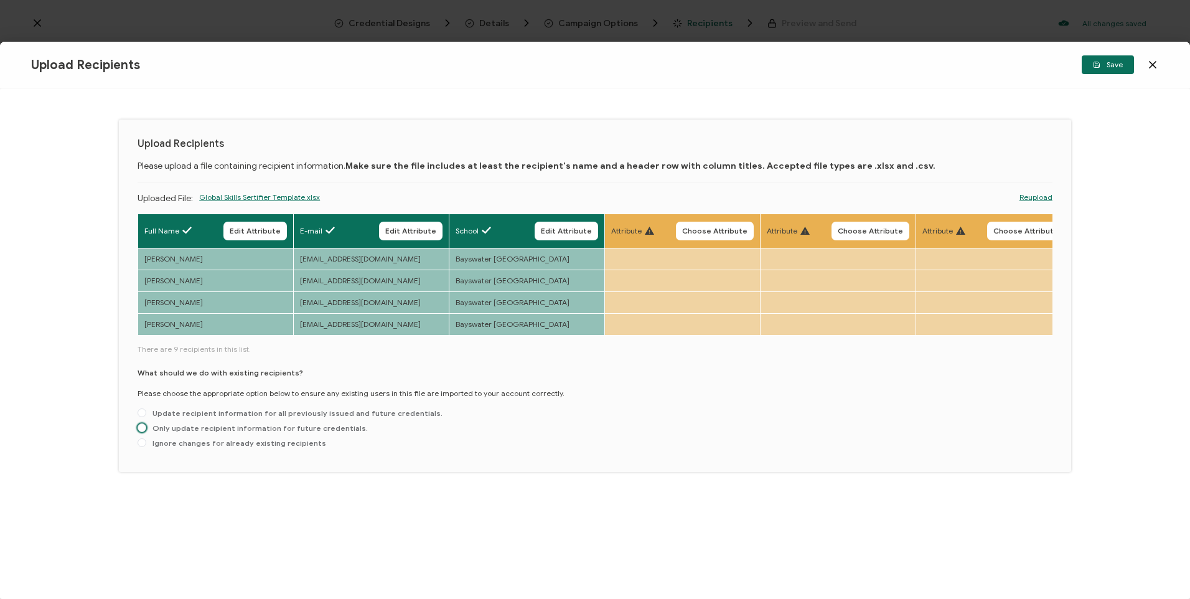
click at [209, 427] on span "Only update recipient information for future credentials." at bounding box center [257, 427] width 222 height 9
click at [146, 427] on input "Only update recipient information for future credentials." at bounding box center [142, 428] width 9 height 10
radio input "true"
drag, startPoint x: 1110, startPoint y: 72, endPoint x: 1079, endPoint y: 112, distance: 51.0
click at [1108, 73] on button "Save" at bounding box center [1108, 64] width 52 height 19
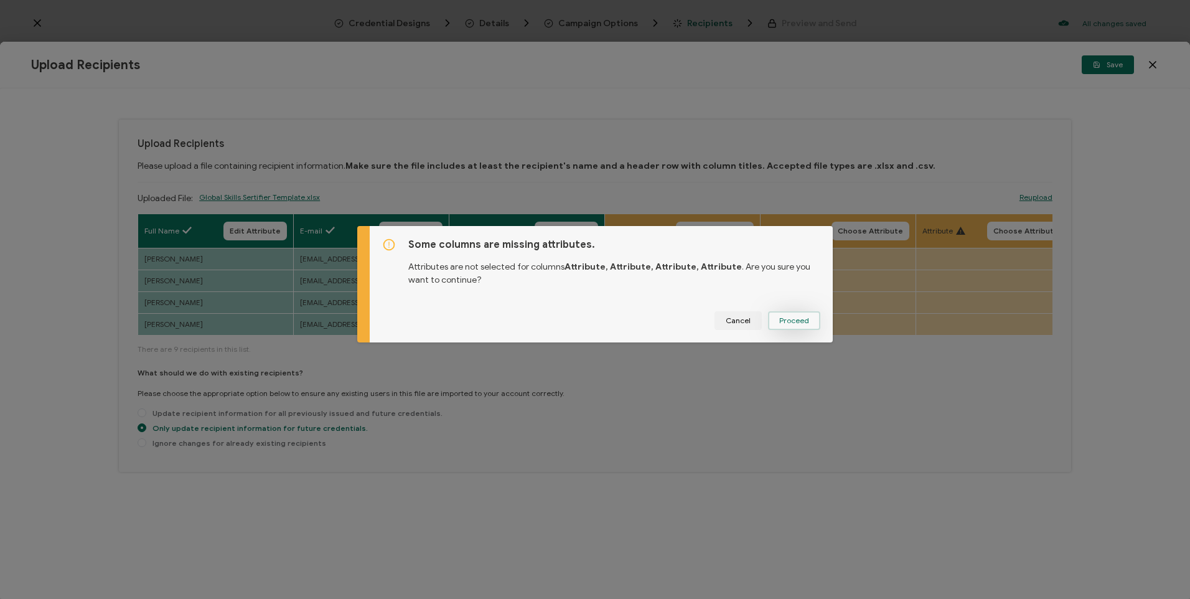
click at [815, 319] on button "Proceed" at bounding box center [794, 320] width 52 height 19
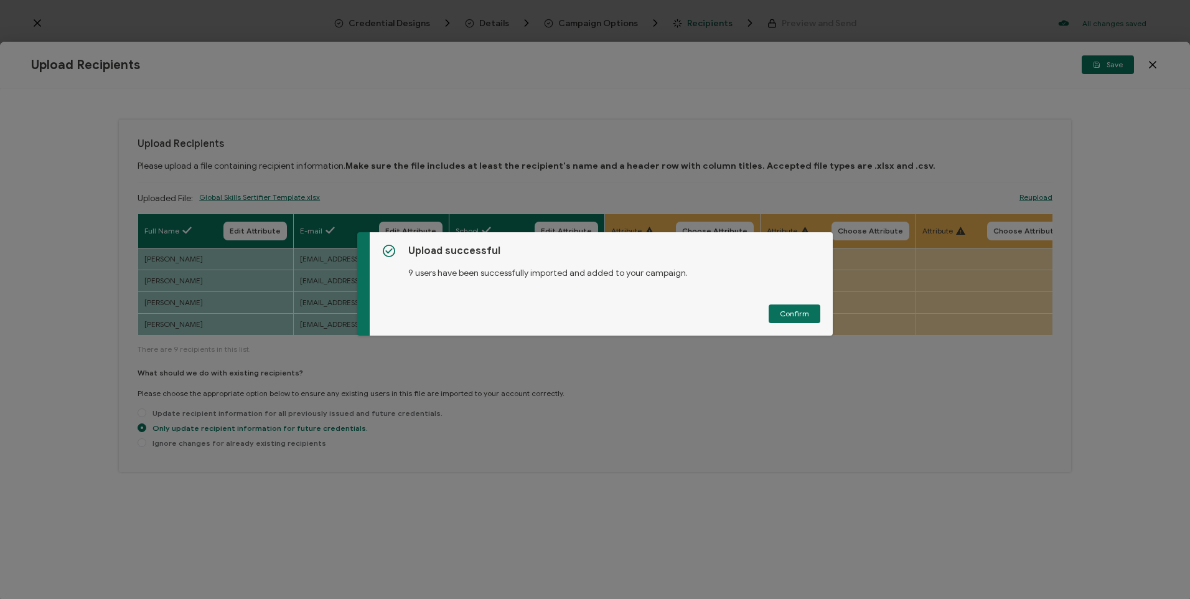
click at [775, 318] on button "Confirm" at bounding box center [795, 313] width 52 height 19
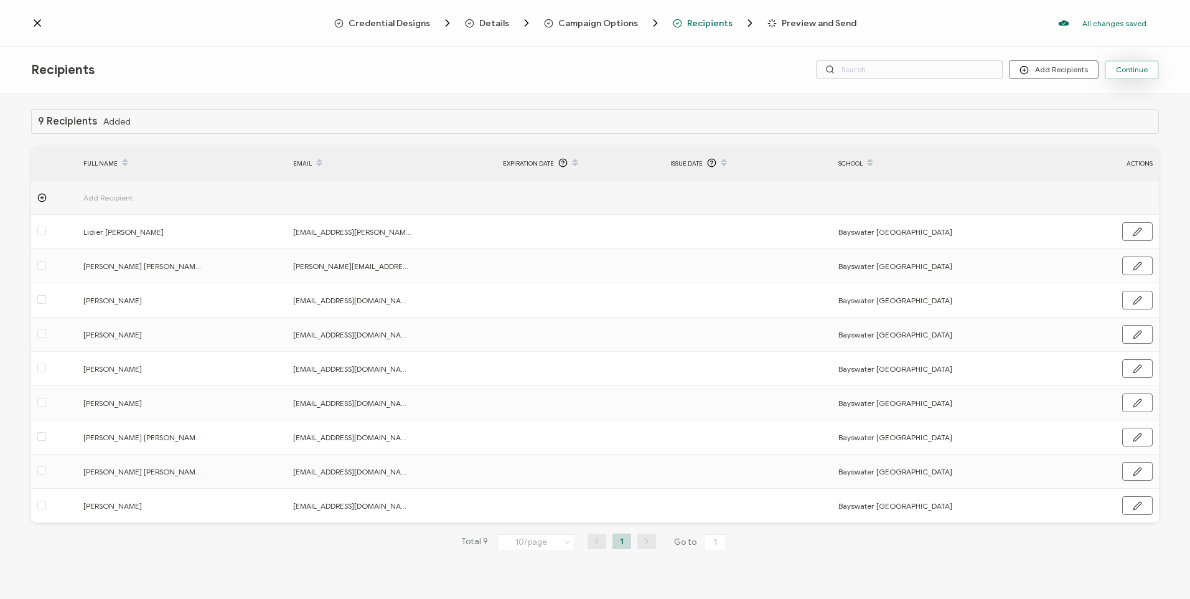
click at [1141, 66] on span "Continue" at bounding box center [1132, 69] width 32 height 7
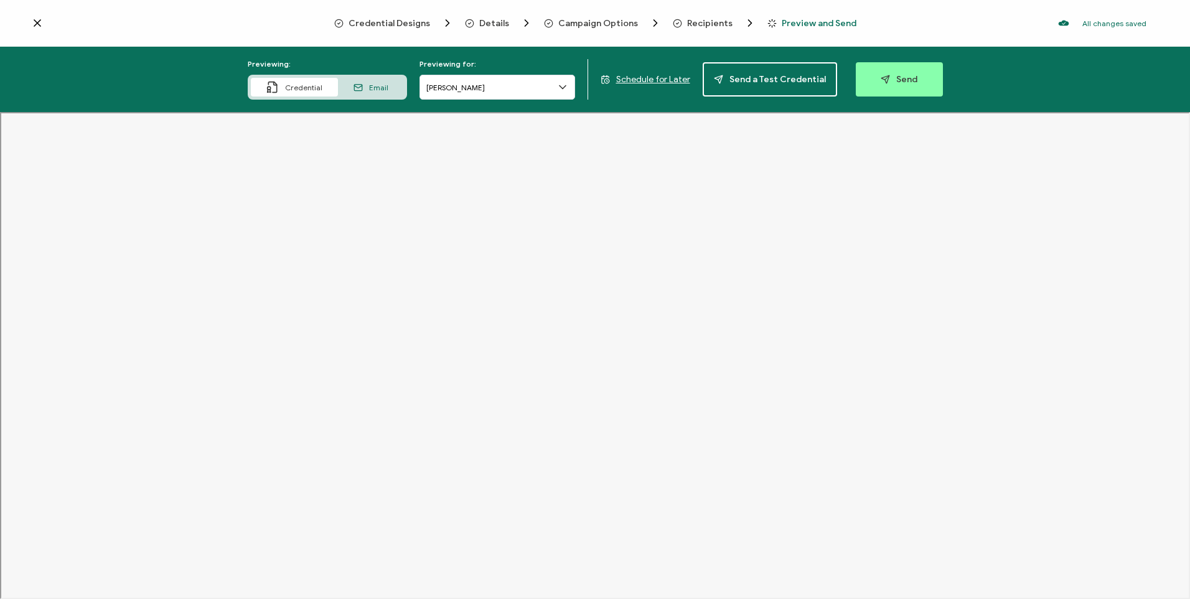
click at [651, 73] on div "Previewing: Credential Email Previewing for: [PERSON_NAME] Schedule for Later S…" at bounding box center [595, 79] width 1190 height 65
click at [656, 78] on span "Schedule for Later" at bounding box center [653, 79] width 74 height 11
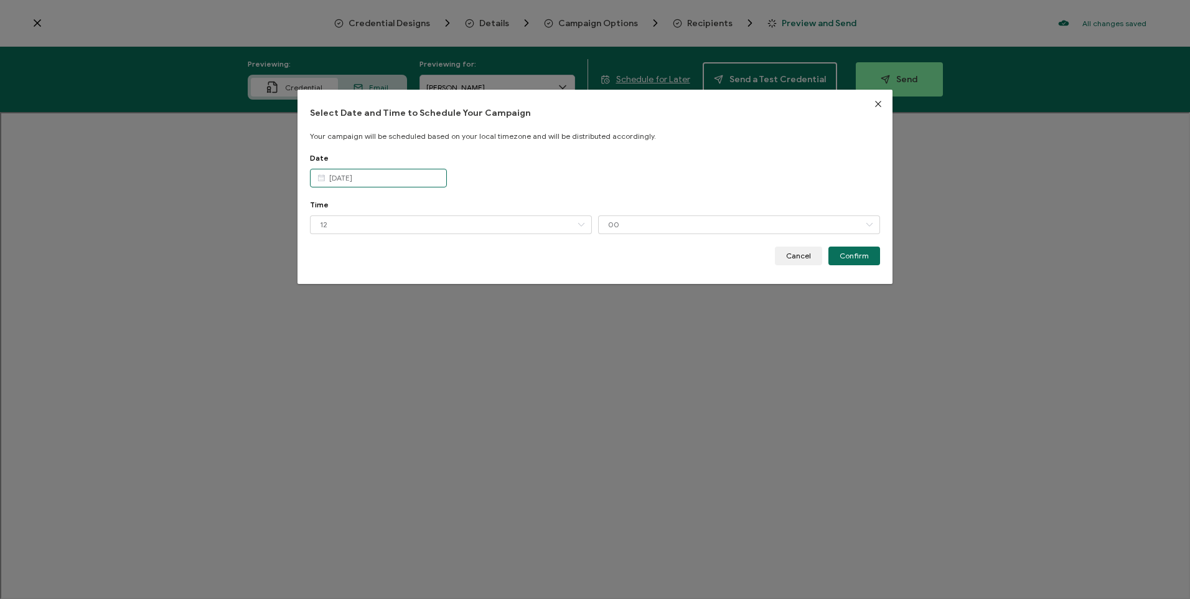
click at [406, 186] on input "[DATE]" at bounding box center [378, 178] width 137 height 19
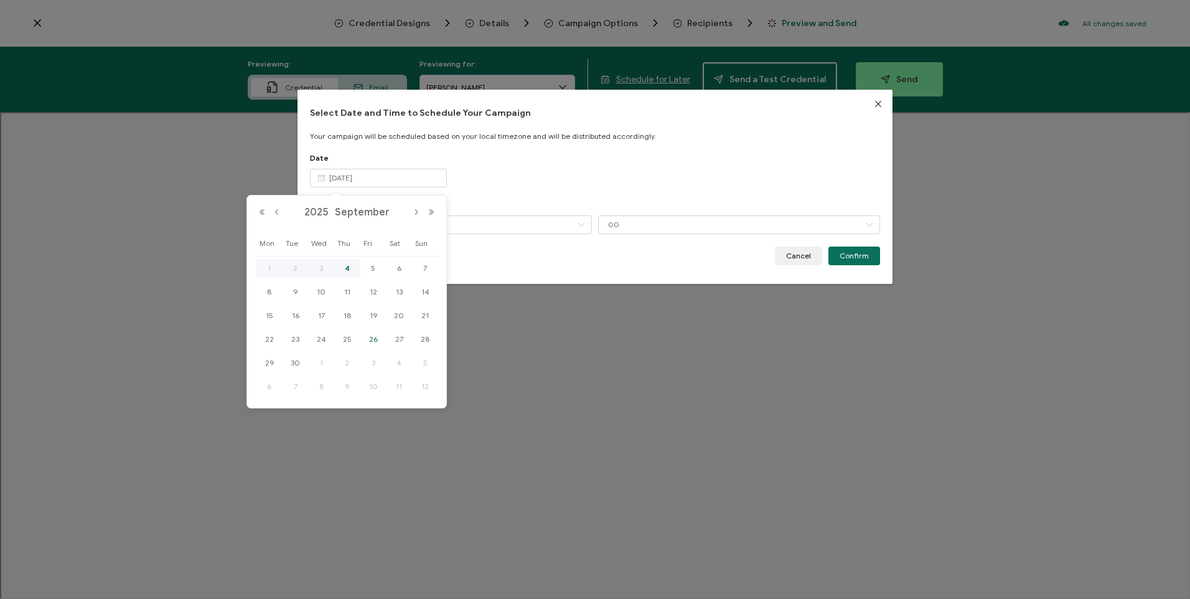
click at [375, 279] on td "5" at bounding box center [373, 268] width 26 height 24
type input "[DATE]"
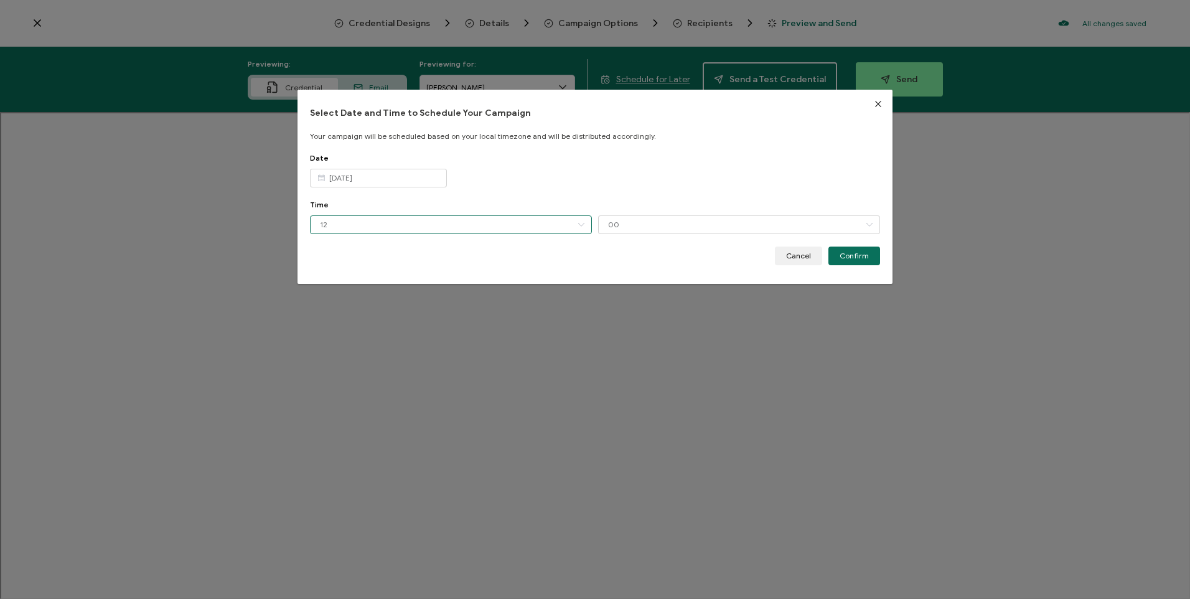
click at [443, 227] on input "12" at bounding box center [451, 224] width 282 height 19
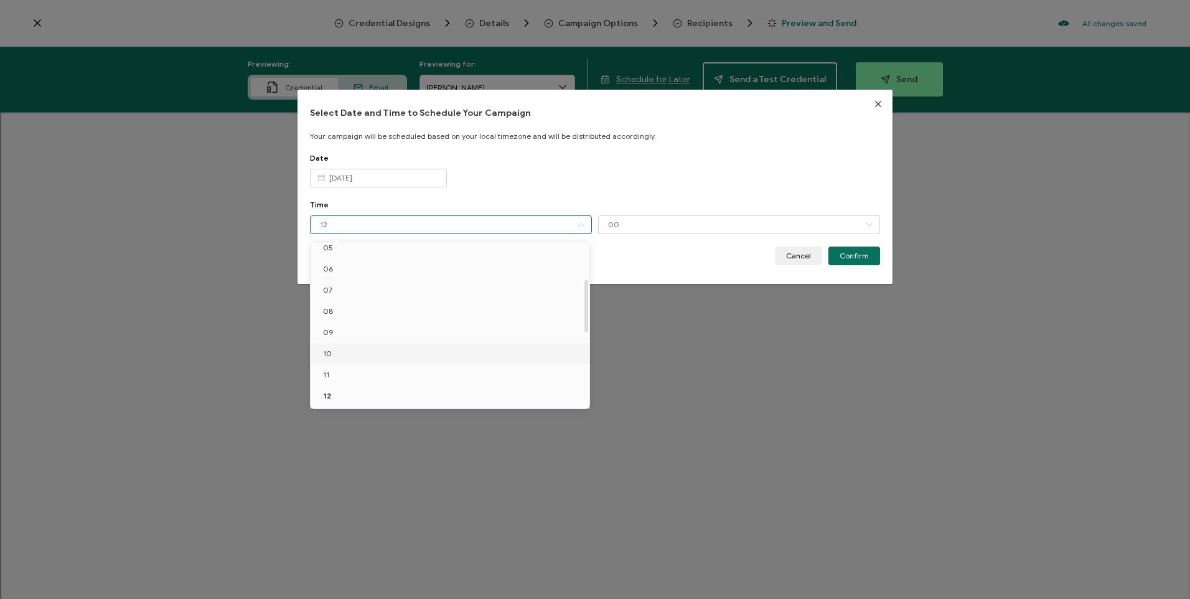
click at [350, 348] on li "10" at bounding box center [452, 353] width 283 height 21
type input "10"
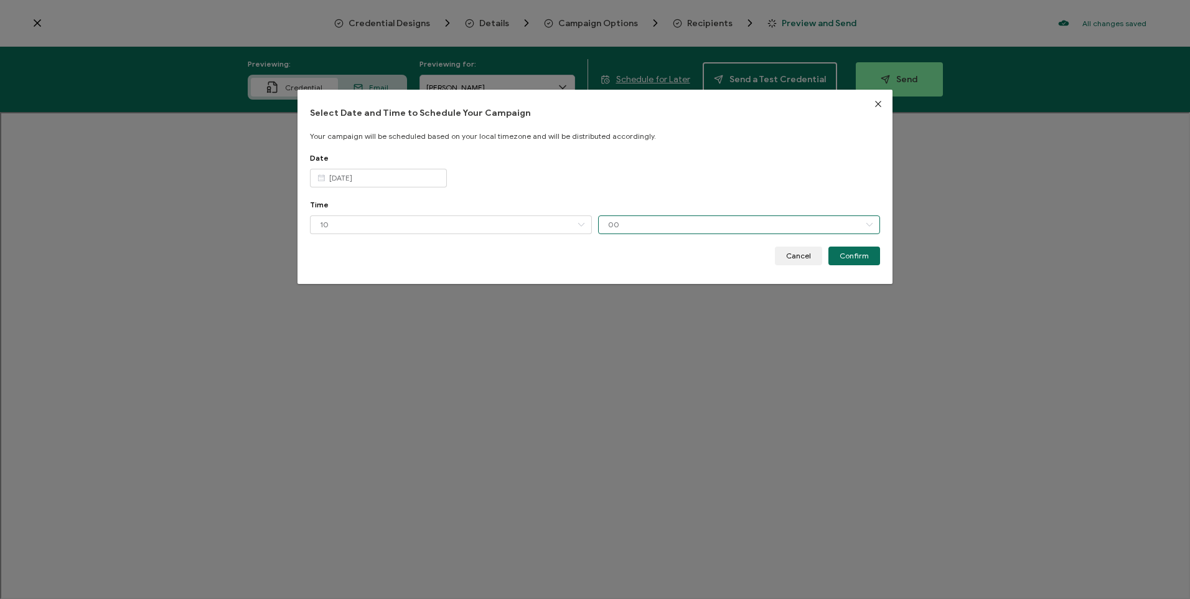
click at [690, 219] on input "00" at bounding box center [739, 224] width 282 height 19
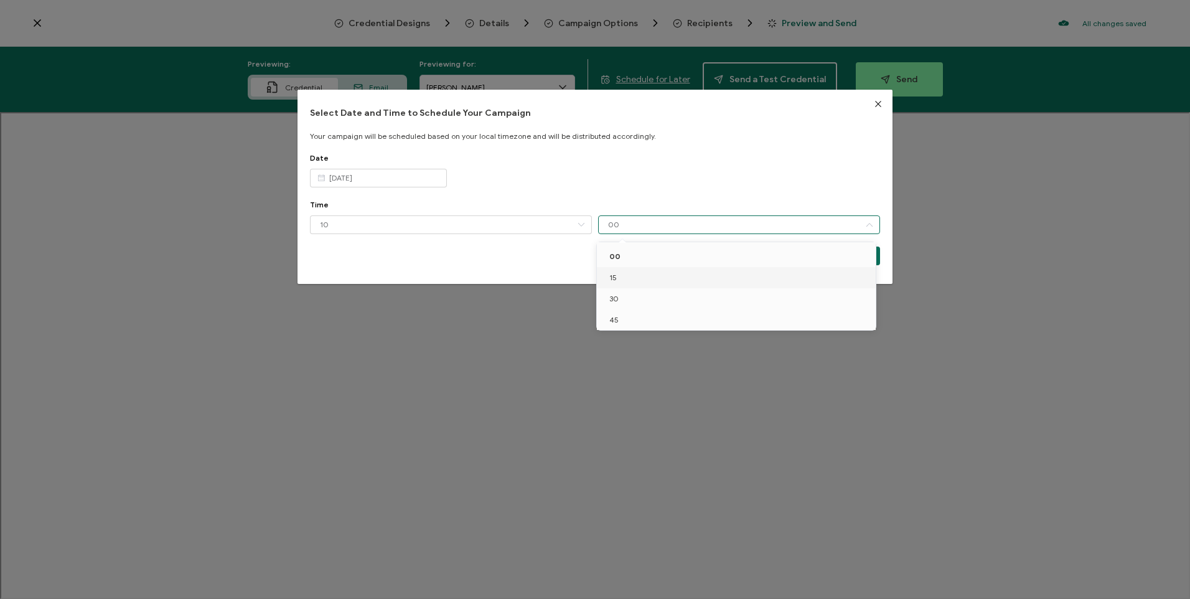
click at [634, 285] on li "15" at bounding box center [738, 277] width 283 height 21
type input "15"
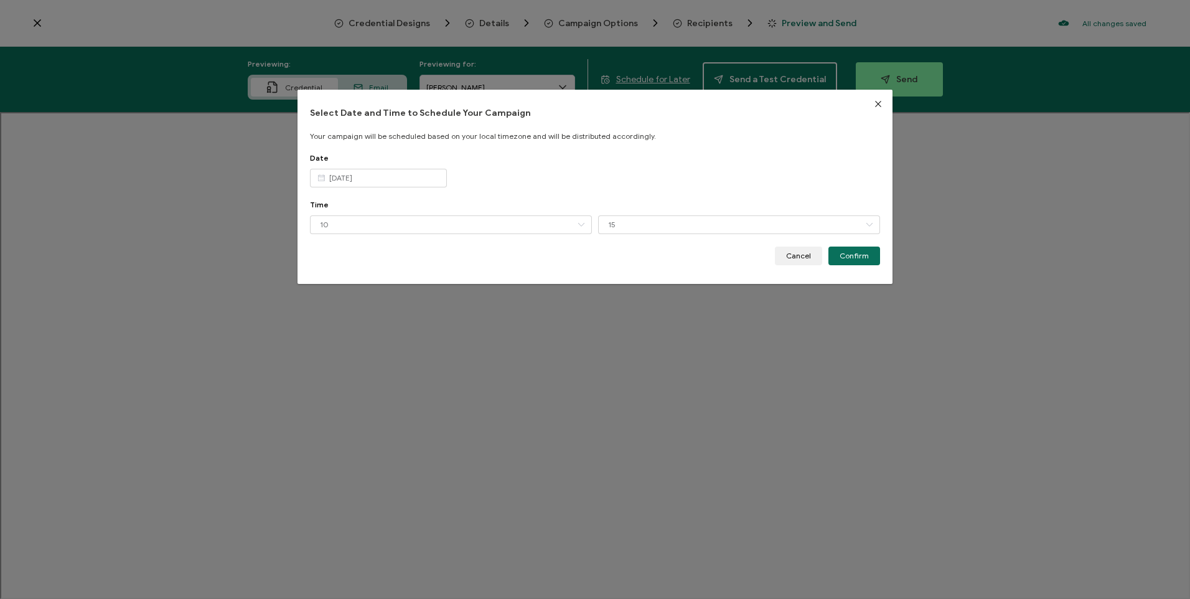
click at [855, 248] on button "Confirm" at bounding box center [854, 255] width 52 height 19
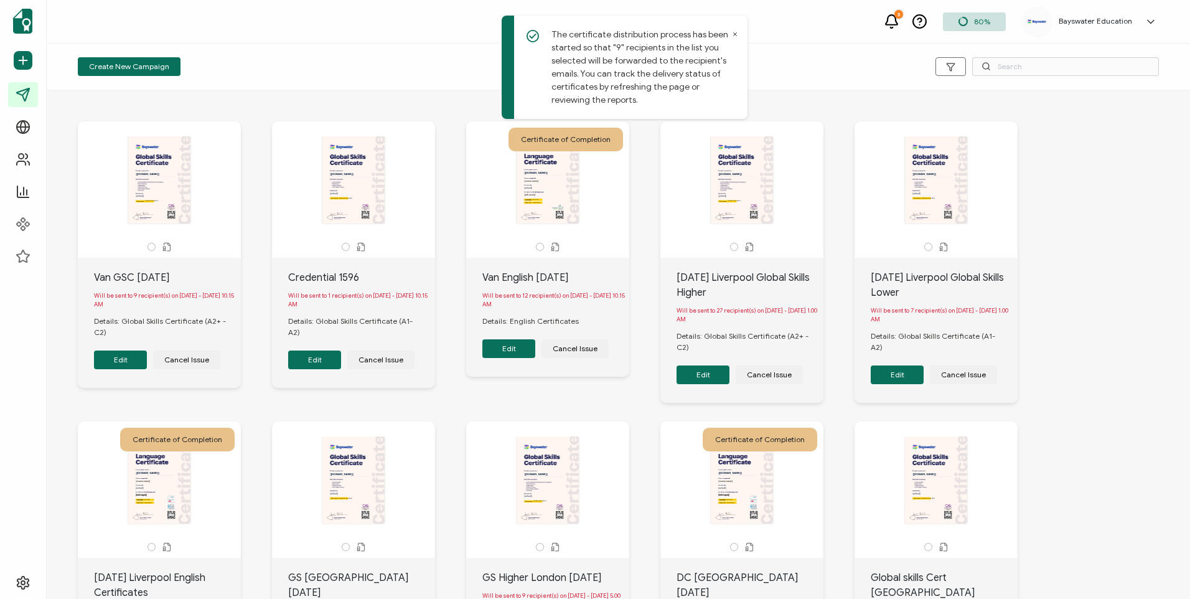
click at [738, 32] on icon at bounding box center [735, 34] width 6 height 6
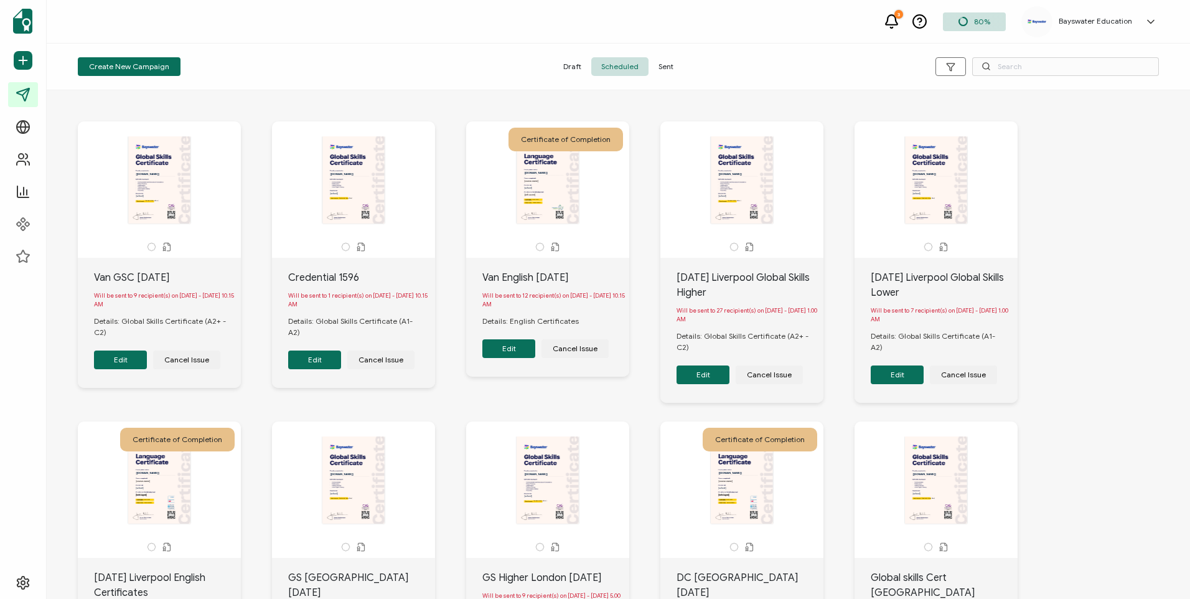
click at [351, 277] on div "Credential 1596" at bounding box center [361, 277] width 147 height 15
drag, startPoint x: 351, startPoint y: 277, endPoint x: 331, endPoint y: 191, distance: 88.2
click at [331, 191] on div "The recipient’s full name, which will be automatically filled based on the info…" at bounding box center [353, 179] width 131 height 87
